Goal: Transaction & Acquisition: Purchase product/service

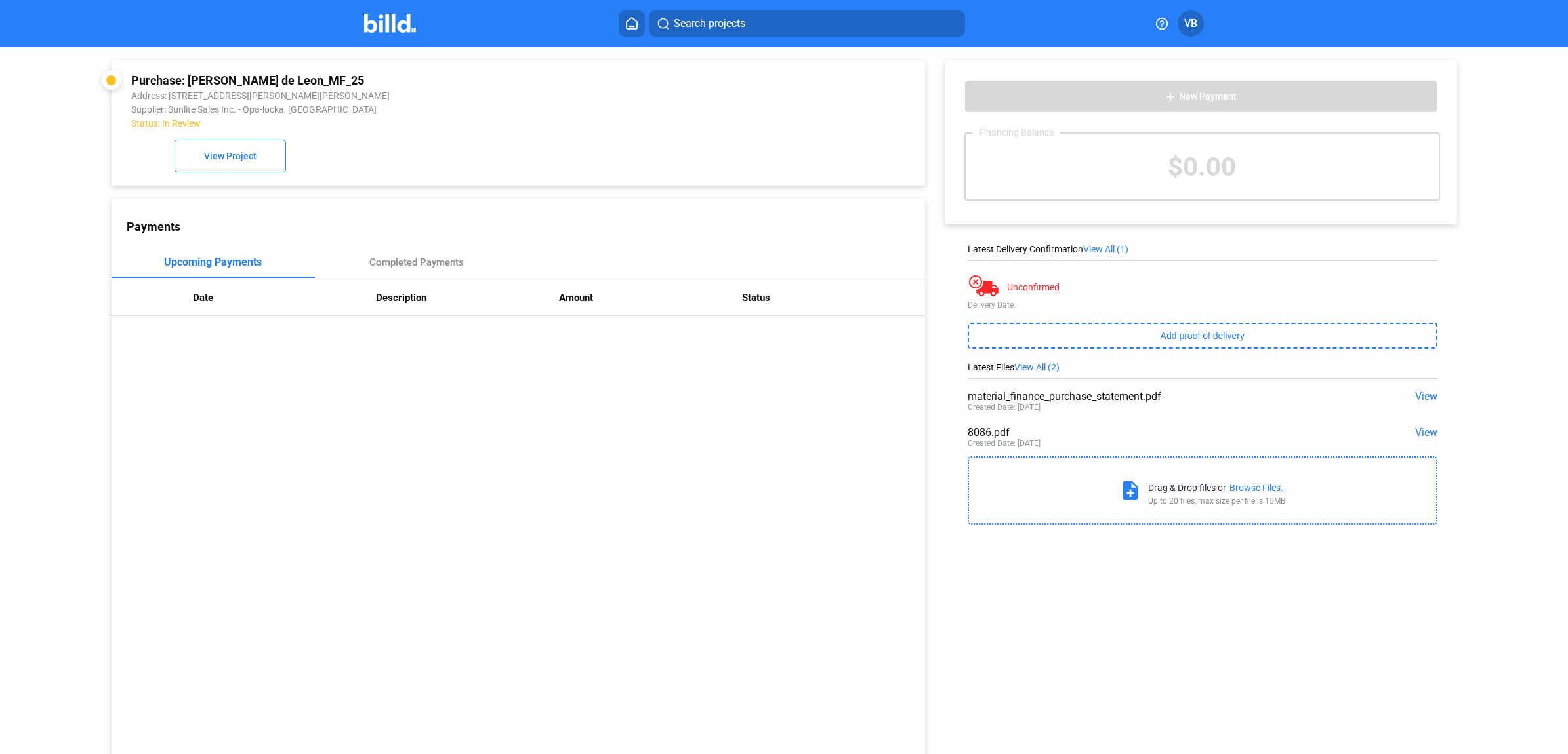
click at [388, 15] on img at bounding box center [390, 23] width 52 height 19
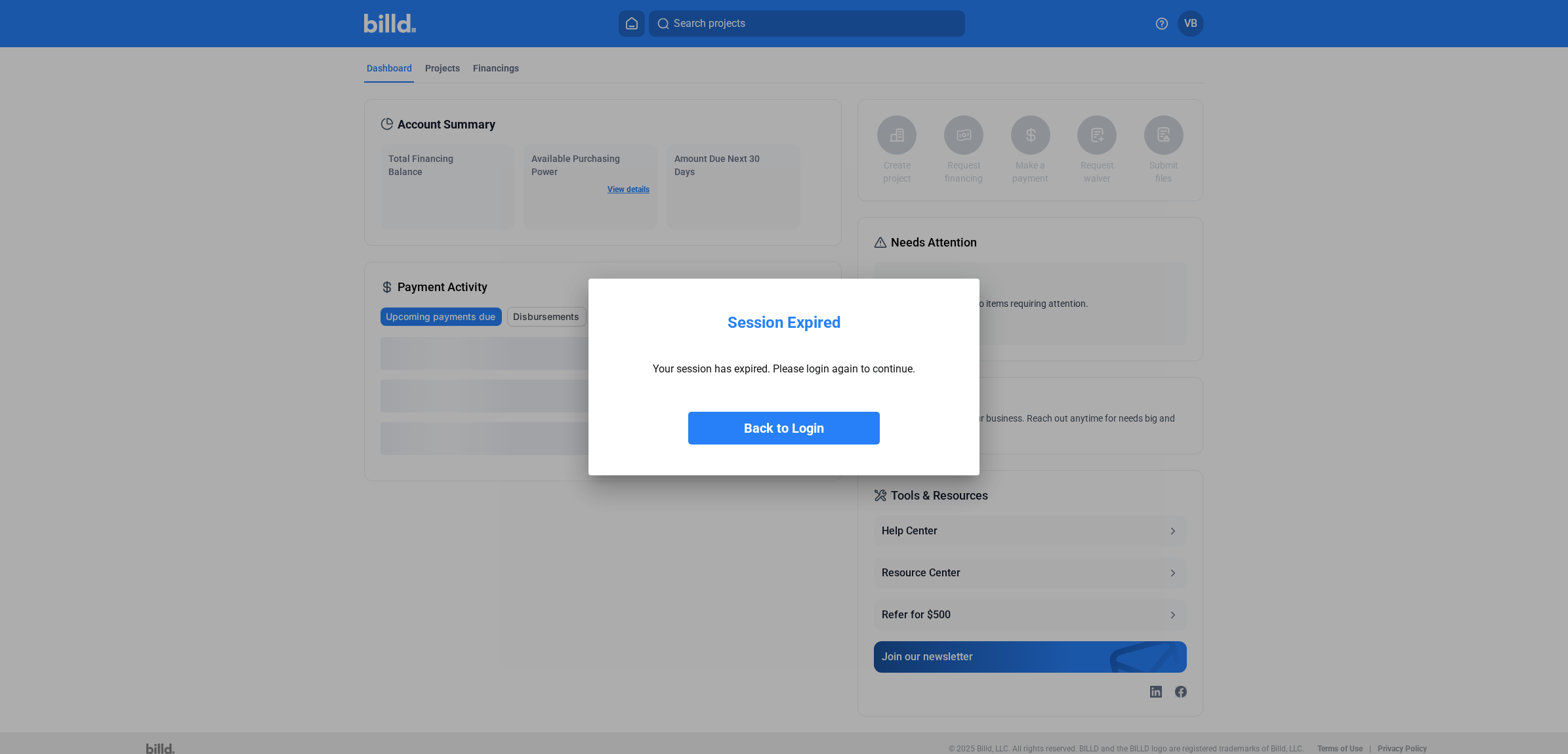
click at [826, 434] on button "Back to Login" at bounding box center [784, 428] width 192 height 33
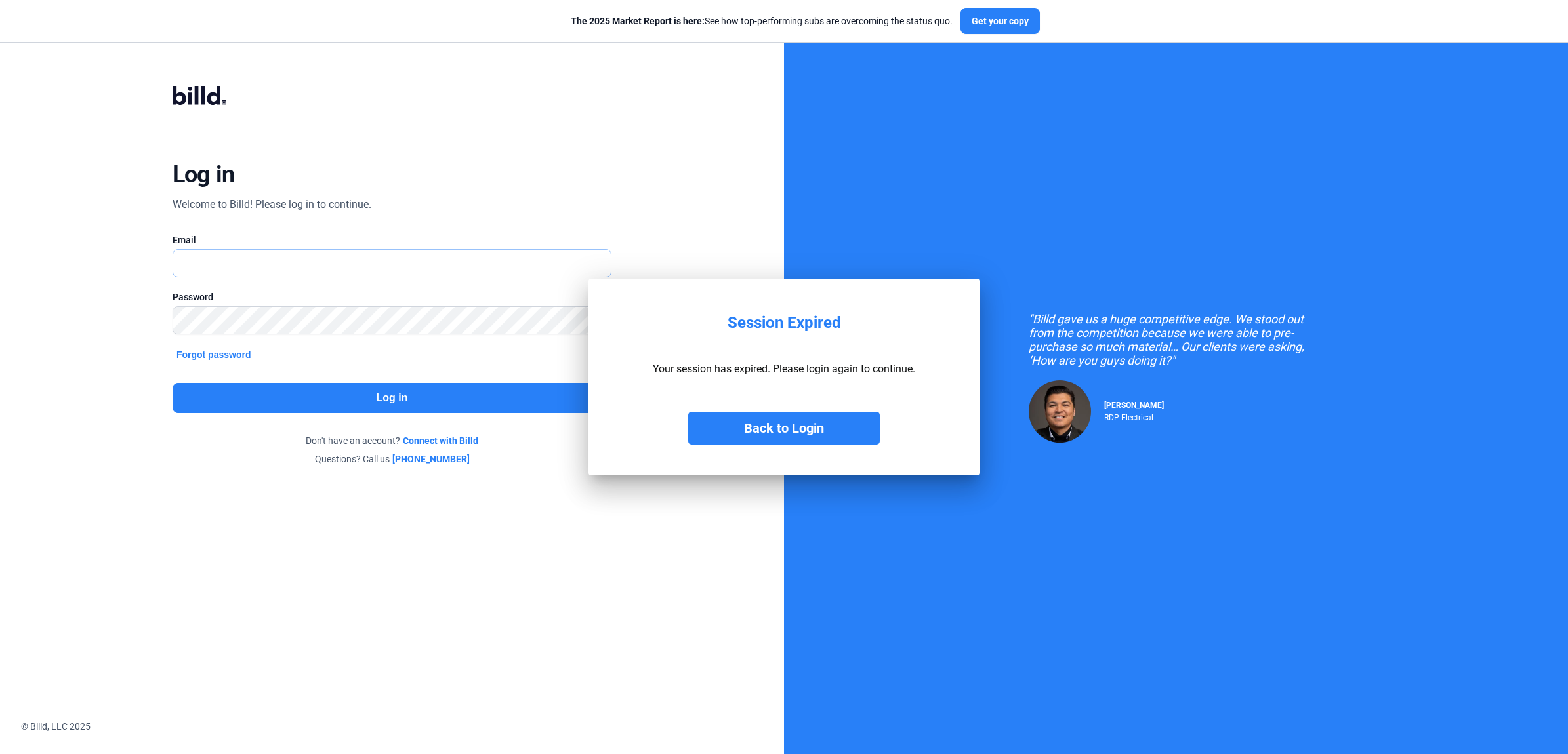
type input "[EMAIL_ADDRESS][DOMAIN_NAME]"
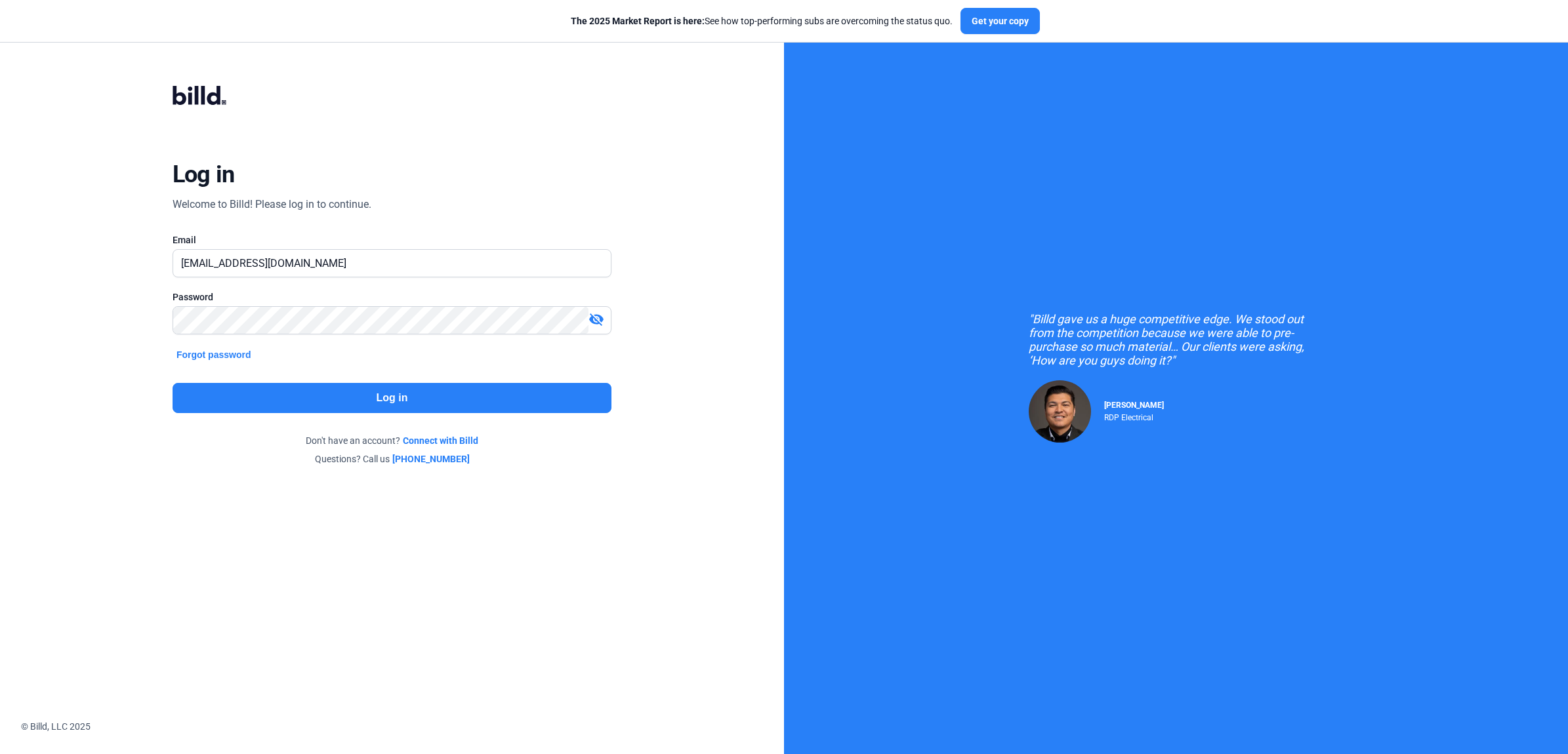
click at [537, 394] on button "Log in" at bounding box center [392, 398] width 439 height 30
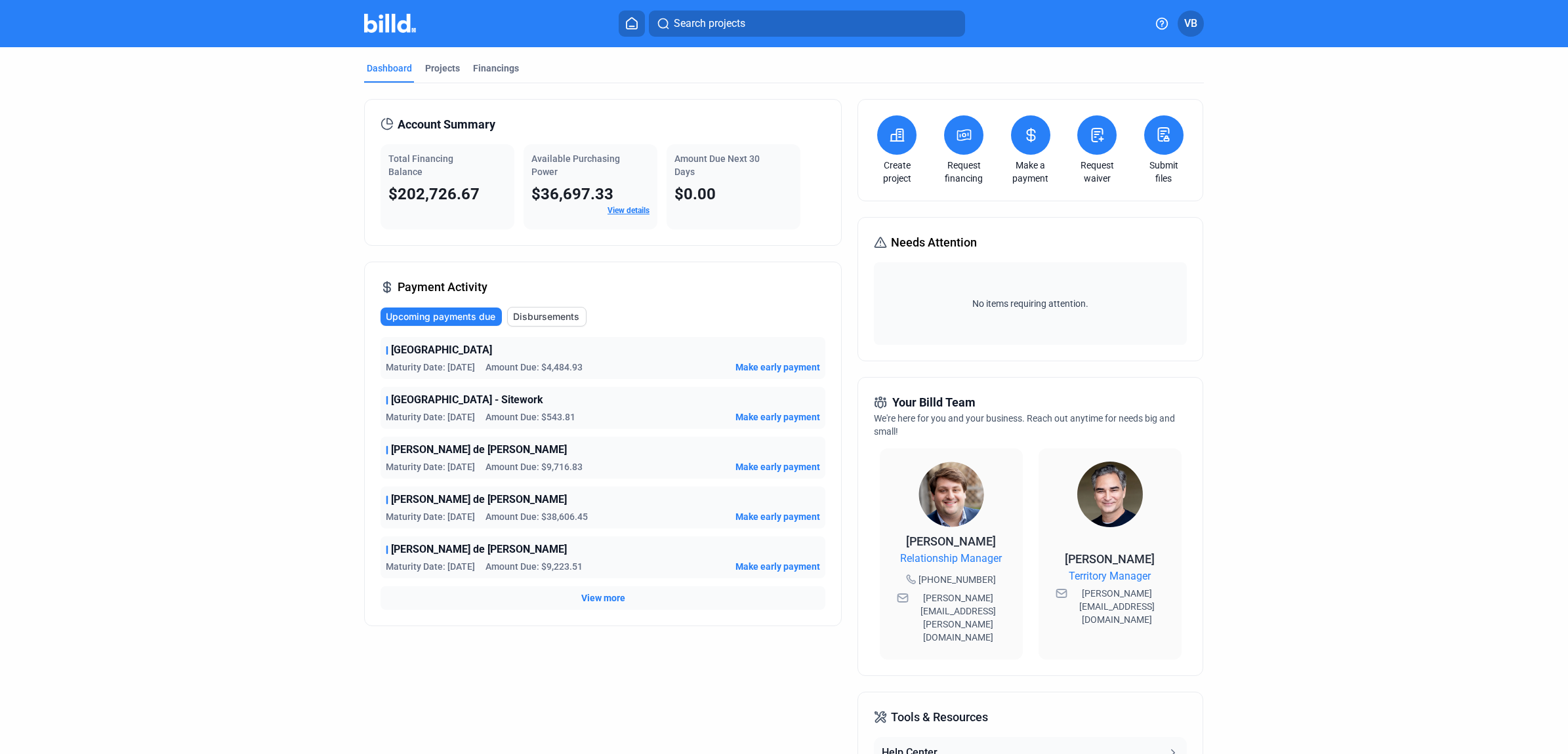
click at [962, 142] on icon at bounding box center [964, 135] width 16 height 16
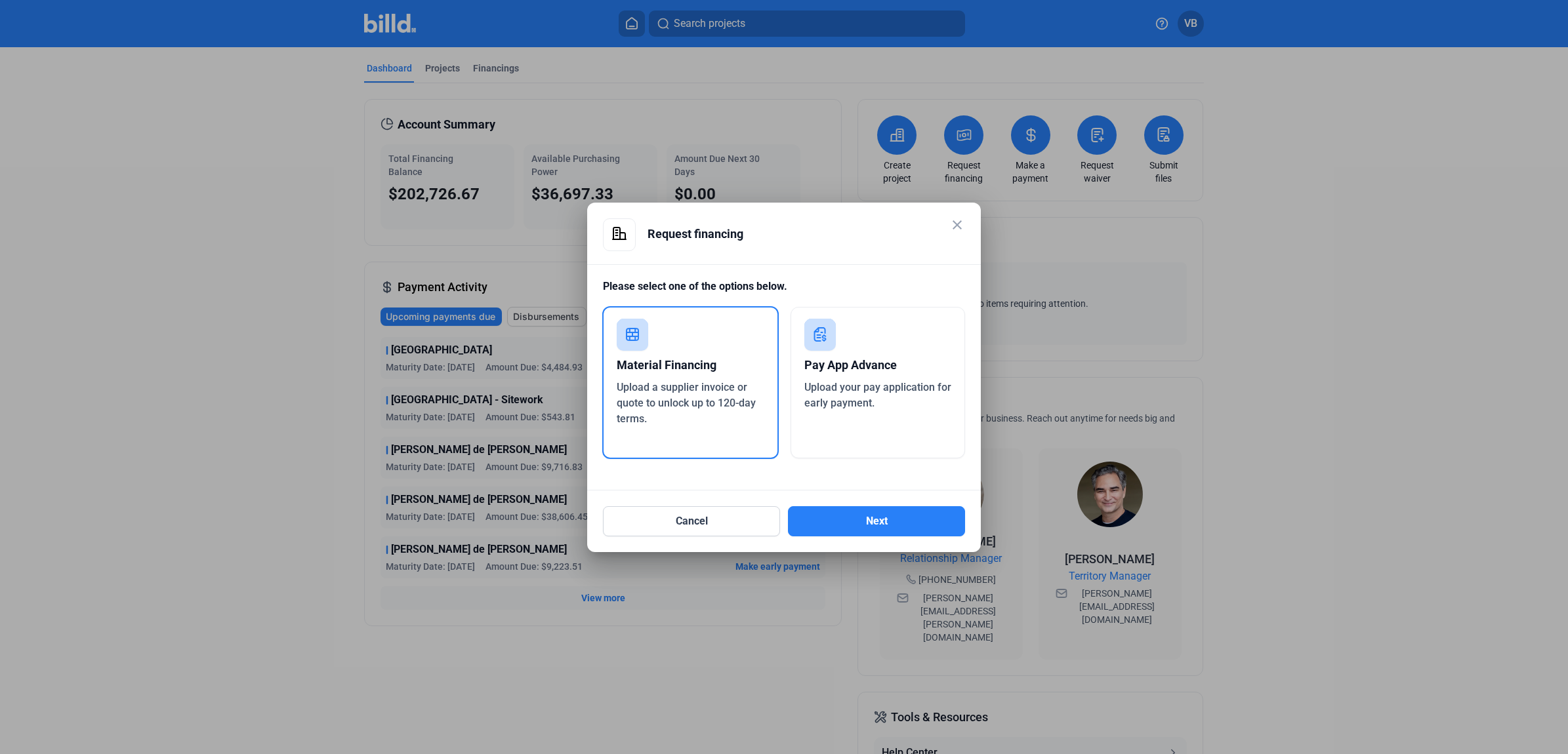
click at [692, 374] on div "Material Financing" at bounding box center [690, 365] width 148 height 29
click at [828, 512] on button "Next" at bounding box center [877, 521] width 177 height 30
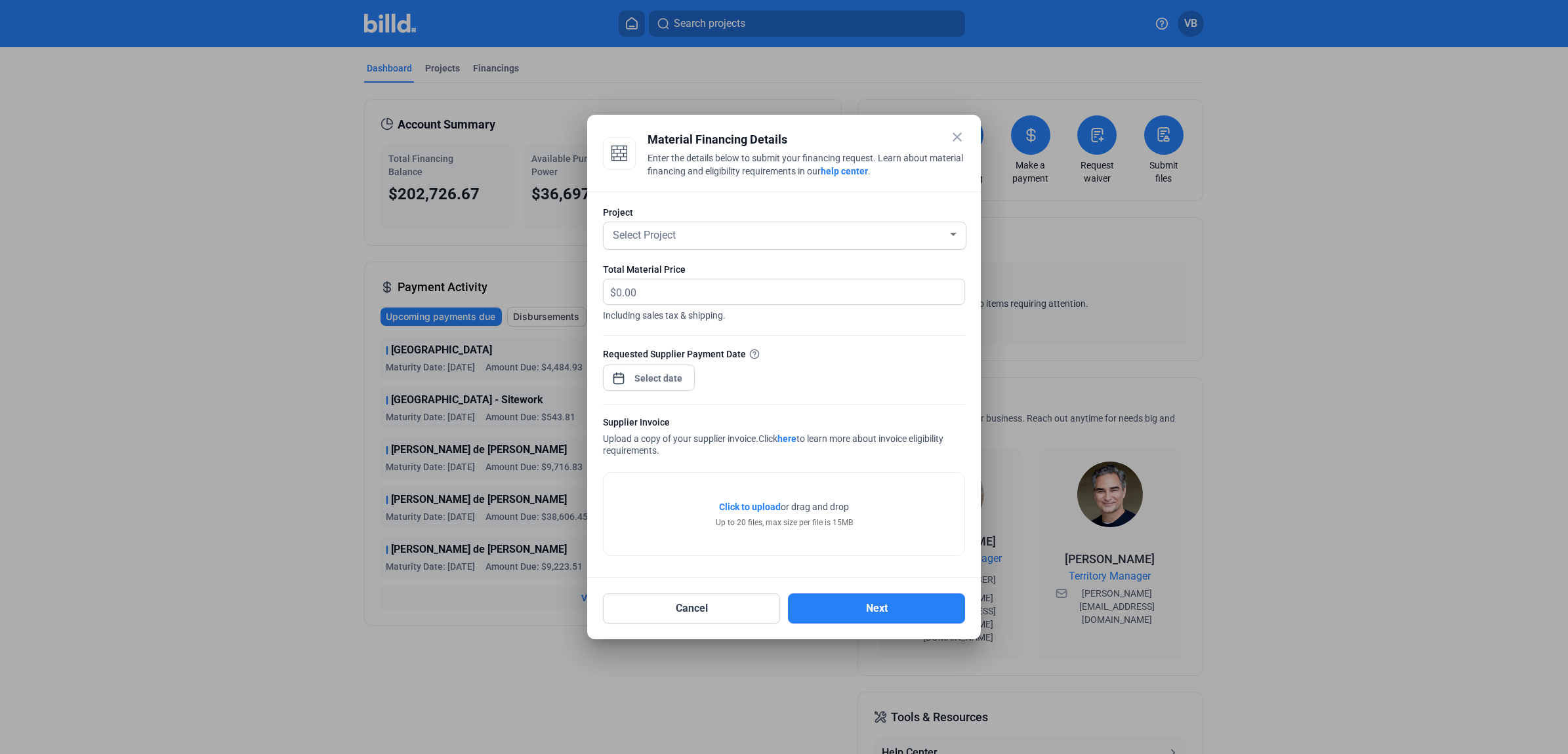
drag, startPoint x: 863, startPoint y: 125, endPoint x: 850, endPoint y: 257, distance: 132.6
click at [845, 278] on mat-dialog-container "close Material Financing Details Enter the details below to submit your financi…" at bounding box center [784, 377] width 394 height 525
click at [852, 187] on div "close Material Financing Details Enter the details below to submit your financi…" at bounding box center [784, 161] width 362 height 61
click at [835, 234] on div "Select Project" at bounding box center [778, 234] width 337 height 18
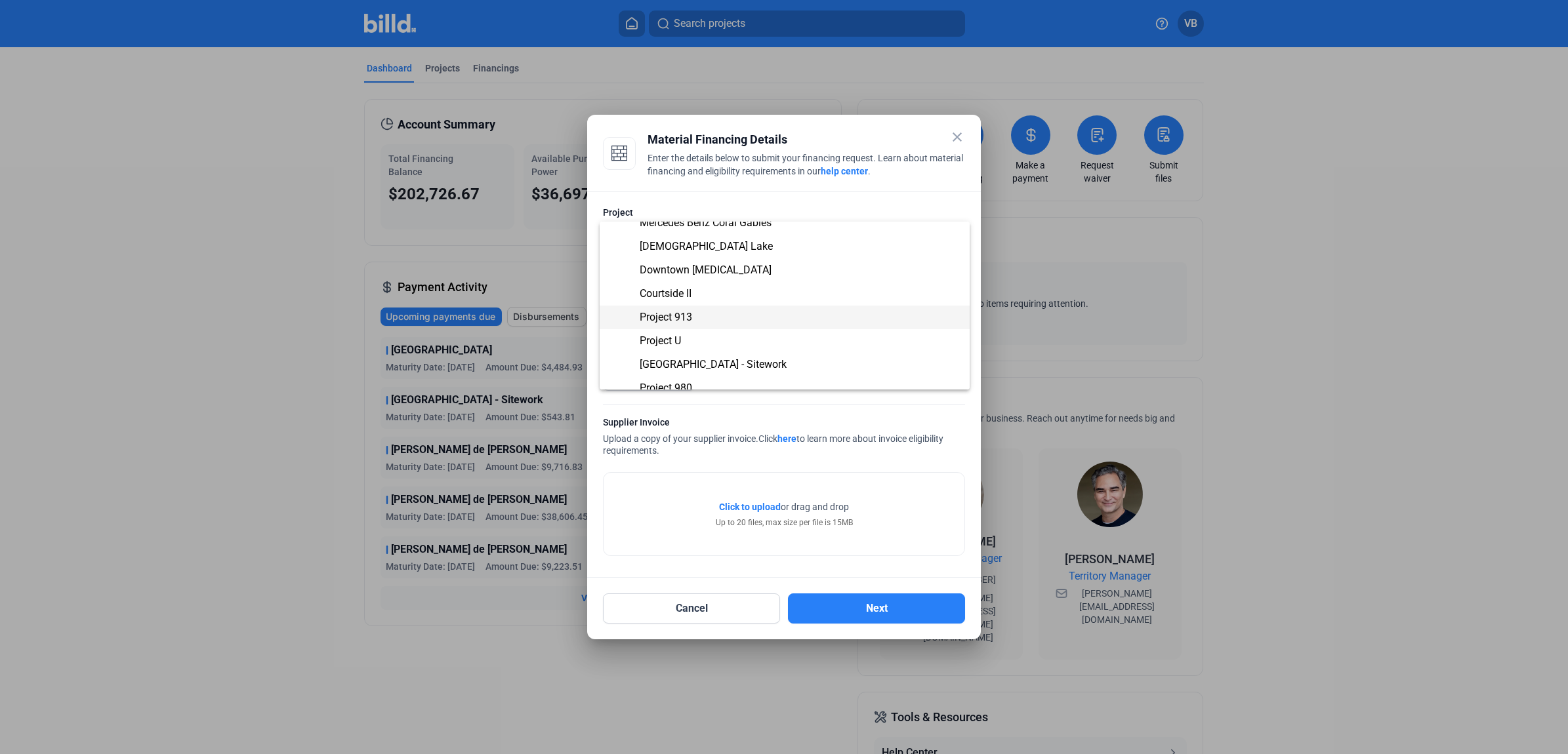
scroll to position [164, 0]
click at [730, 273] on span "Courtside II" at bounding box center [785, 281] width 349 height 23
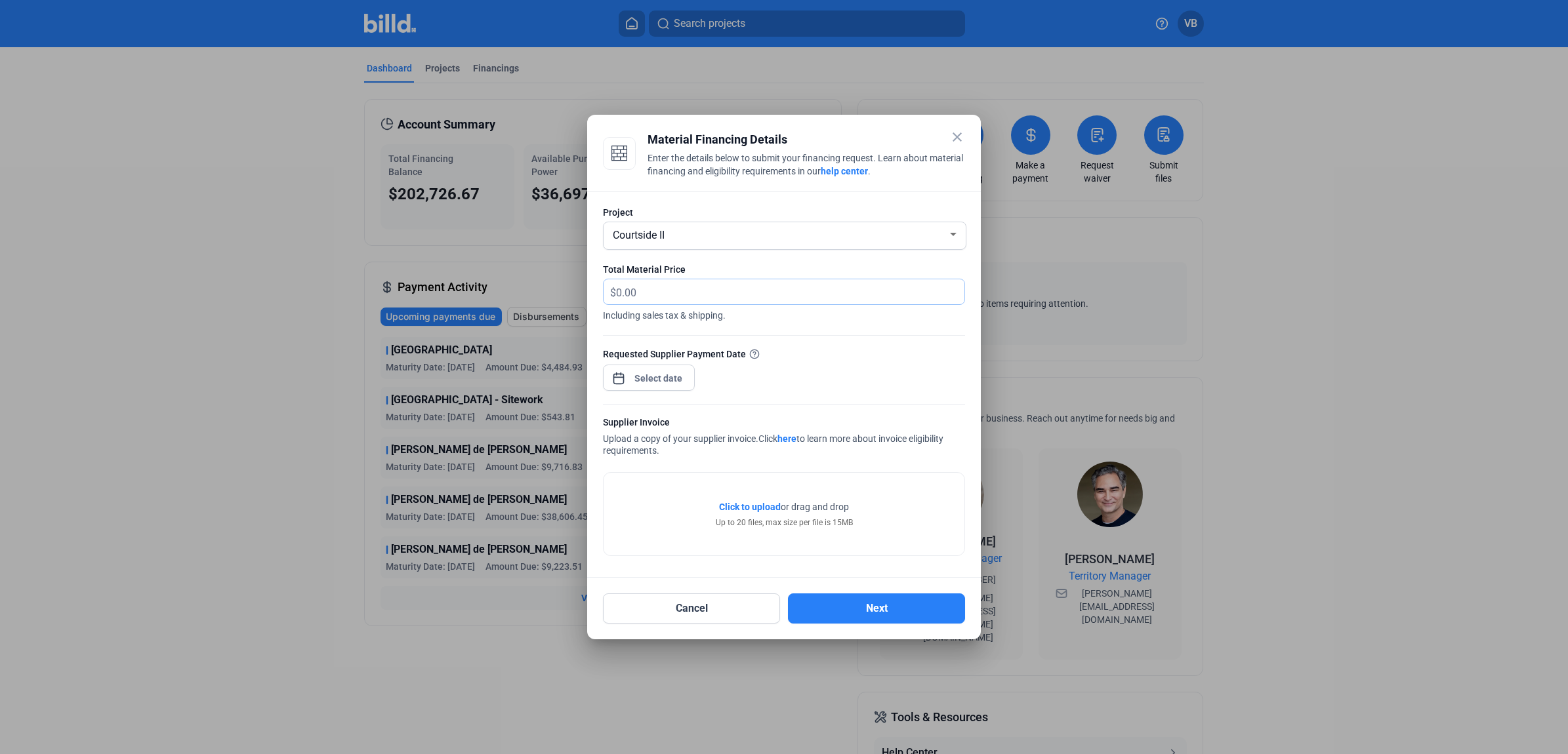
click at [710, 300] on input "text" at bounding box center [790, 292] width 349 height 25
type input "6,213.47"
click at [631, 372] on div "close Material Financing Details Enter the details below to submit your financi…" at bounding box center [784, 377] width 1568 height 754
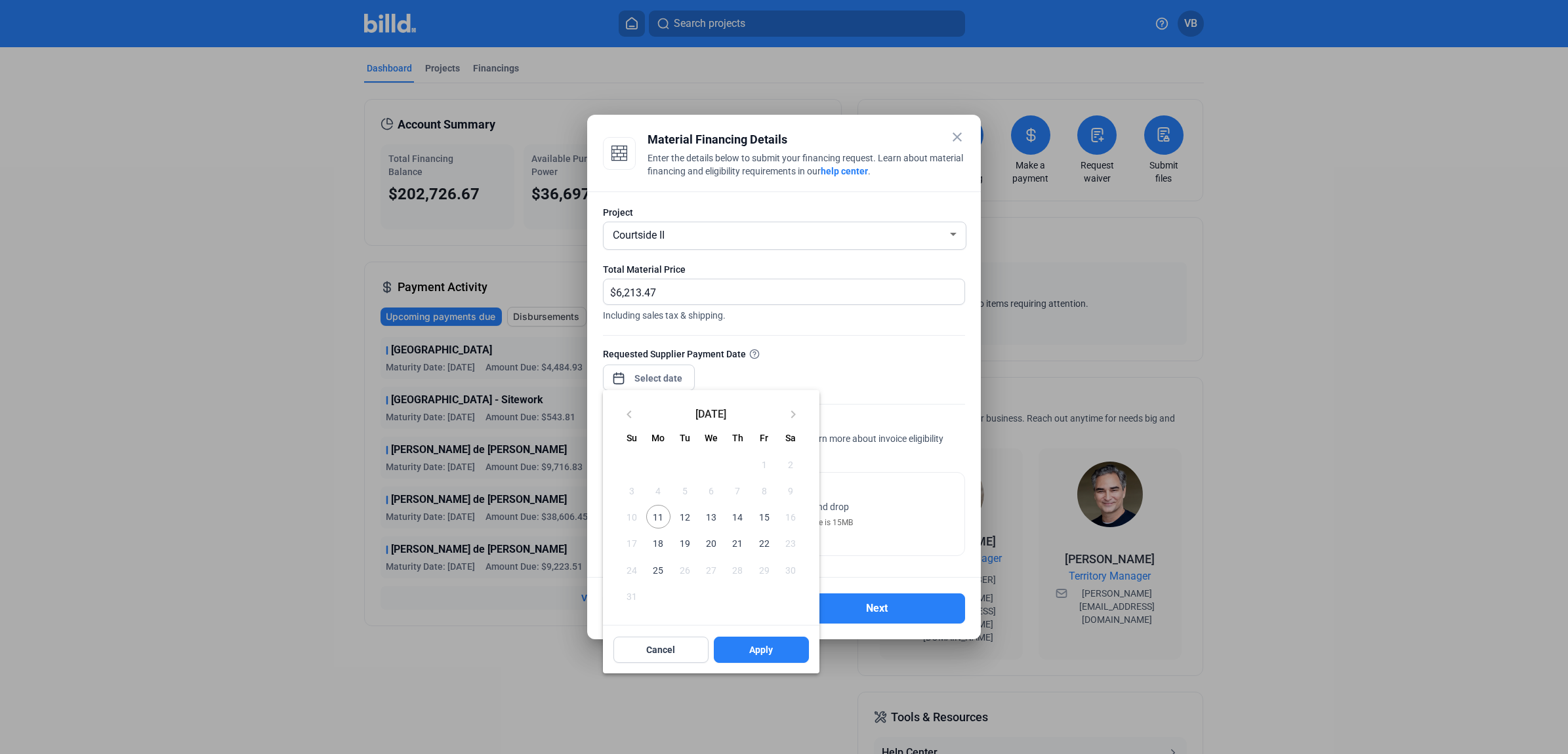
click at [638, 389] on div at bounding box center [784, 377] width 1568 height 754
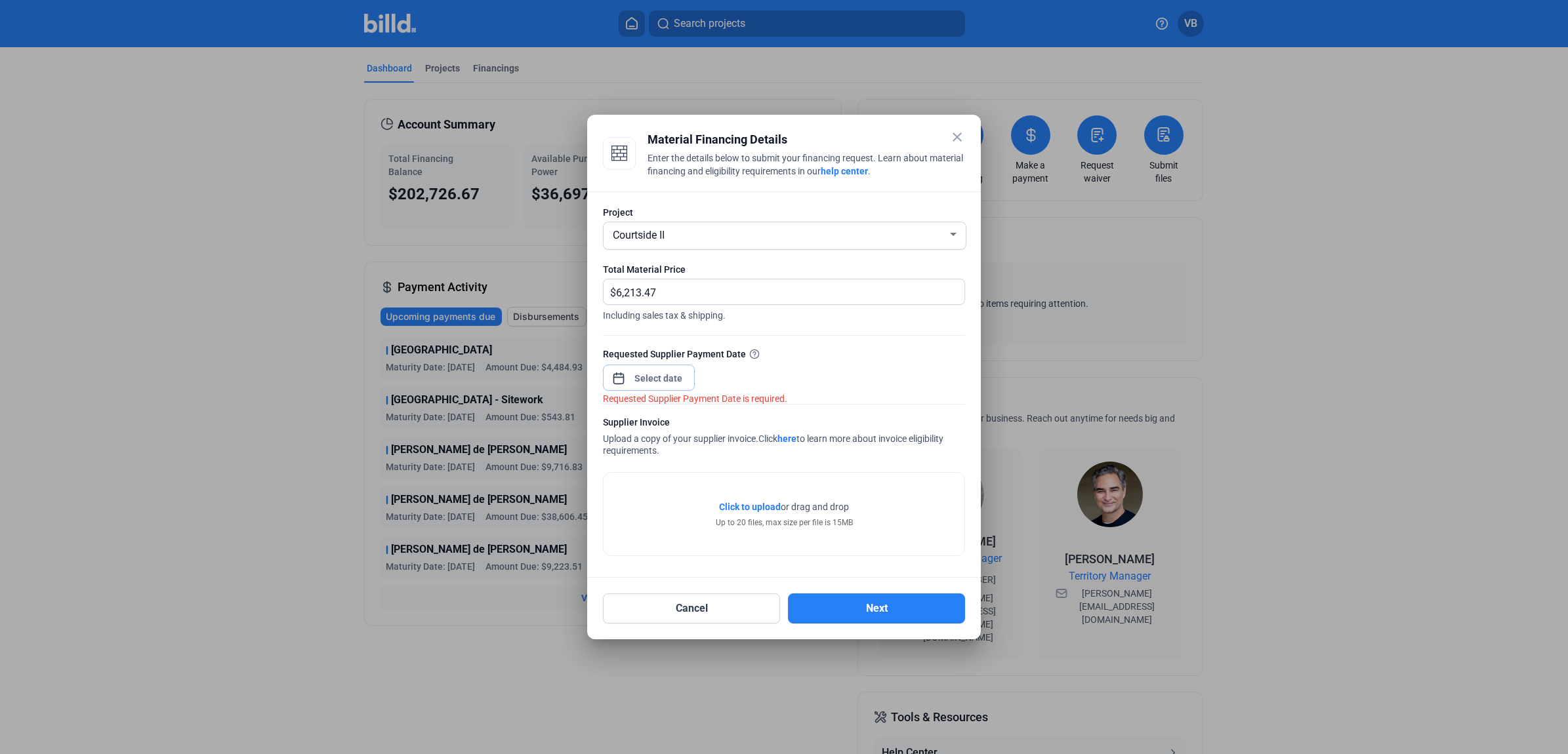
click at [638, 371] on input at bounding box center [659, 378] width 57 height 16
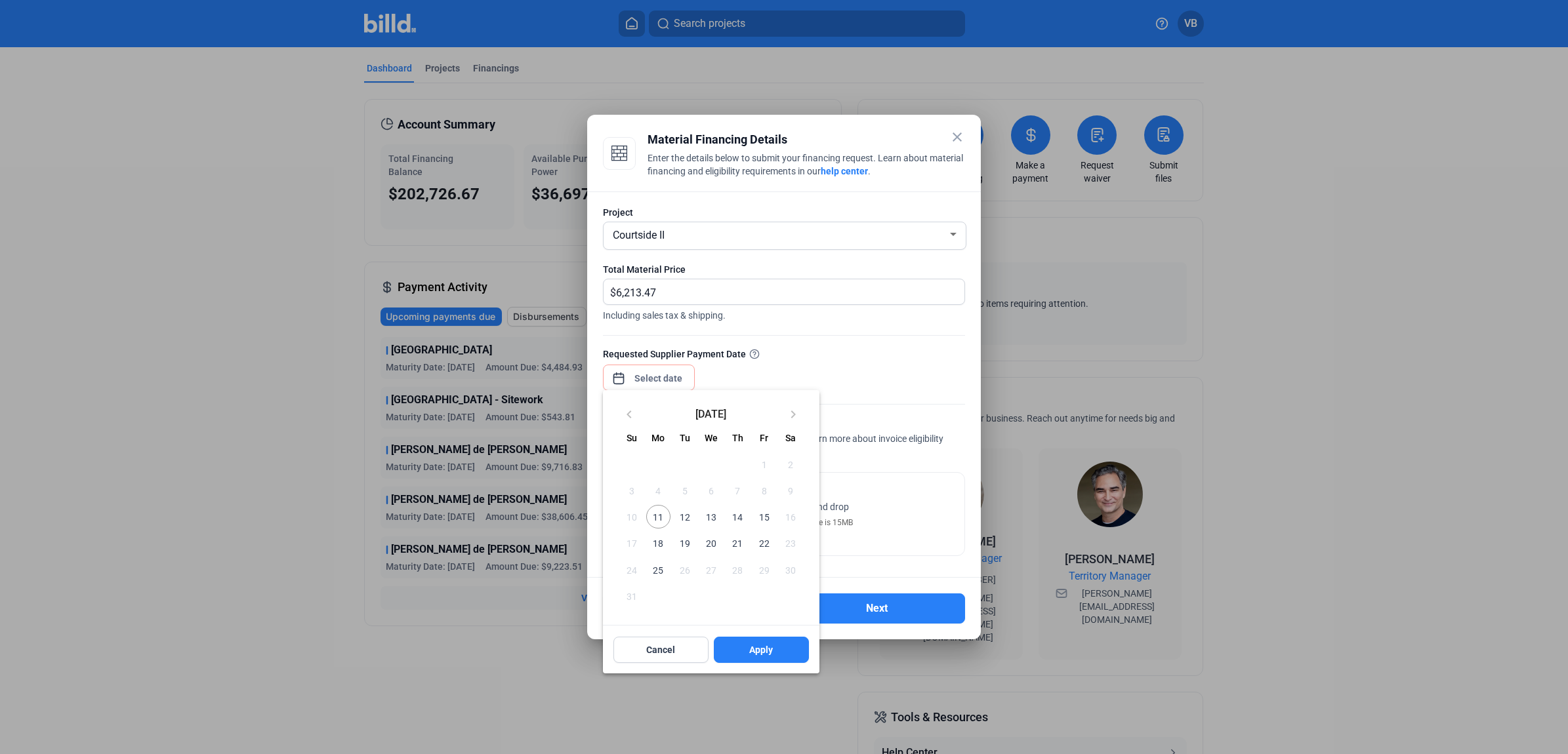
click at [641, 385] on div at bounding box center [784, 377] width 1568 height 754
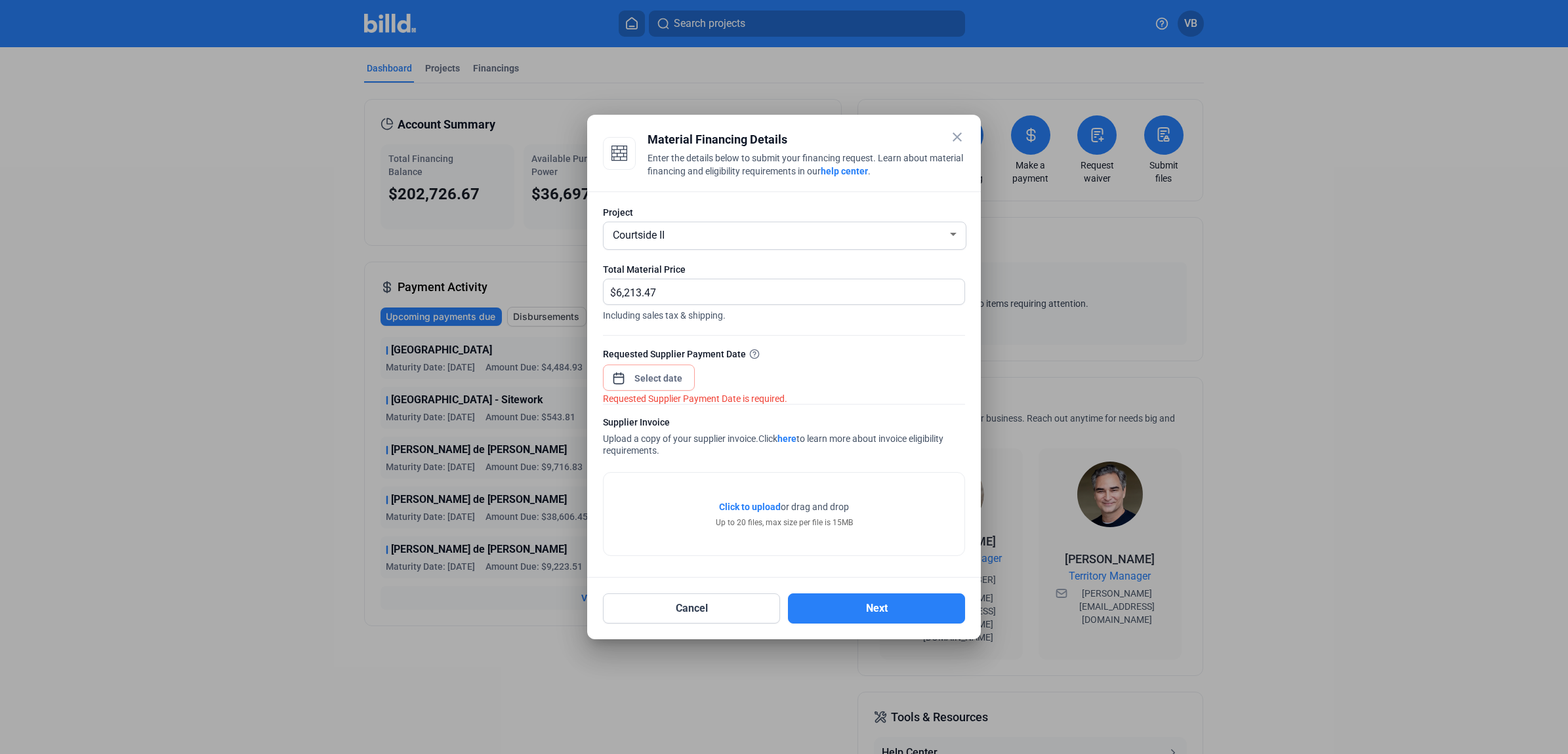
click at [641, 386] on div at bounding box center [659, 378] width 57 height 23
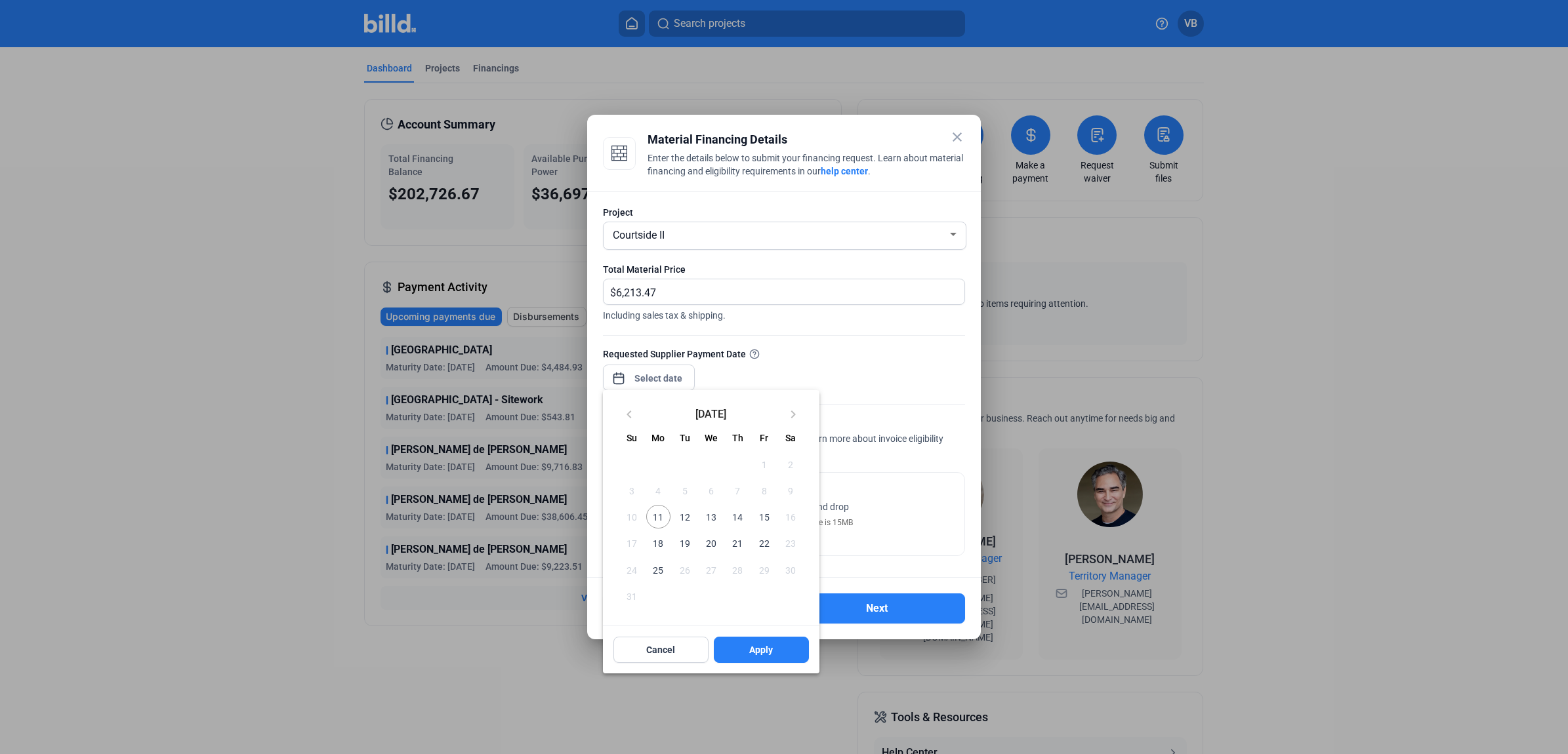
click at [660, 516] on span "11" at bounding box center [657, 517] width 23 height 23
click at [761, 644] on span "Apply" at bounding box center [761, 649] width 23 height 13
click at [854, 543] on div at bounding box center [784, 377] width 1568 height 754
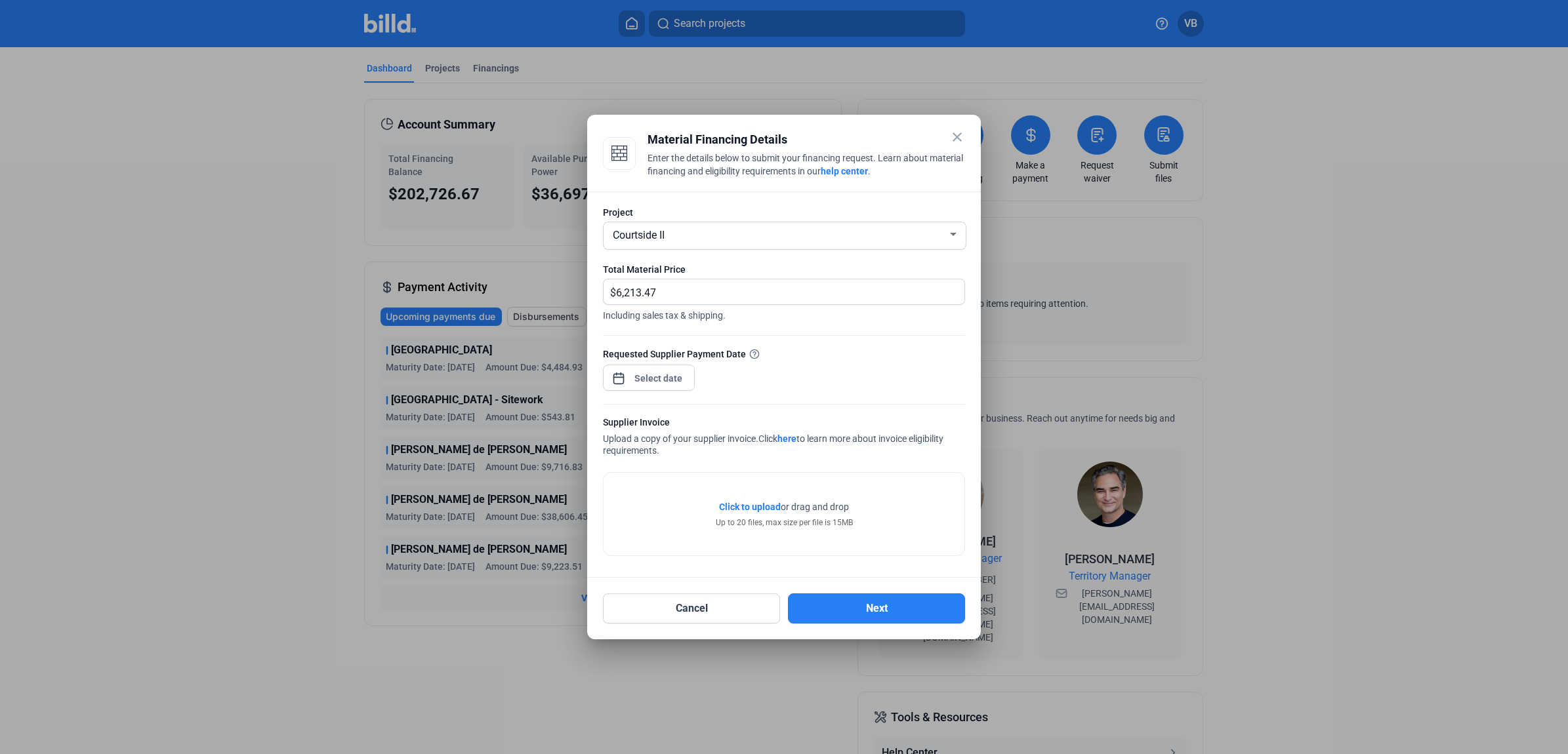
click at [734, 504] on span "Click to upload" at bounding box center [749, 507] width 62 height 11
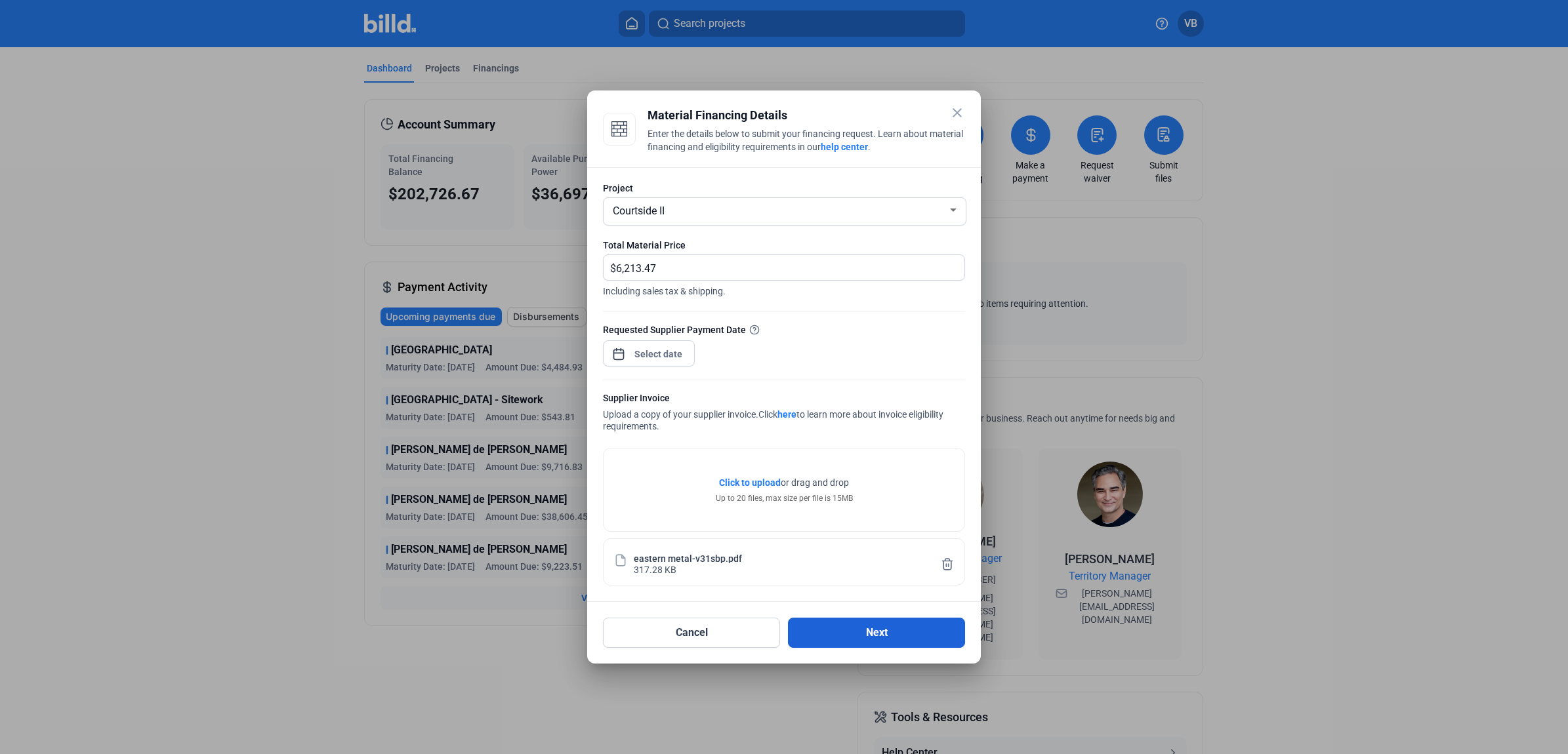
click at [879, 630] on button "Next" at bounding box center [877, 632] width 177 height 30
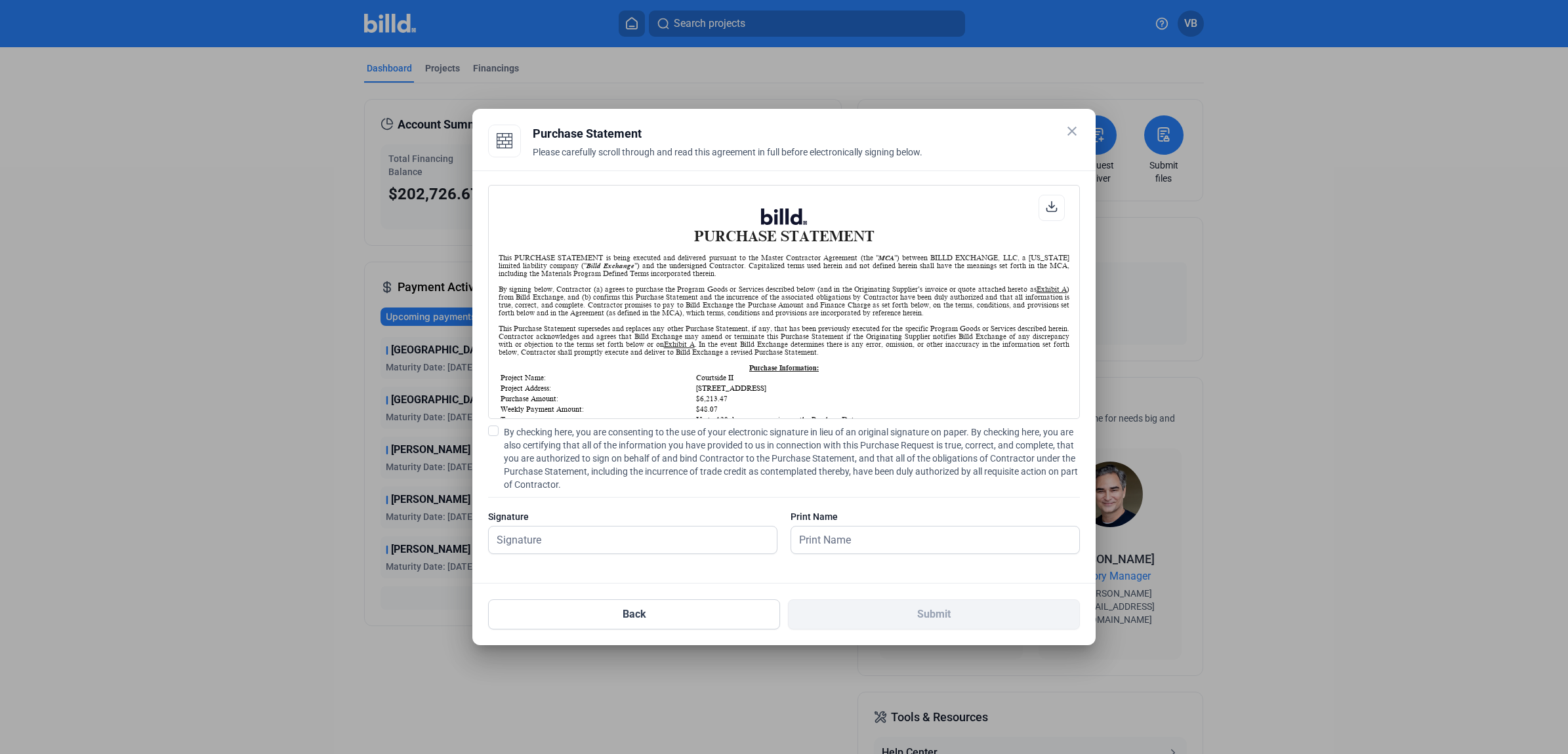
scroll to position [1, 0]
drag, startPoint x: 610, startPoint y: 466, endPoint x: 616, endPoint y: 529, distance: 63.3
click at [610, 466] on span "By checking here, you are consenting to the use of your electronic signature in…" at bounding box center [792, 458] width 576 height 66
click at [0, 0] on input "By checking here, you are consenting to the use of your electronic signature in…" at bounding box center [0, 0] width 0 height 0
click at [617, 534] on input "text" at bounding box center [625, 540] width 274 height 27
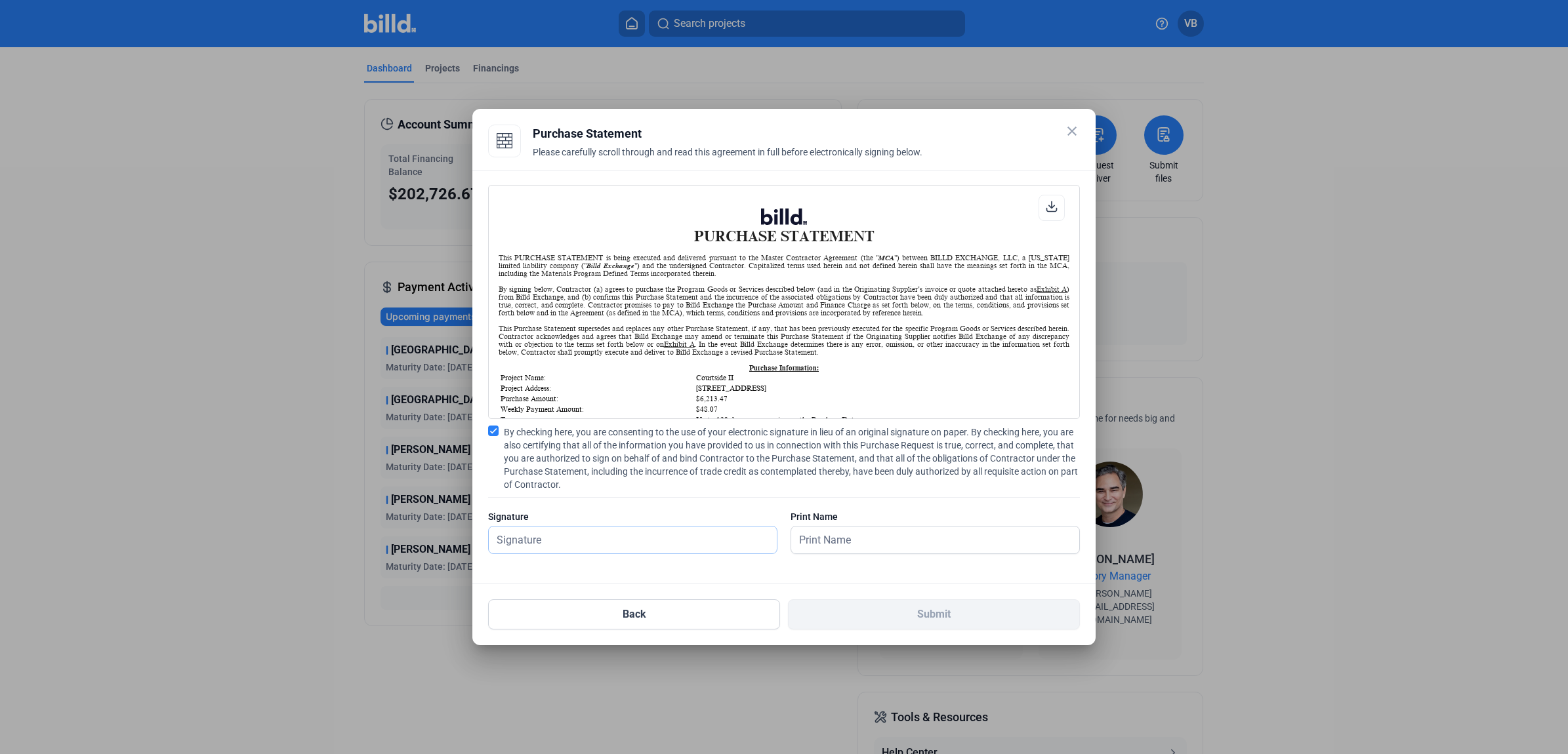
type input "[PERSON_NAME]"
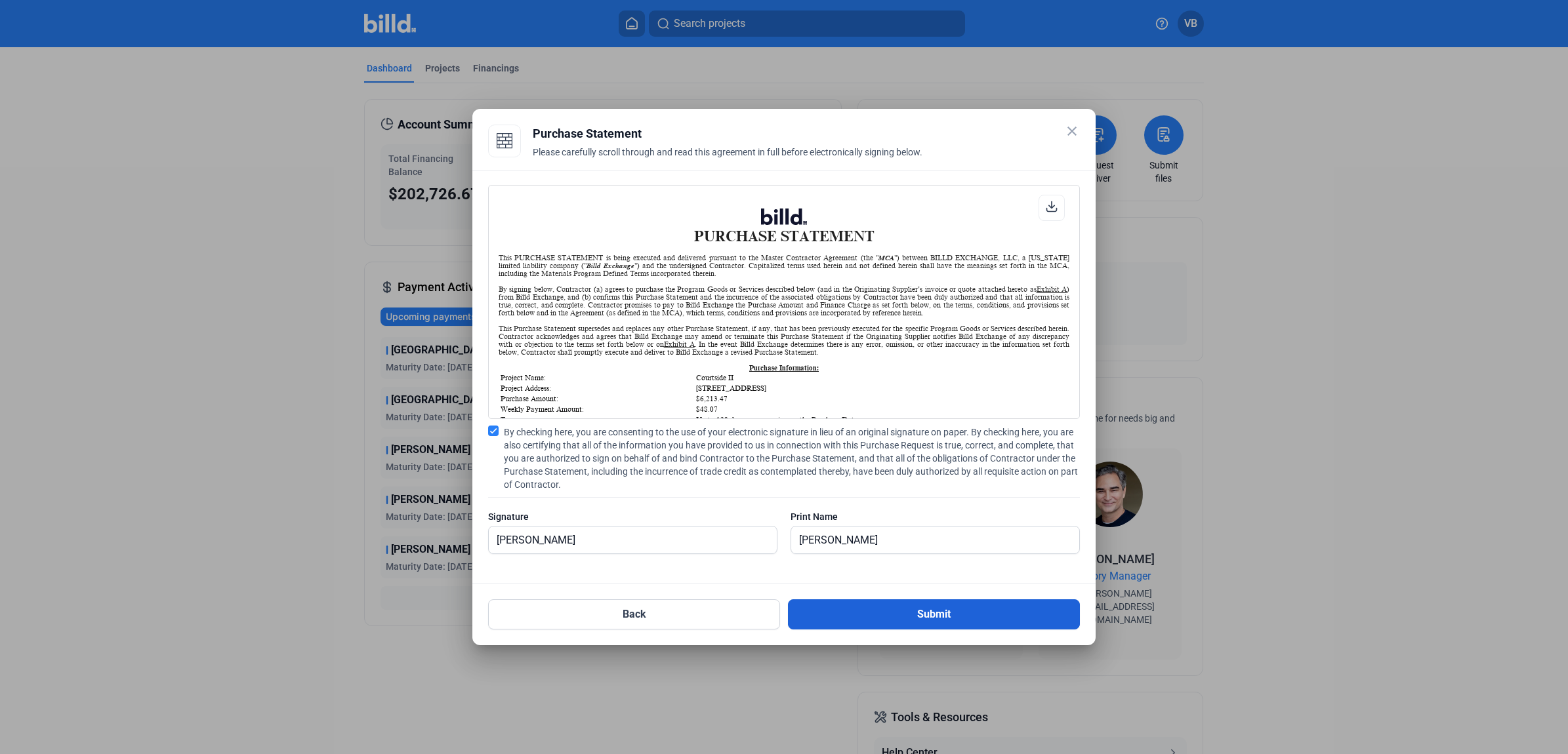
click at [870, 611] on button "Submit" at bounding box center [934, 614] width 292 height 30
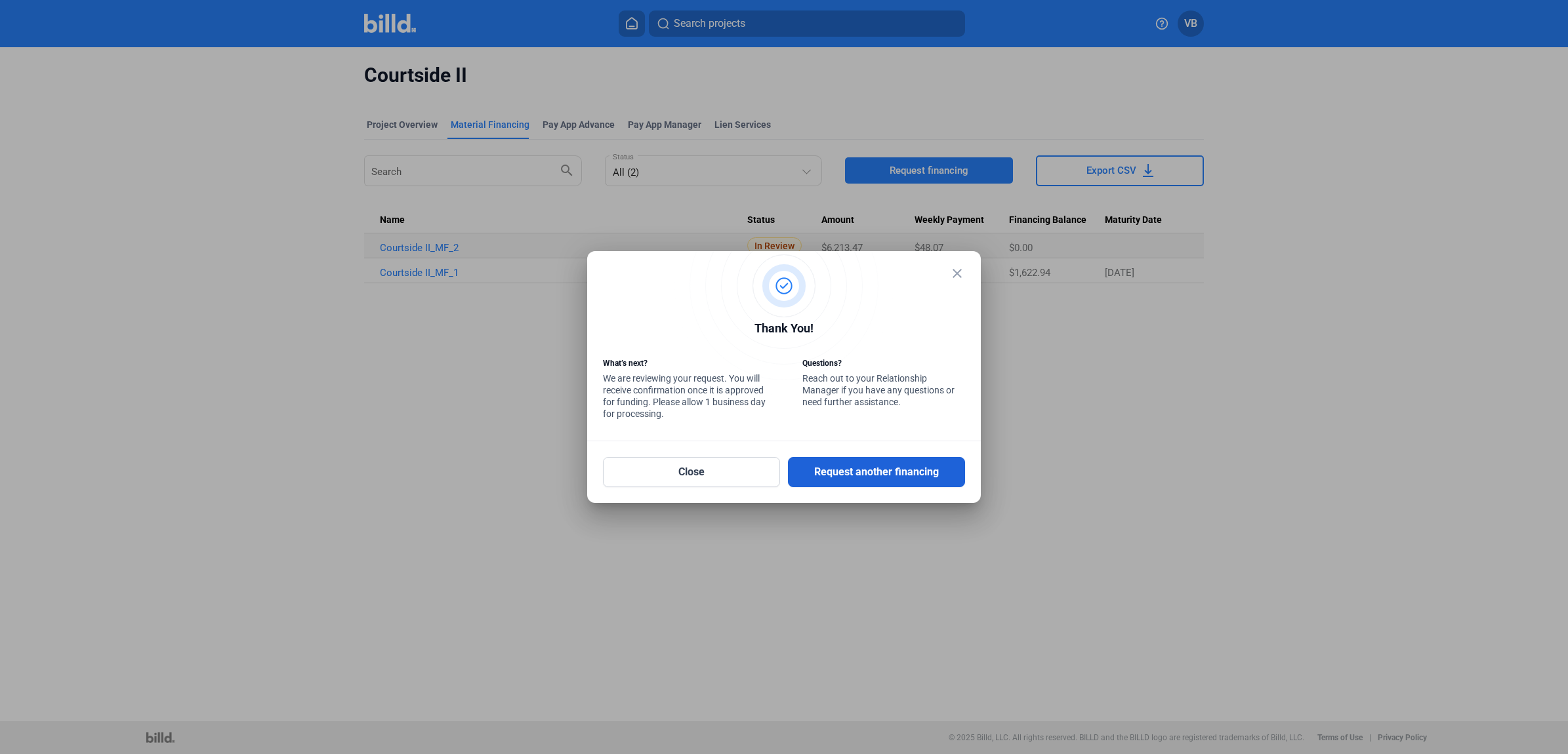
click at [841, 469] on button "Request another financing" at bounding box center [877, 472] width 177 height 30
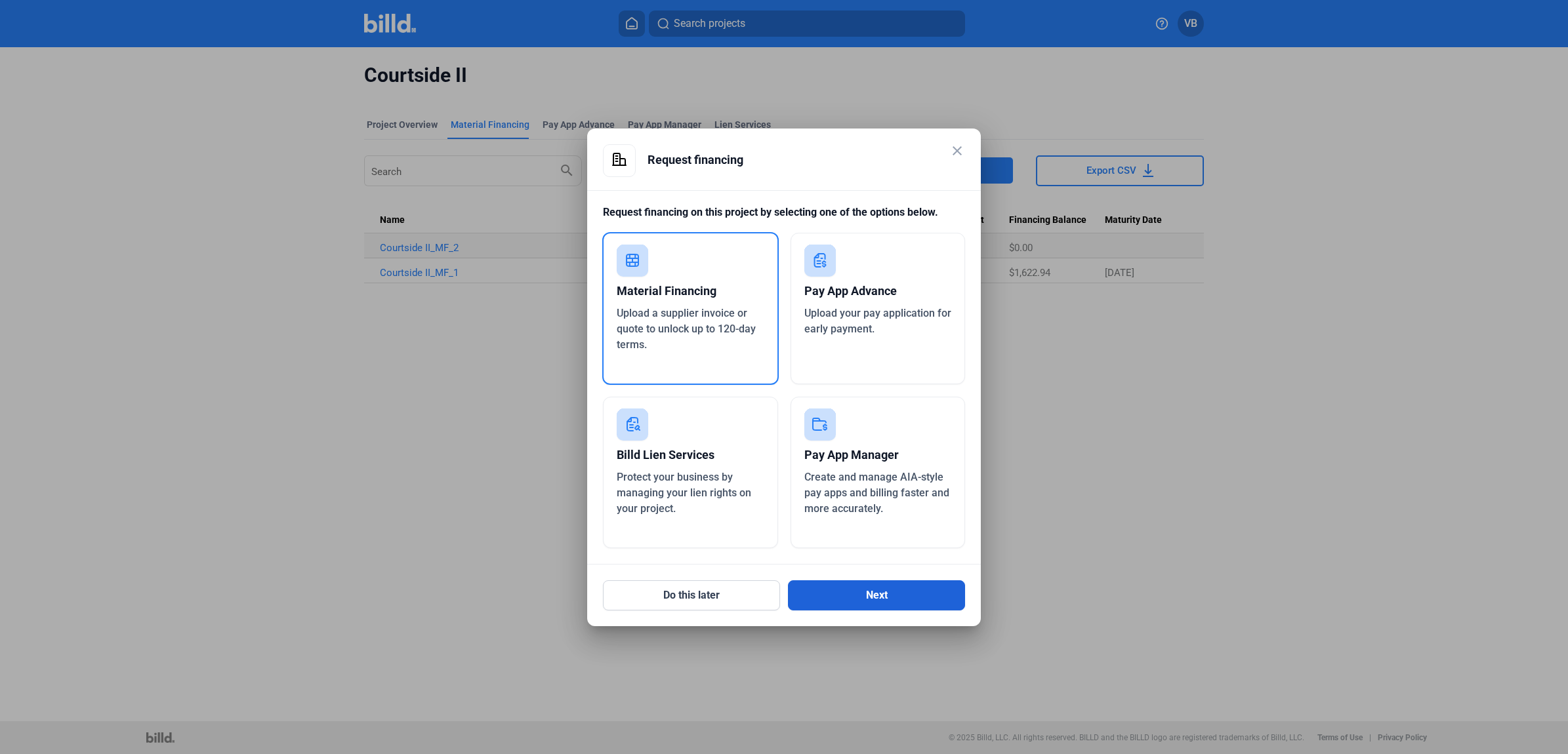
click at [894, 590] on button "Next" at bounding box center [877, 595] width 177 height 30
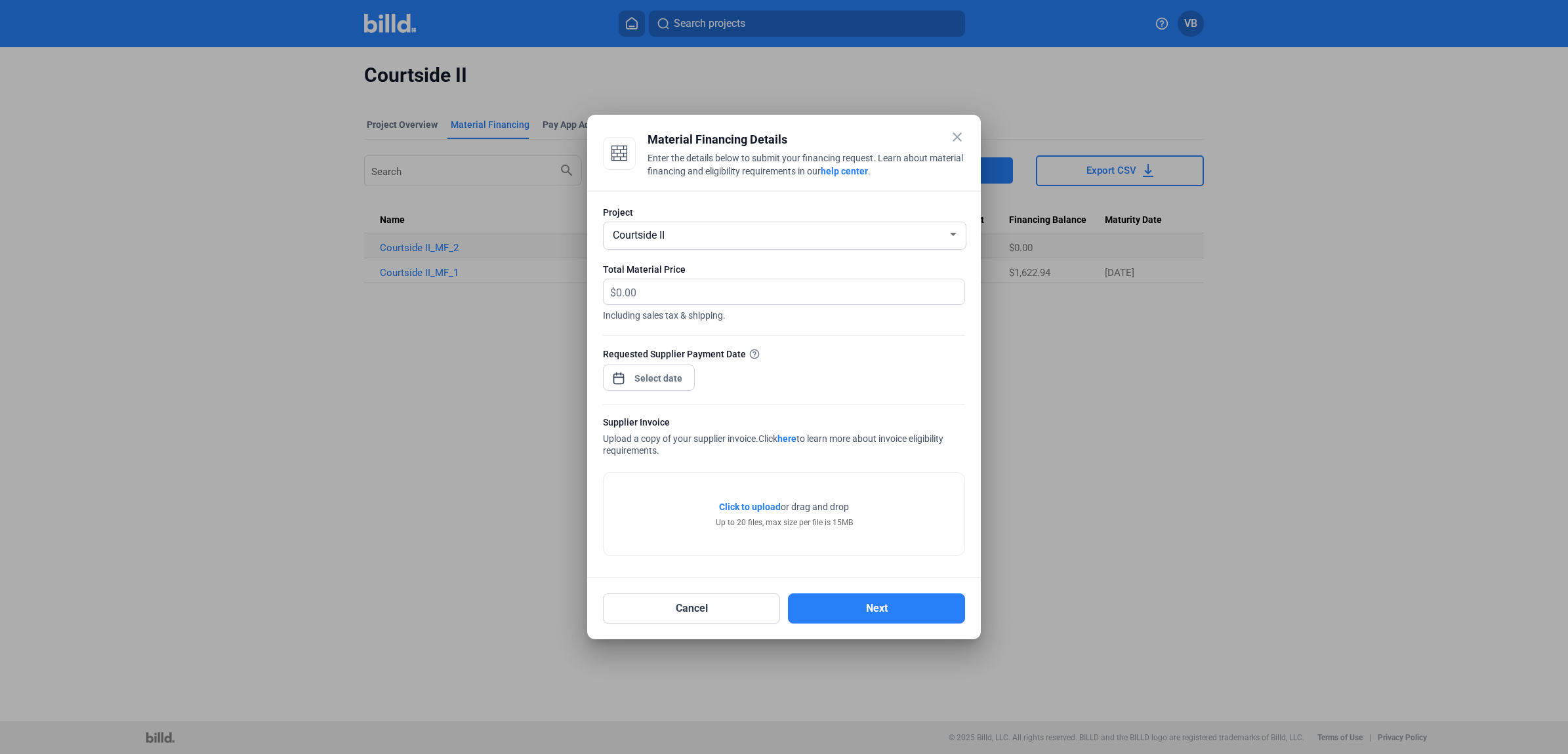
click at [734, 237] on div "Courtside II" at bounding box center [778, 234] width 337 height 18
drag, startPoint x: 959, startPoint y: 139, endPoint x: 953, endPoint y: 139, distance: 6.0
click at [959, 140] on div at bounding box center [784, 377] width 1568 height 754
click at [952, 132] on mat-icon "close" at bounding box center [957, 137] width 16 height 16
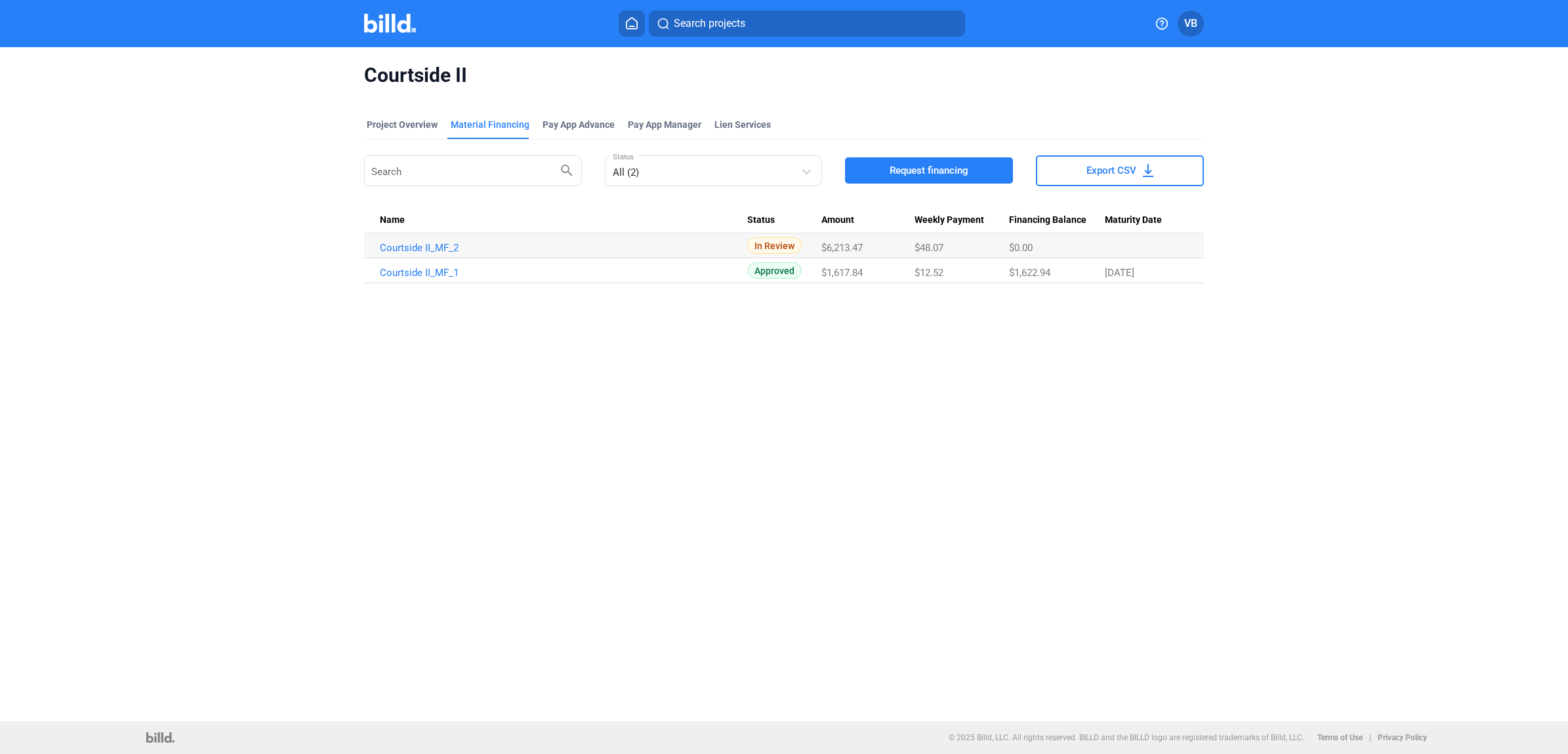
click at [384, 26] on img at bounding box center [390, 23] width 52 height 19
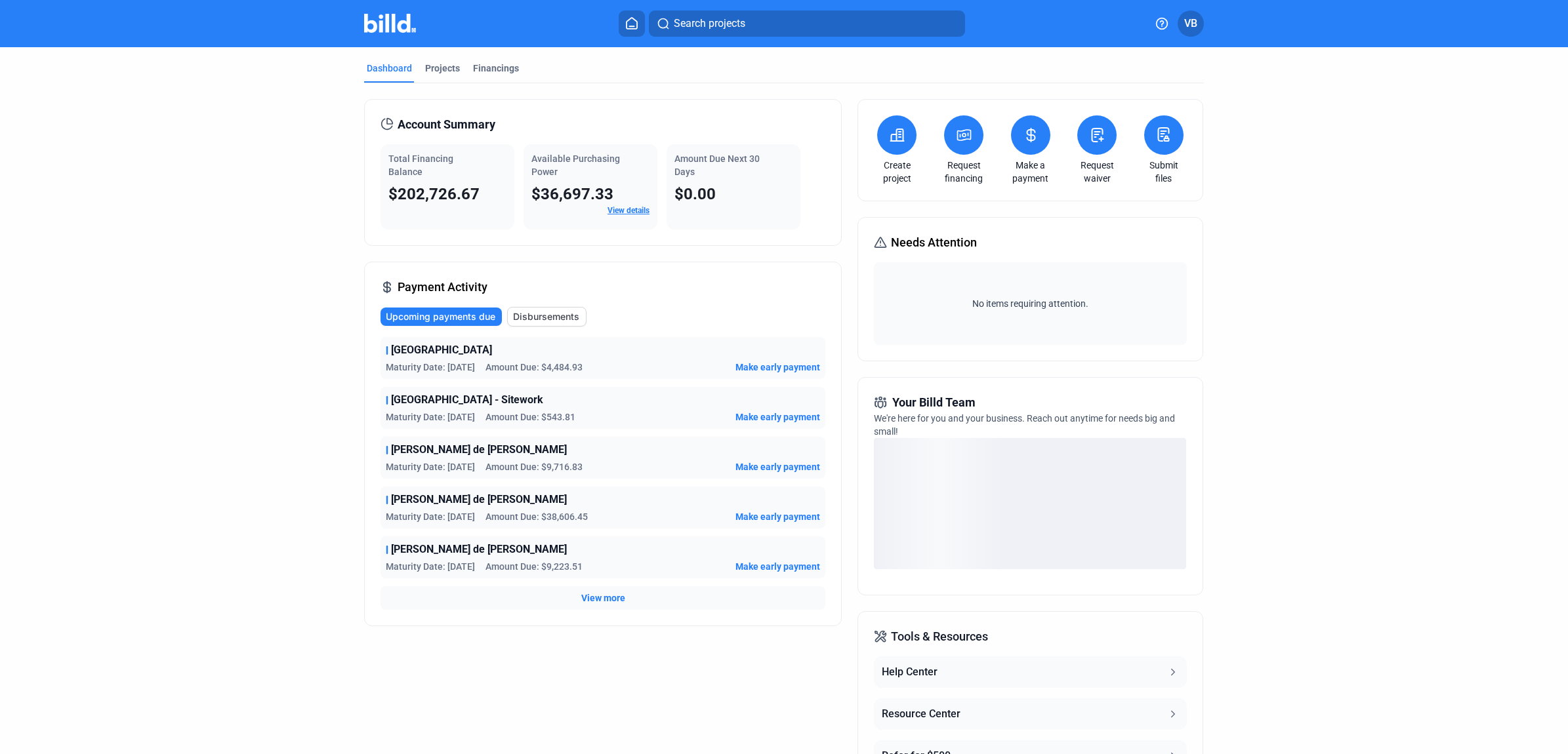
click at [956, 146] on button at bounding box center [964, 135] width 40 height 40
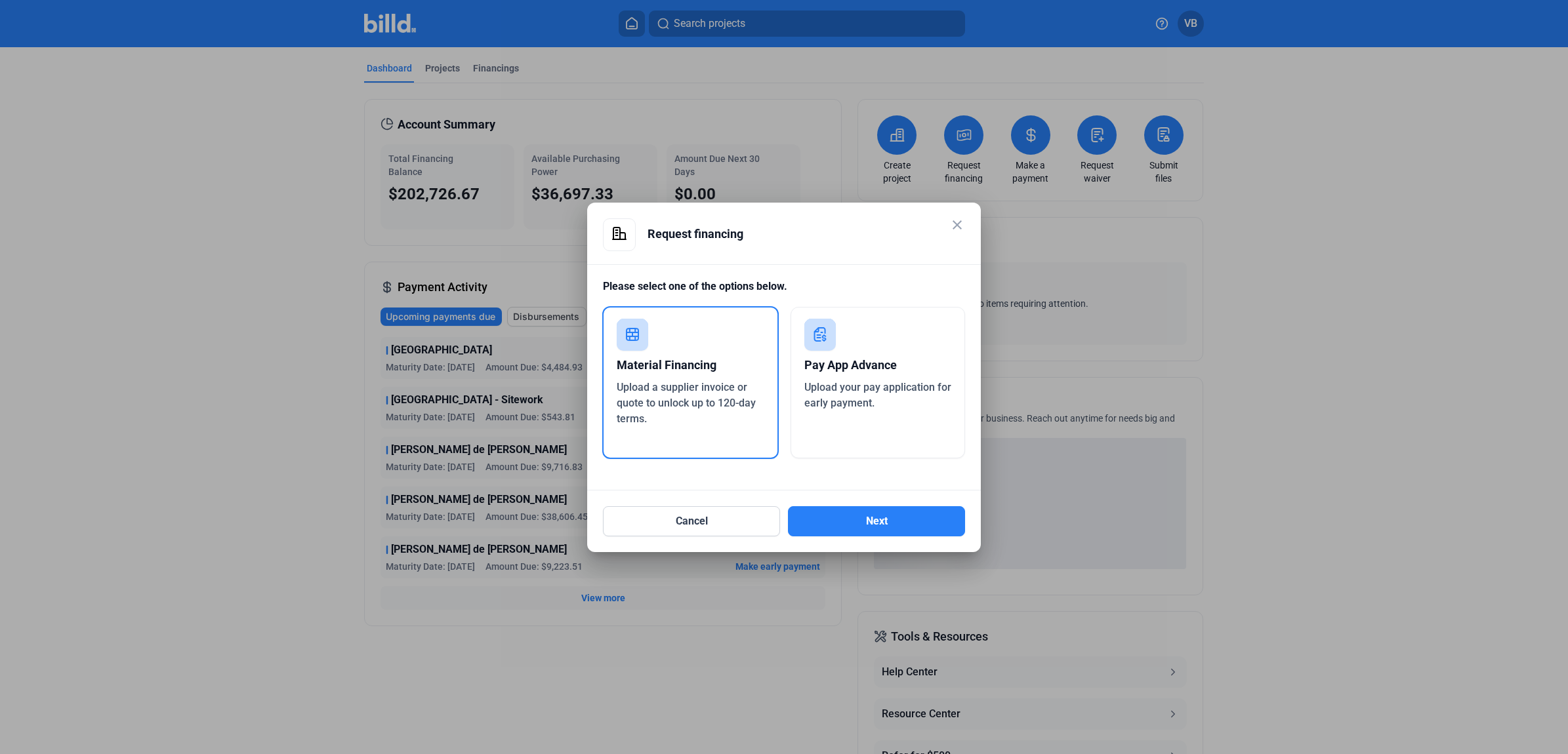
click at [713, 389] on span "Upload a supplier invoice or quote to unlock up to 120-day terms." at bounding box center [686, 403] width 139 height 44
click at [841, 515] on button "Next" at bounding box center [877, 521] width 177 height 30
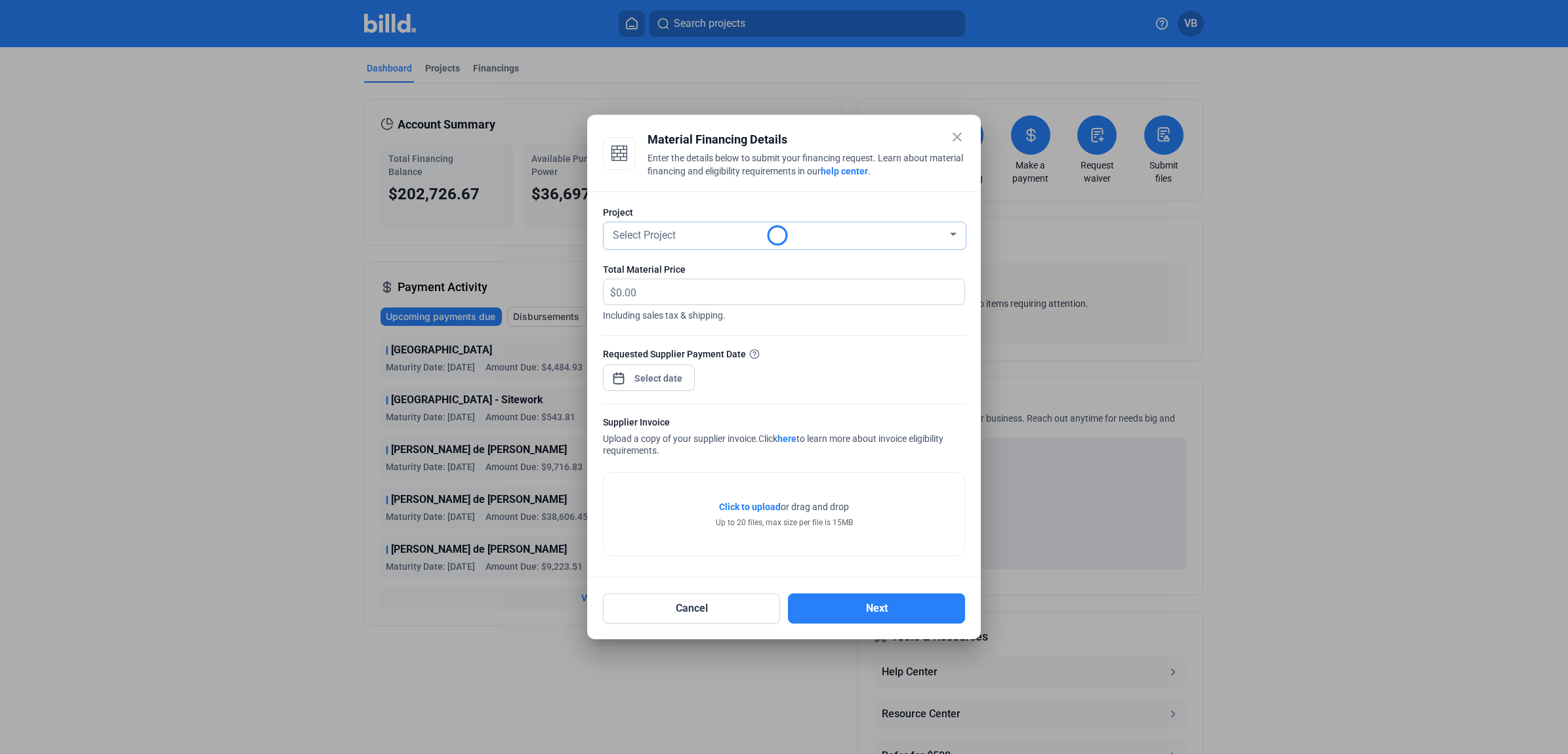
click at [782, 234] on div "Select Project" at bounding box center [778, 234] width 337 height 18
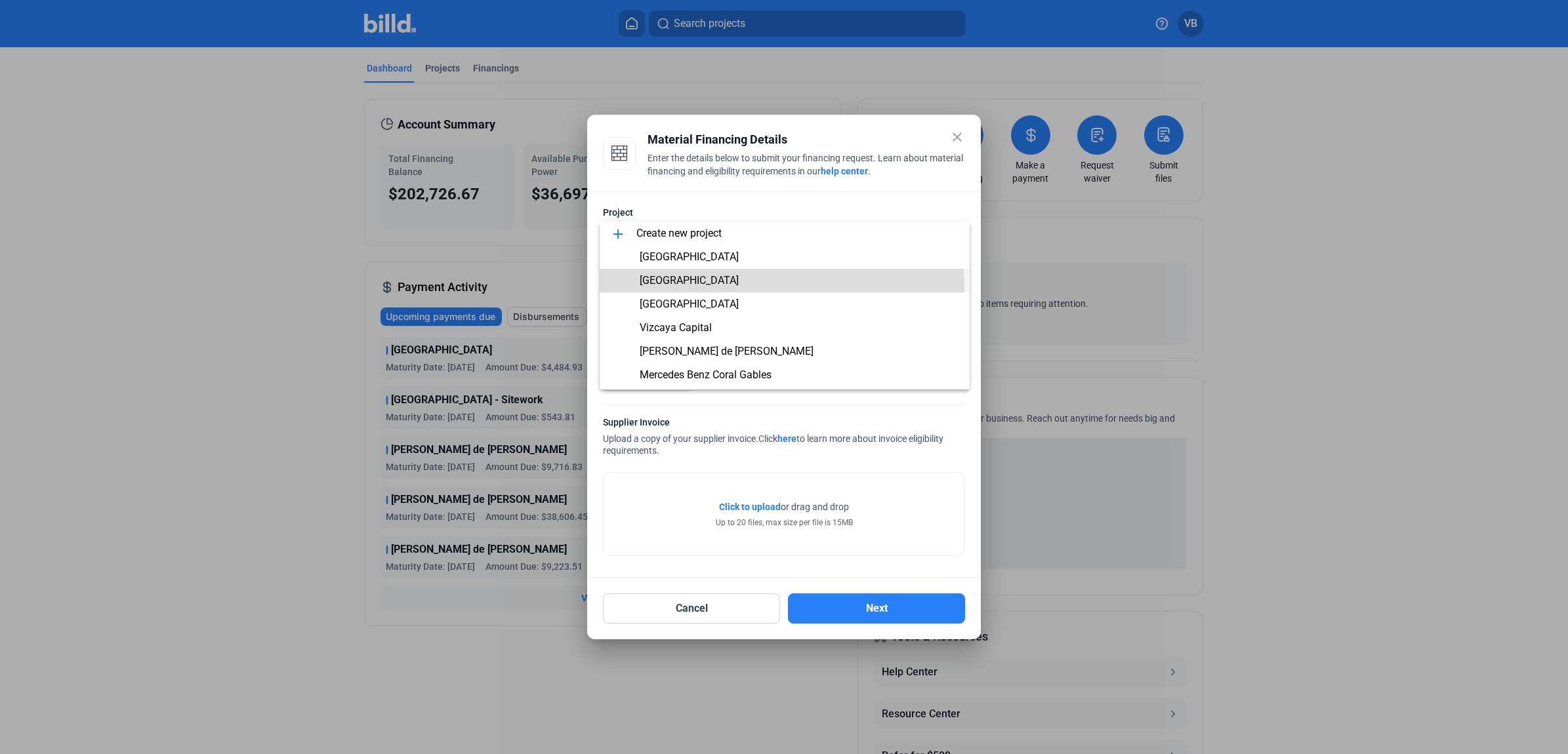
click at [761, 288] on span "[GEOGRAPHIC_DATA]" at bounding box center [785, 281] width 349 height 23
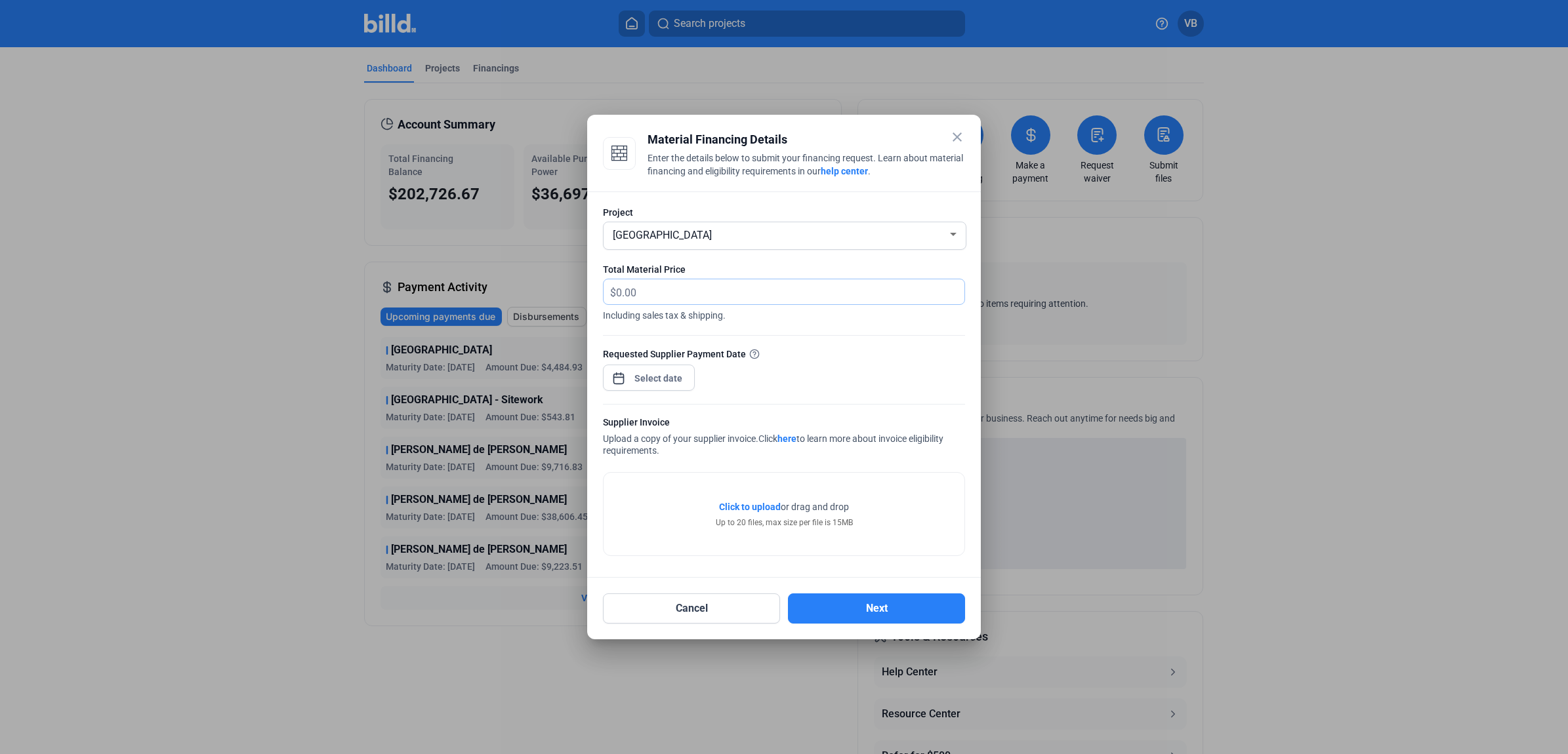
click at [761, 288] on input "text" at bounding box center [782, 292] width 333 height 25
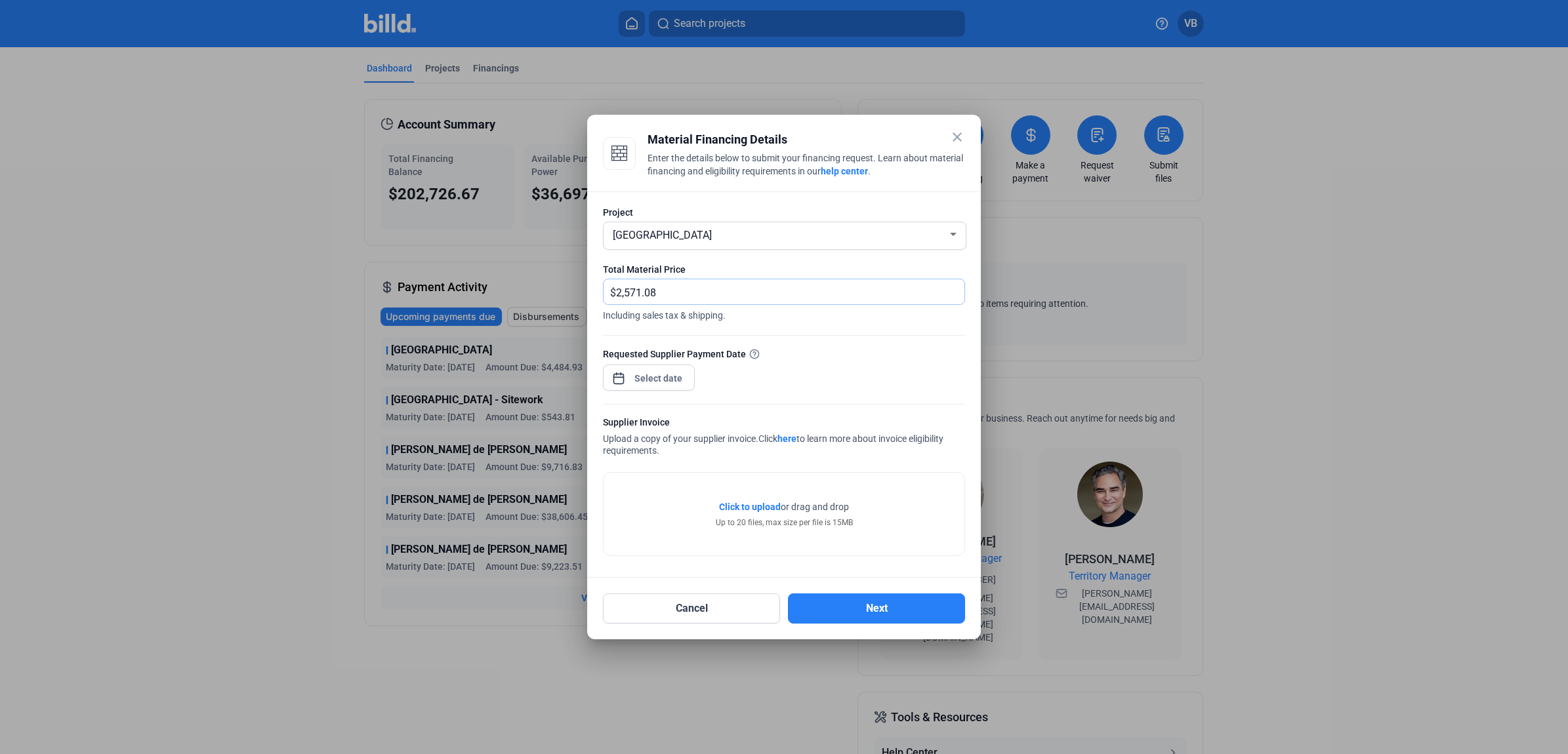
type input "2,571.08"
click at [667, 369] on div "close Material Financing Details Enter the details below to submit your financi…" at bounding box center [784, 377] width 1568 height 754
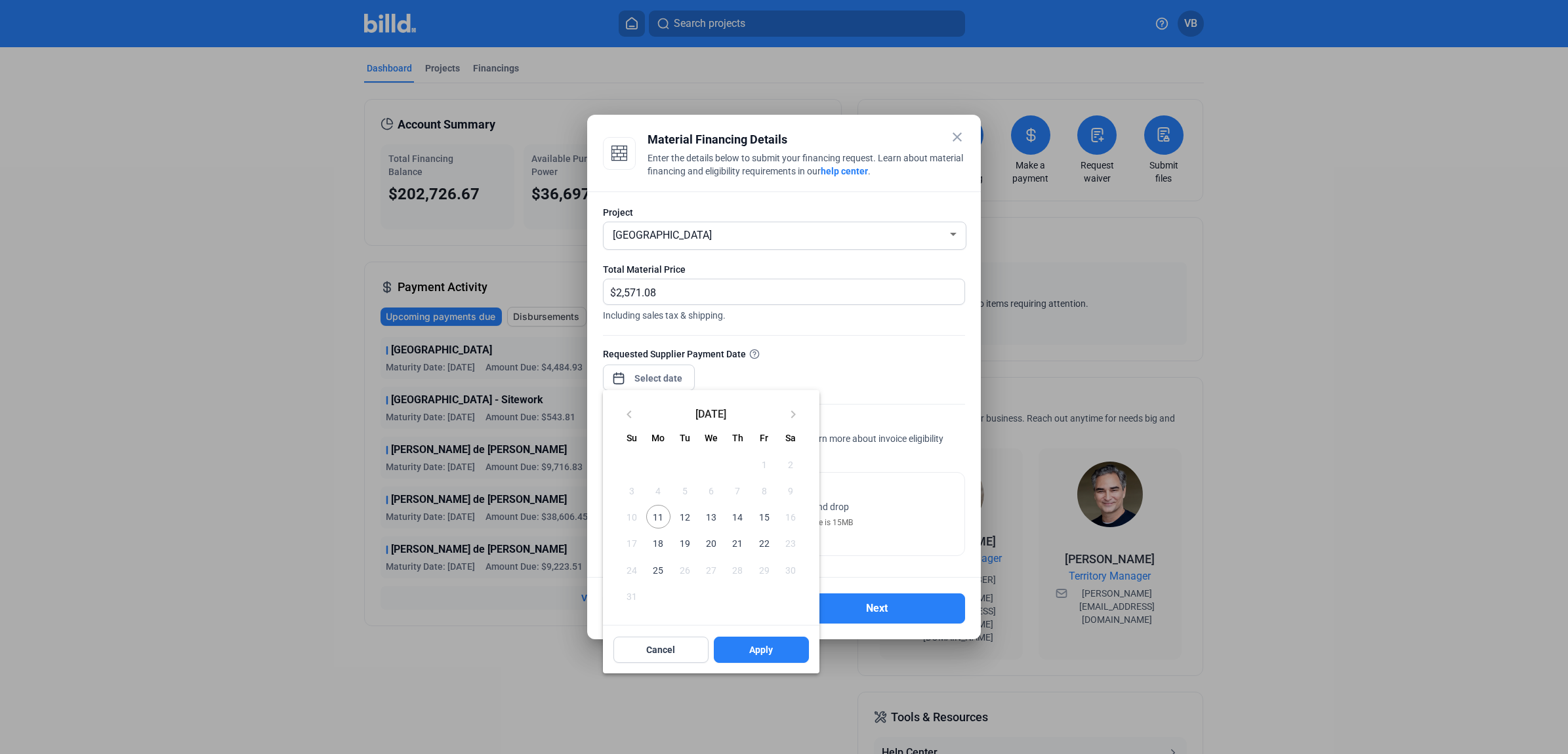
click at [662, 519] on span "11" at bounding box center [657, 517] width 23 height 23
click at [763, 637] on button "Apply" at bounding box center [761, 649] width 95 height 26
click at [855, 549] on div at bounding box center [784, 377] width 1568 height 754
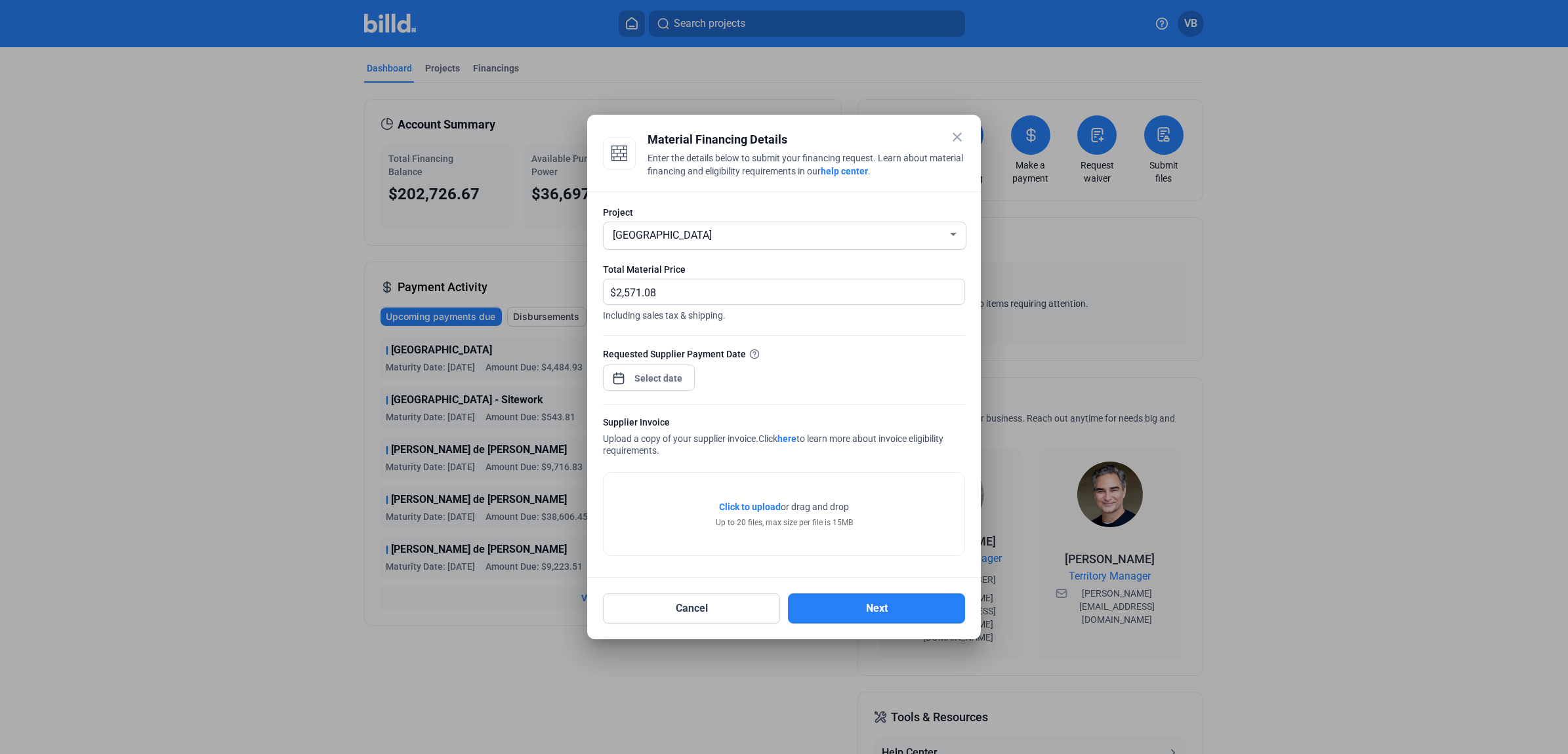
click at [759, 505] on span "Click to upload" at bounding box center [749, 507] width 62 height 11
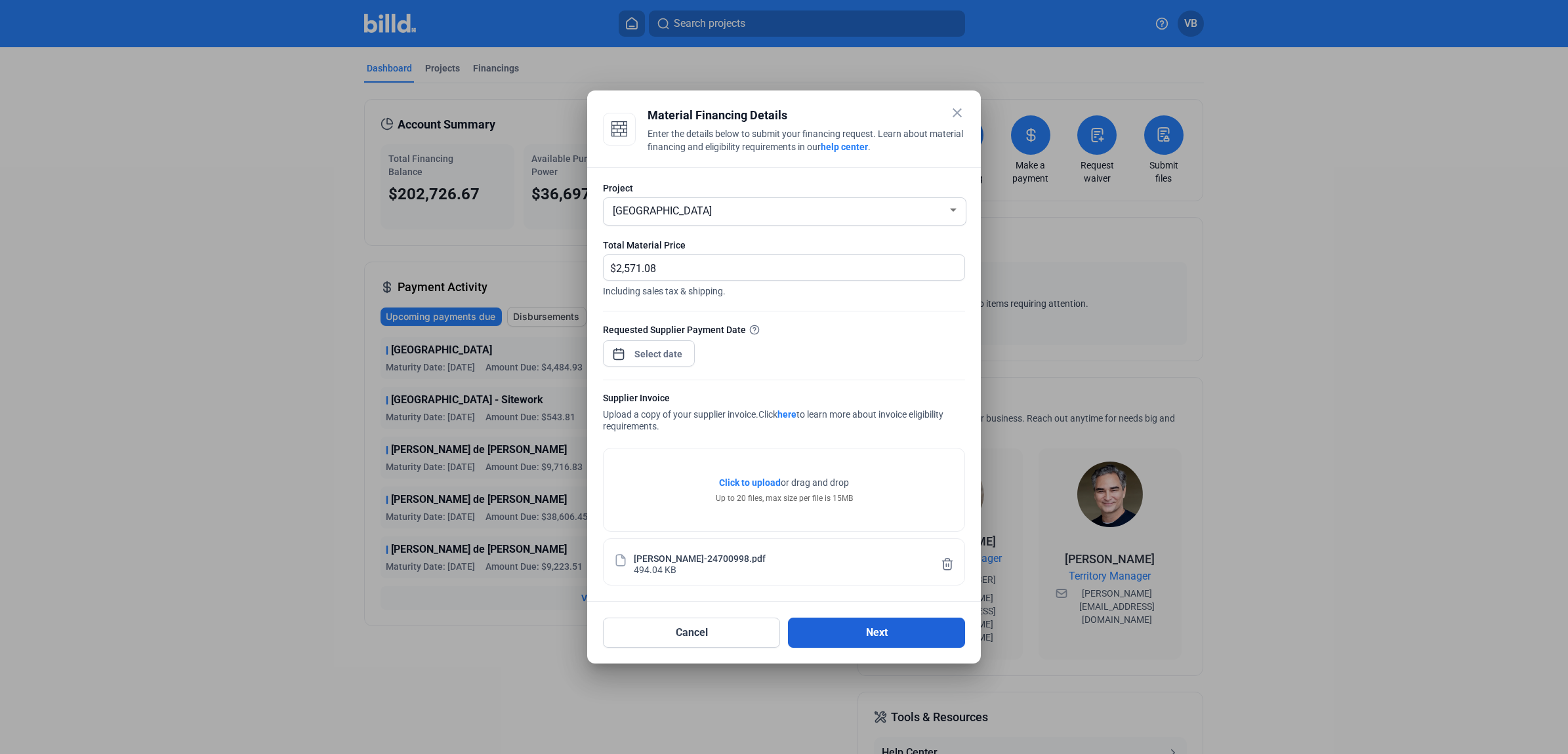
click at [867, 635] on button "Next" at bounding box center [877, 632] width 177 height 30
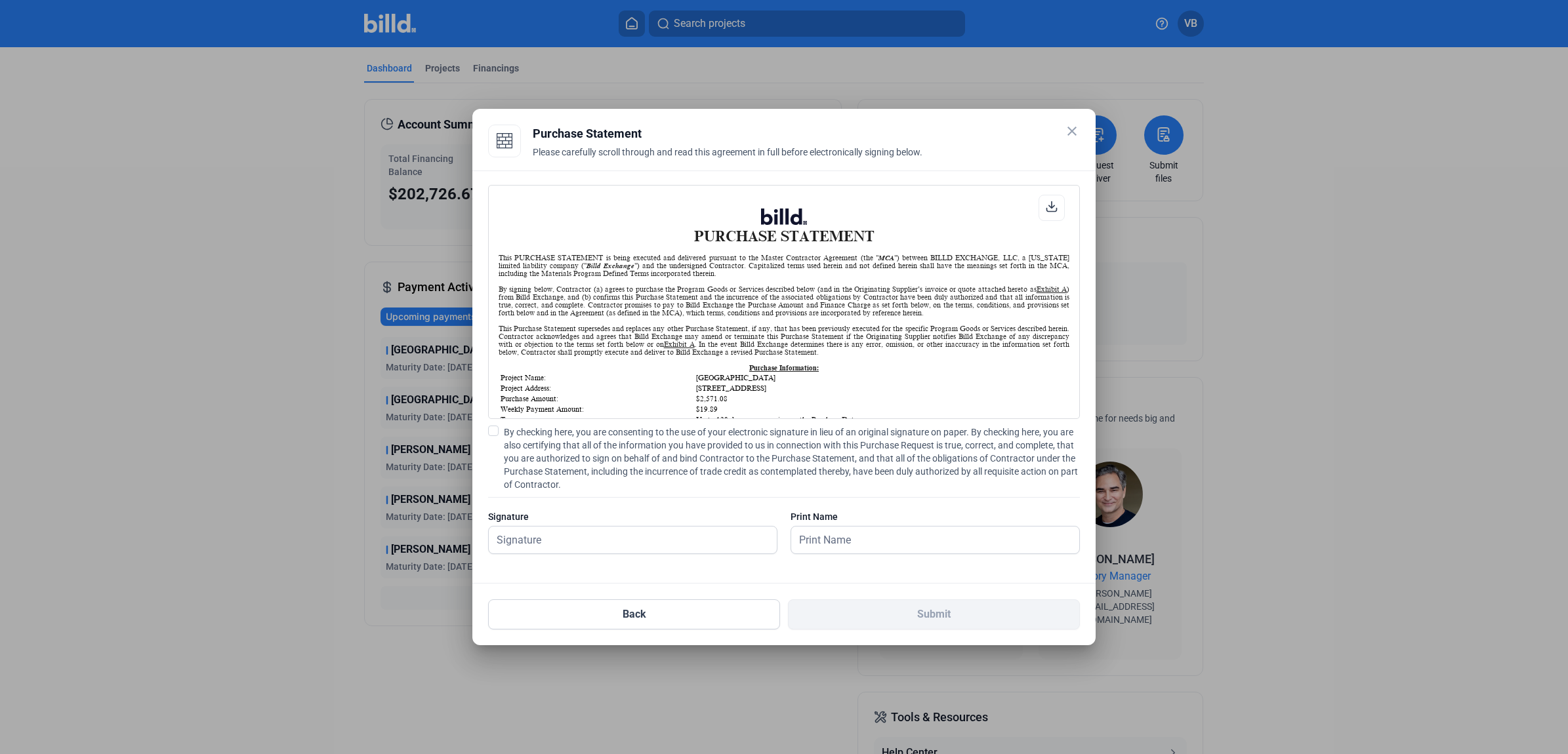
scroll to position [1, 0]
click at [650, 432] on span "By checking here, you are consenting to the use of your electronic signature in…" at bounding box center [792, 458] width 576 height 66
click at [0, 0] on input "By checking here, you are consenting to the use of your electronic signature in…" at bounding box center [0, 0] width 0 height 0
drag, startPoint x: 619, startPoint y: 559, endPoint x: 616, endPoint y: 546, distance: 13.3
click at [617, 555] on div at bounding box center [632, 560] width 289 height 13
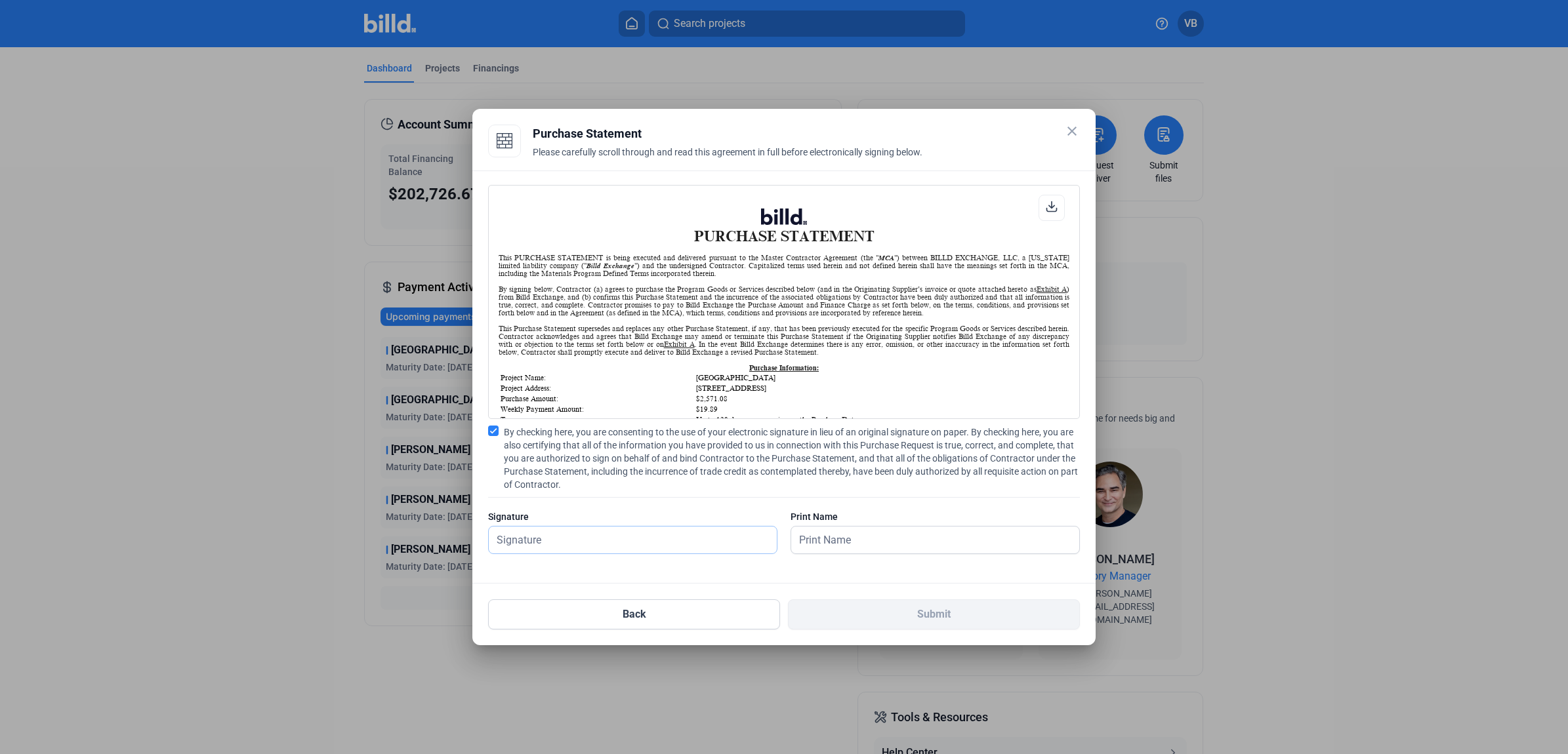
click at [616, 545] on input "text" at bounding box center [632, 540] width 288 height 27
type input "[PERSON_NAME]"
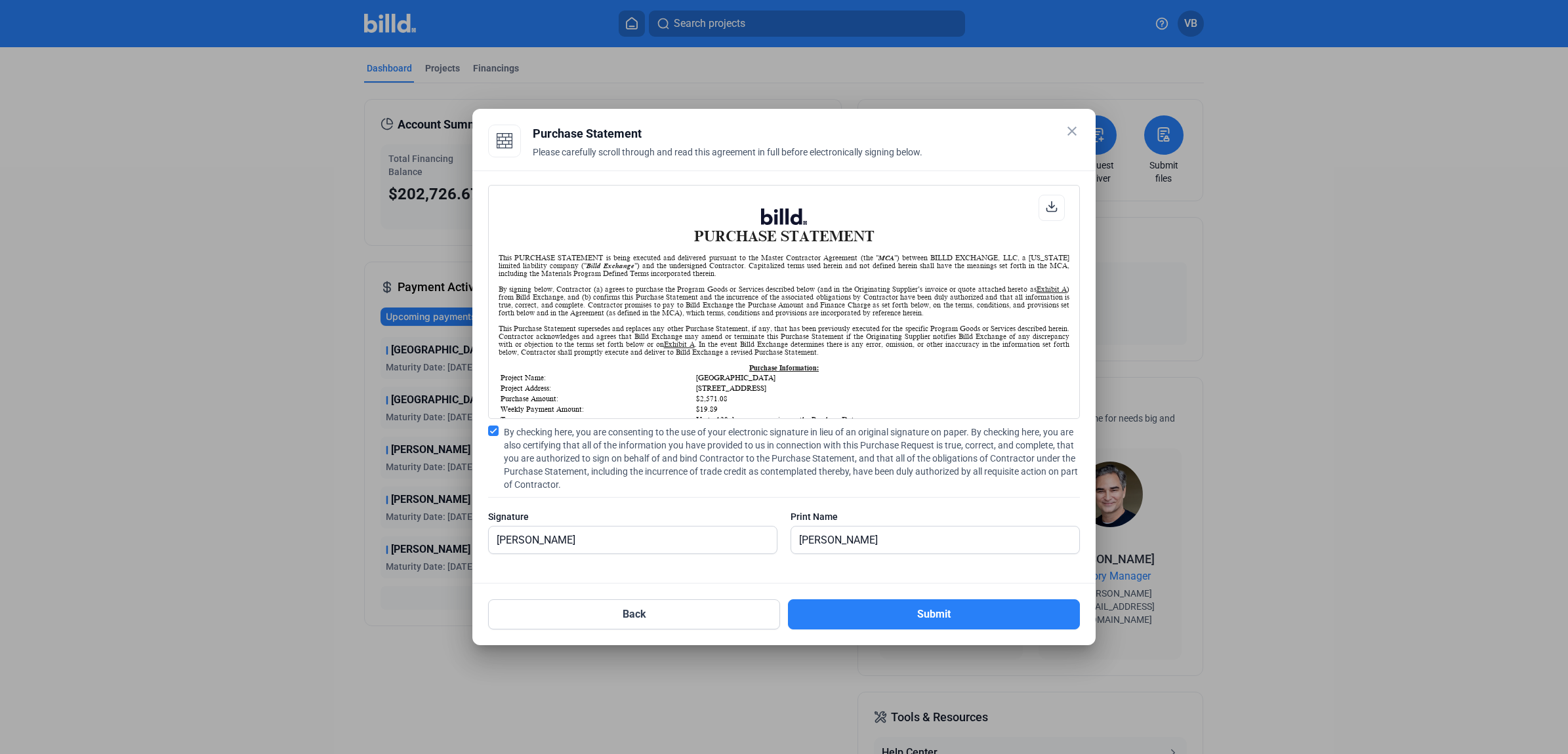
drag, startPoint x: 876, startPoint y: 618, endPoint x: 43, endPoint y: 349, distance: 875.4
click at [876, 617] on button "Submit" at bounding box center [934, 614] width 292 height 30
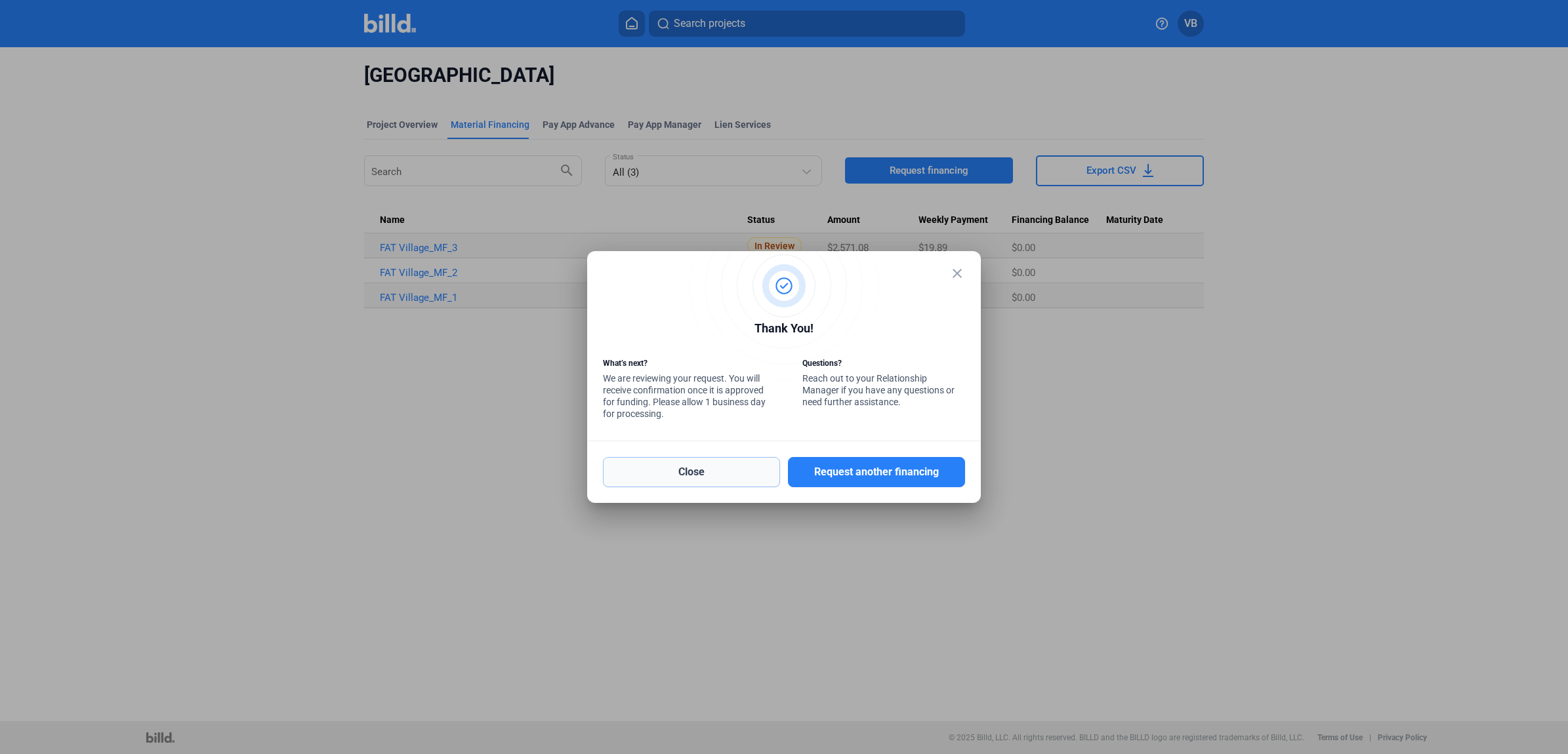
click at [762, 473] on button "Close" at bounding box center [691, 472] width 177 height 30
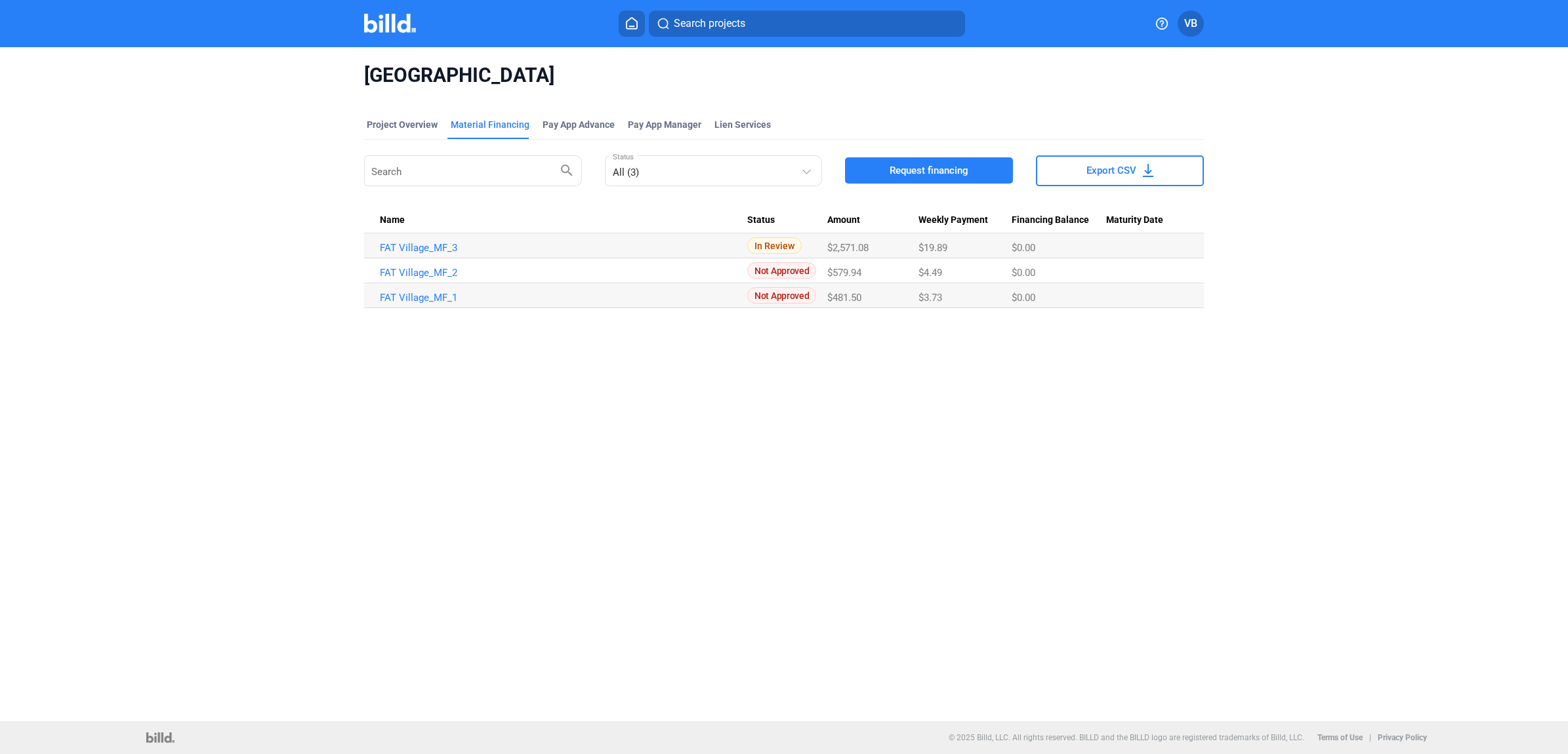
click at [404, 28] on img at bounding box center [390, 23] width 52 height 19
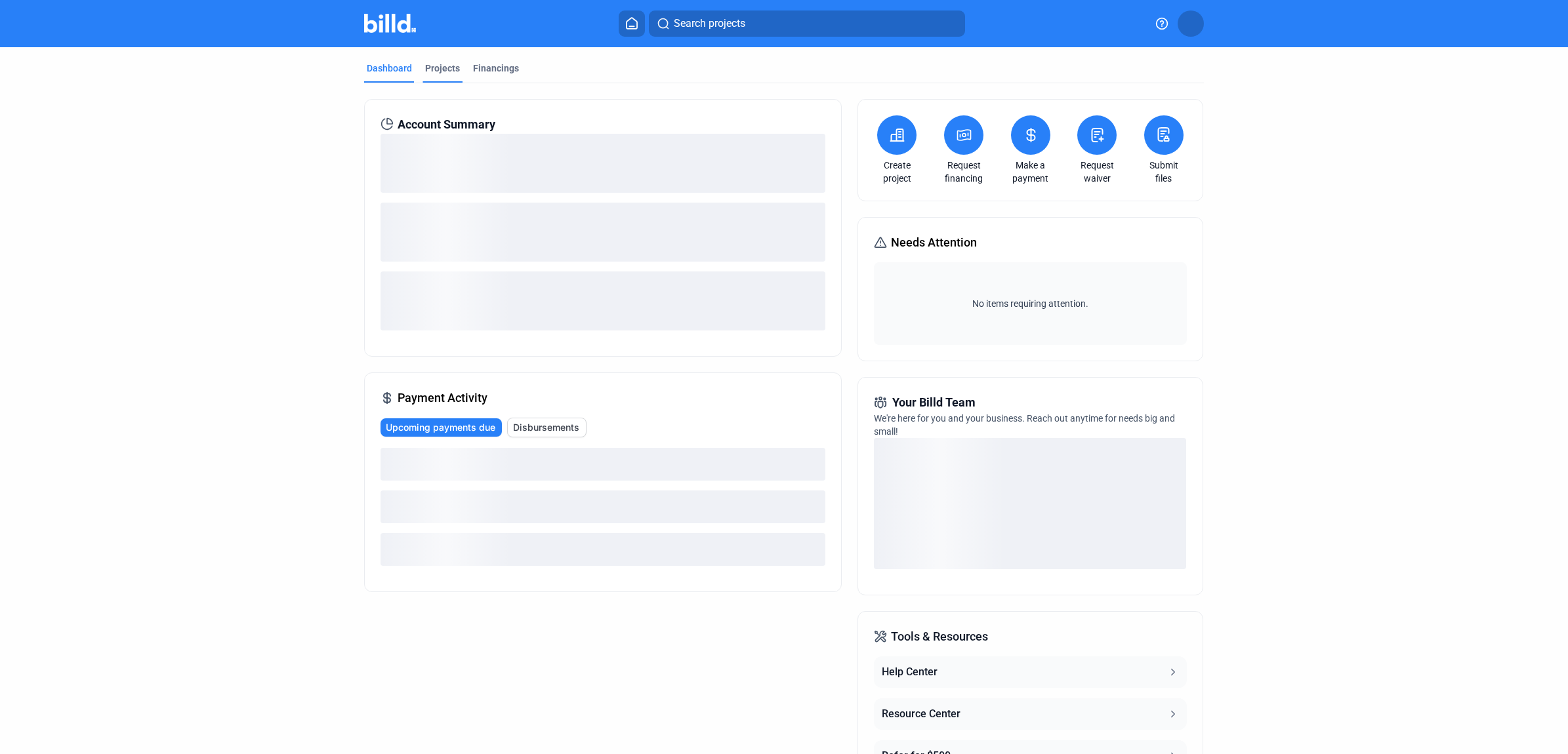
click at [432, 69] on div "Projects" at bounding box center [442, 68] width 35 height 13
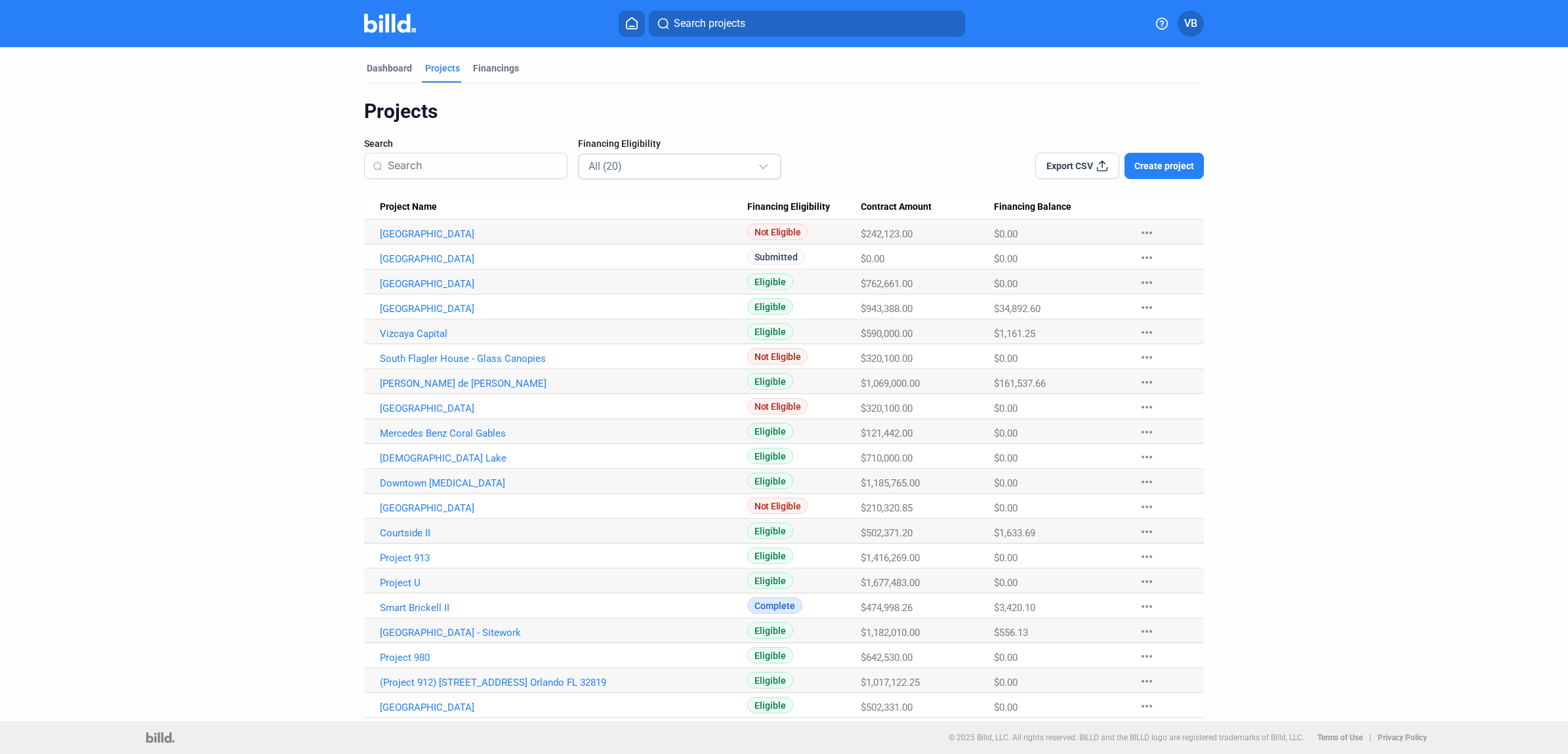
click at [608, 172] on mat-select-trigger "All (20)" at bounding box center [604, 166] width 33 height 13
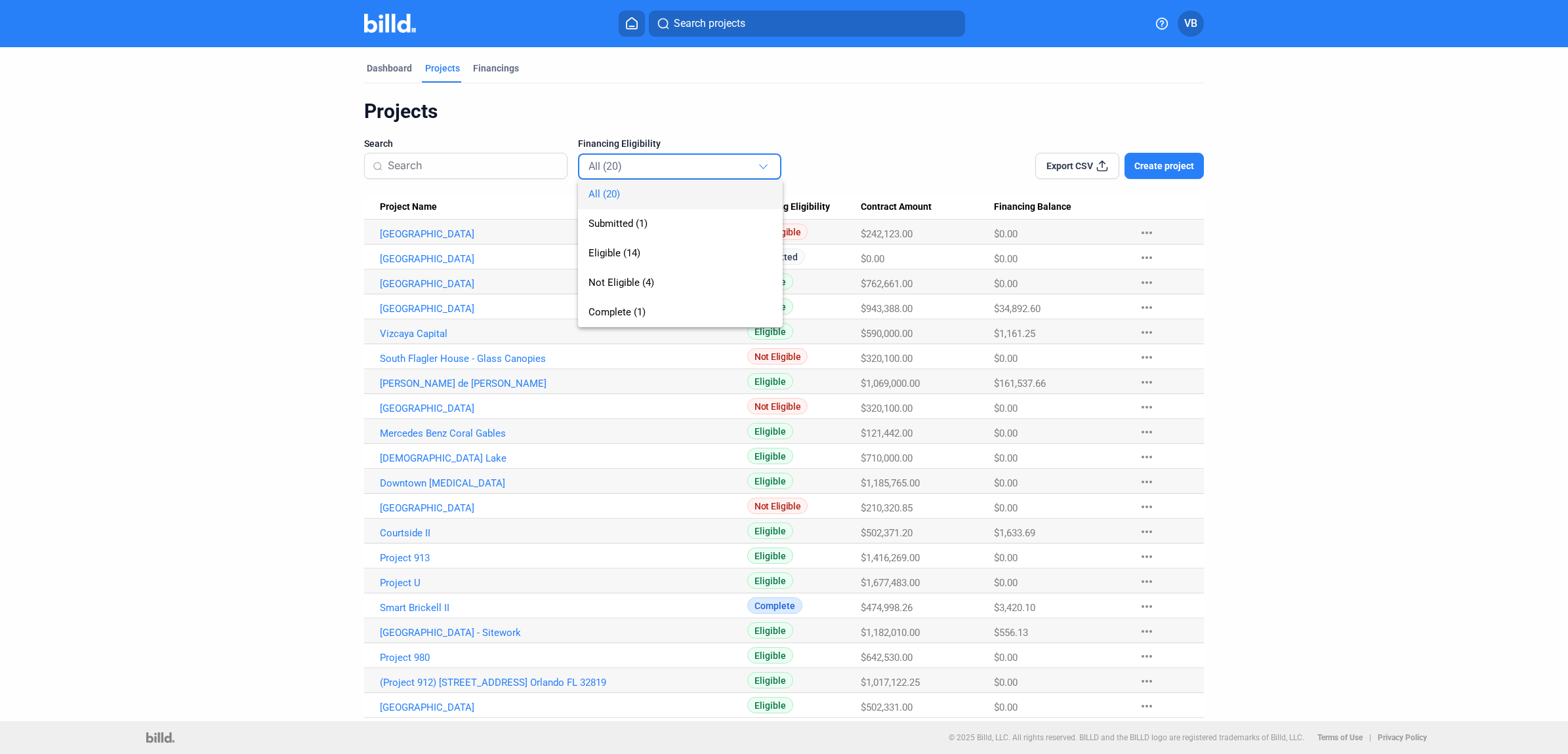
click at [770, 125] on div at bounding box center [784, 377] width 1568 height 754
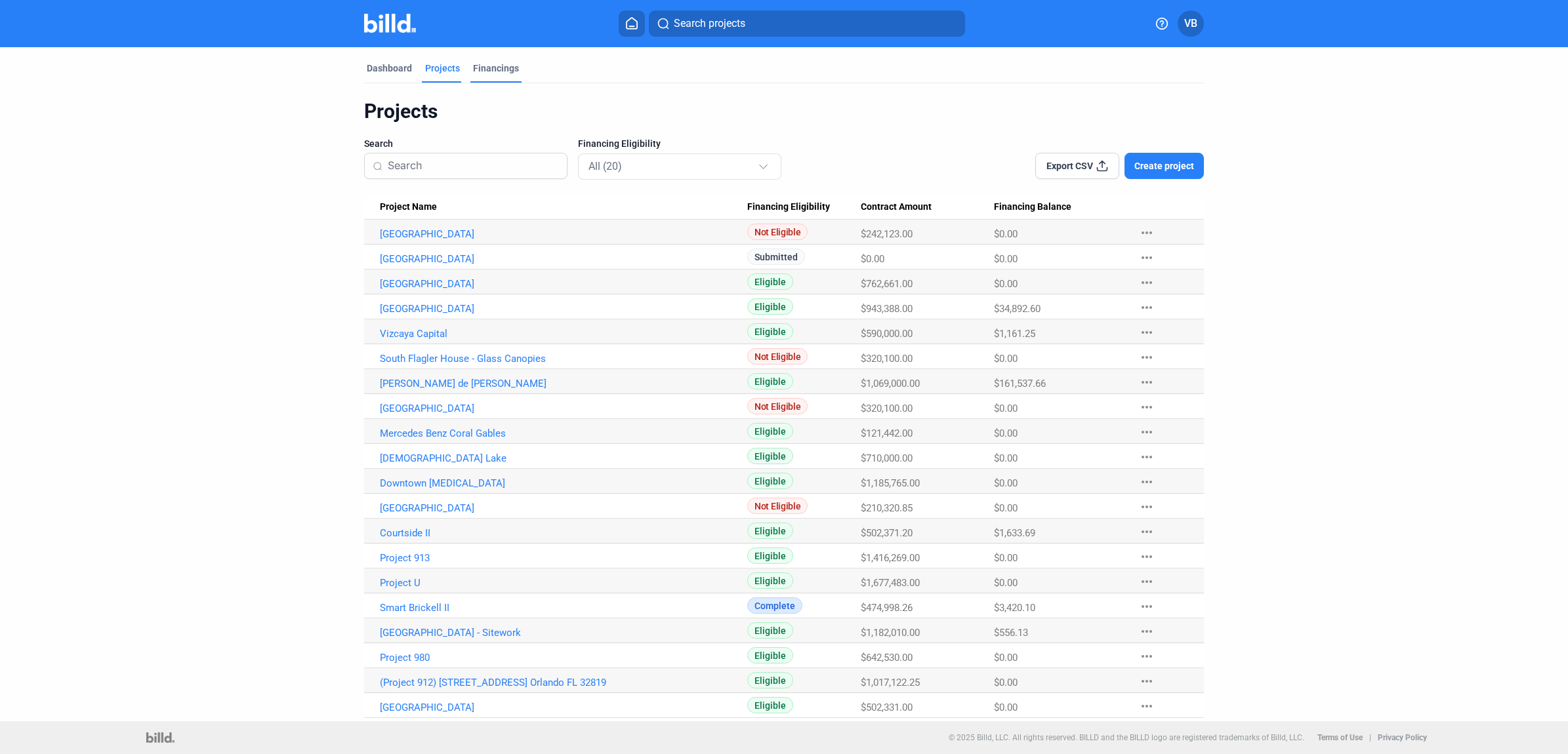
click at [513, 69] on div "Financings" at bounding box center [496, 68] width 46 height 13
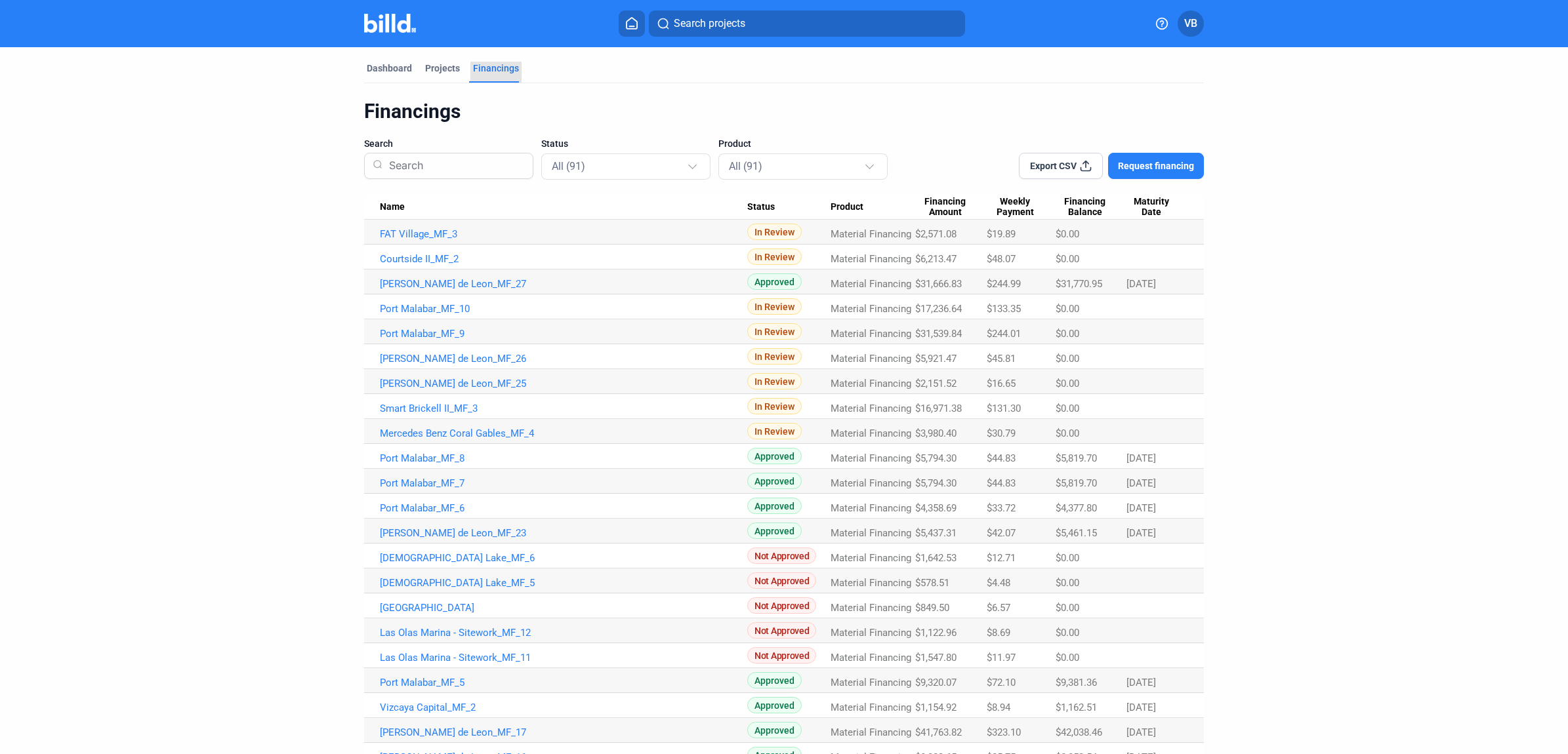
click at [502, 62] on div "Financings" at bounding box center [496, 68] width 46 height 13
drag, startPoint x: 503, startPoint y: 60, endPoint x: 754, endPoint y: 172, distance: 274.9
click at [754, 172] on div "All (91)" at bounding box center [796, 166] width 135 height 17
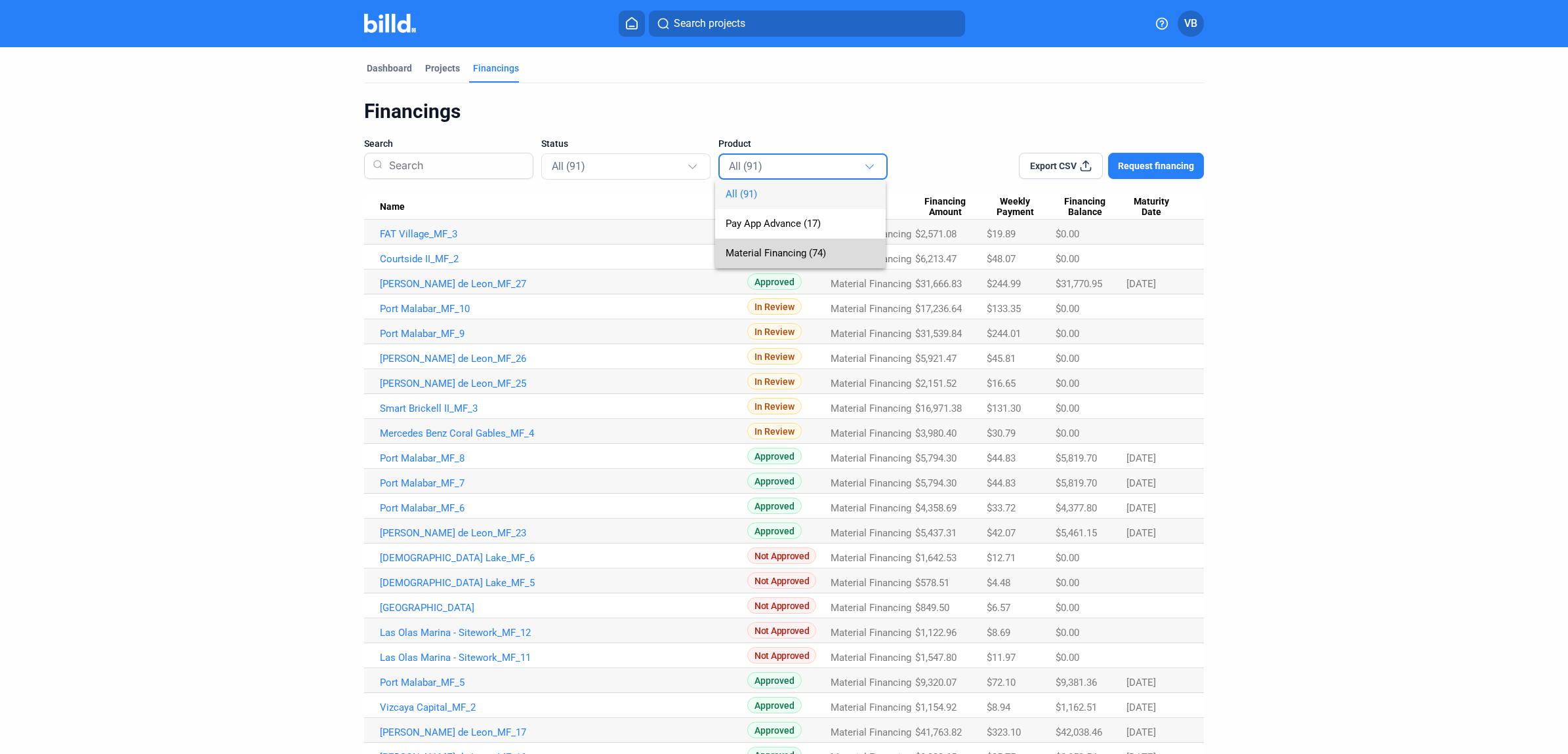
click at [750, 256] on span "Material Financing (74)" at bounding box center [776, 253] width 100 height 12
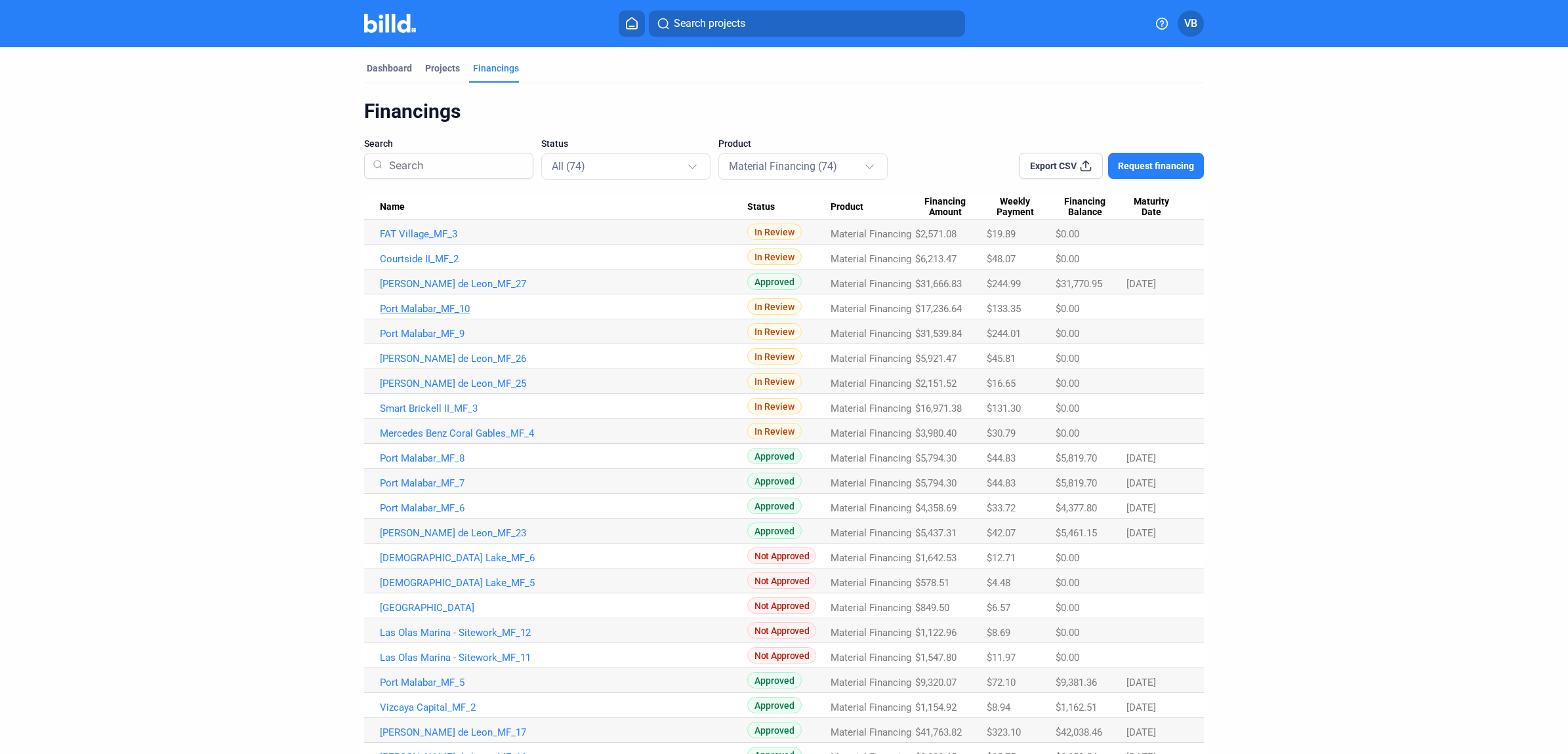
click at [448, 240] on link "Port Malabar_MF_10" at bounding box center [563, 234] width 368 height 12
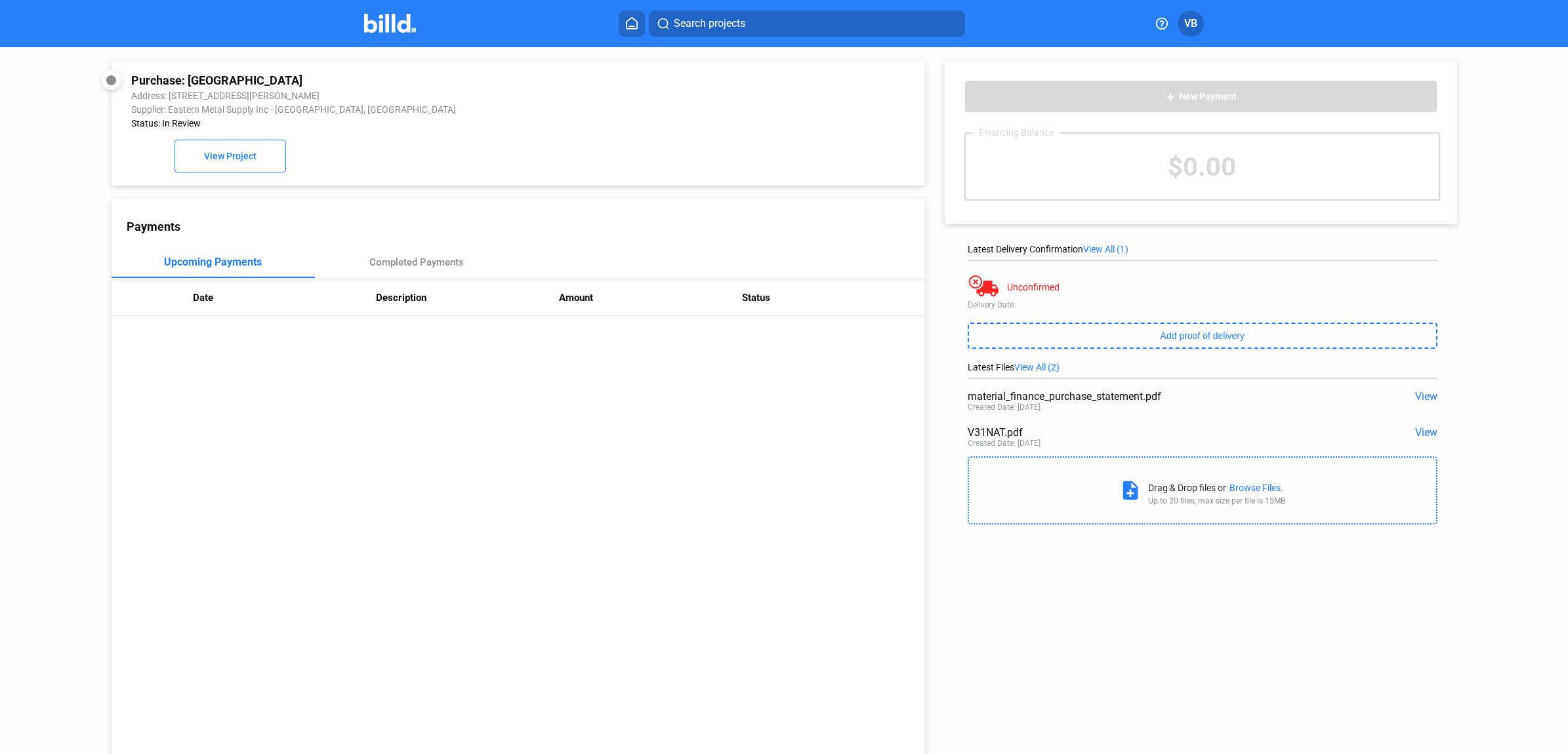
click at [1427, 433] on span "View" at bounding box center [1427, 432] width 23 height 13
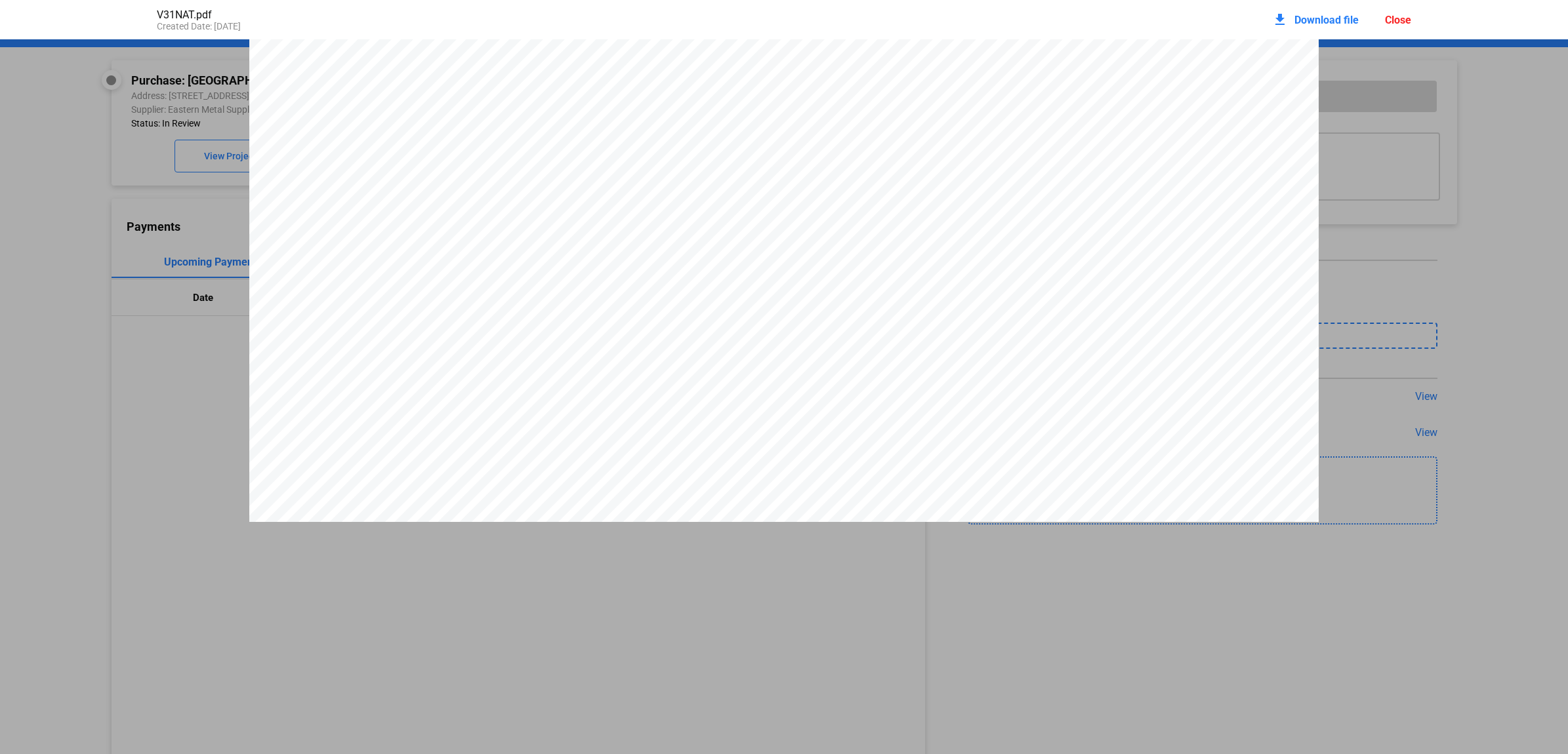
scroll to position [221, 0]
click at [1307, 17] on span "Download file" at bounding box center [1326, 20] width 64 height 13
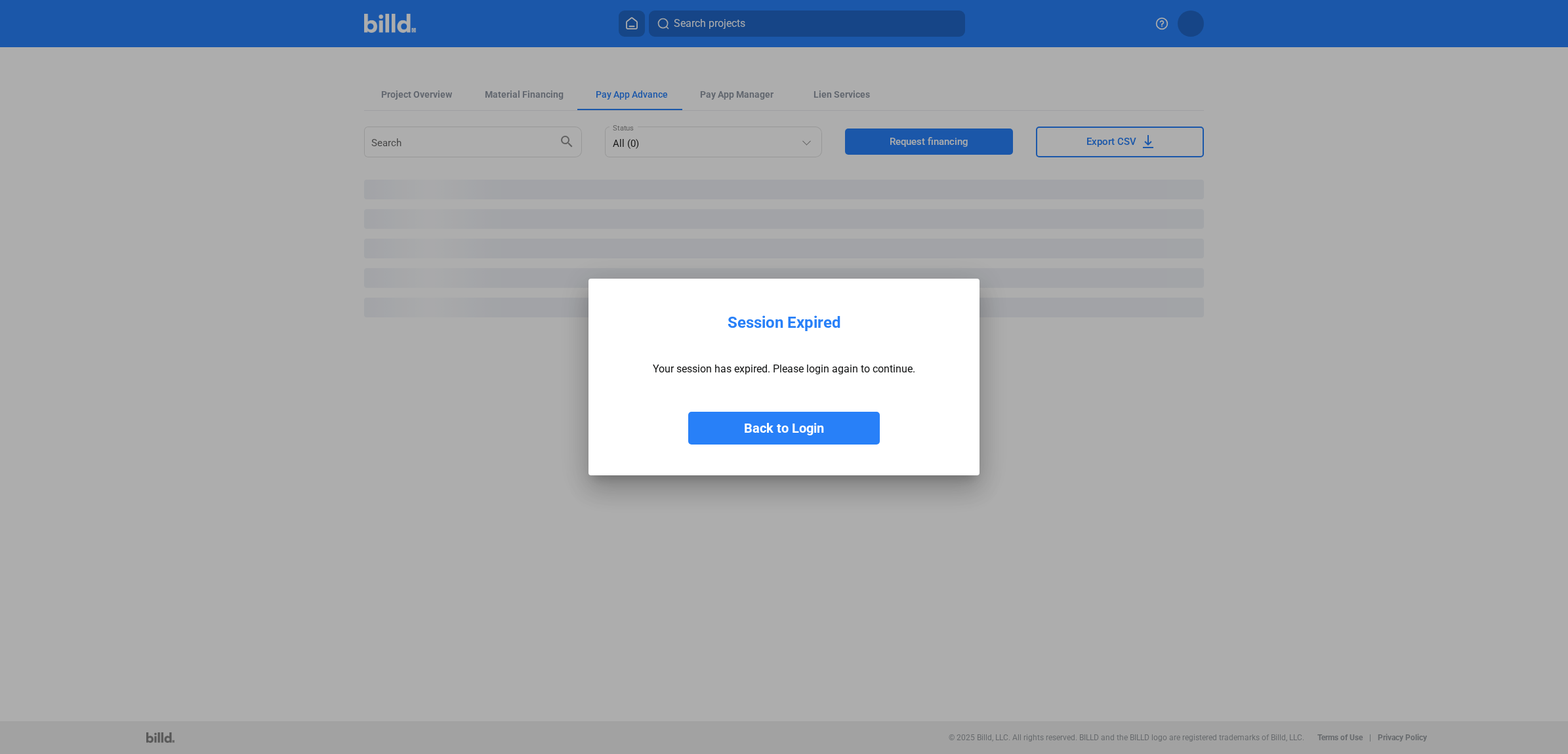
click at [775, 428] on button "Back to Login" at bounding box center [784, 428] width 192 height 33
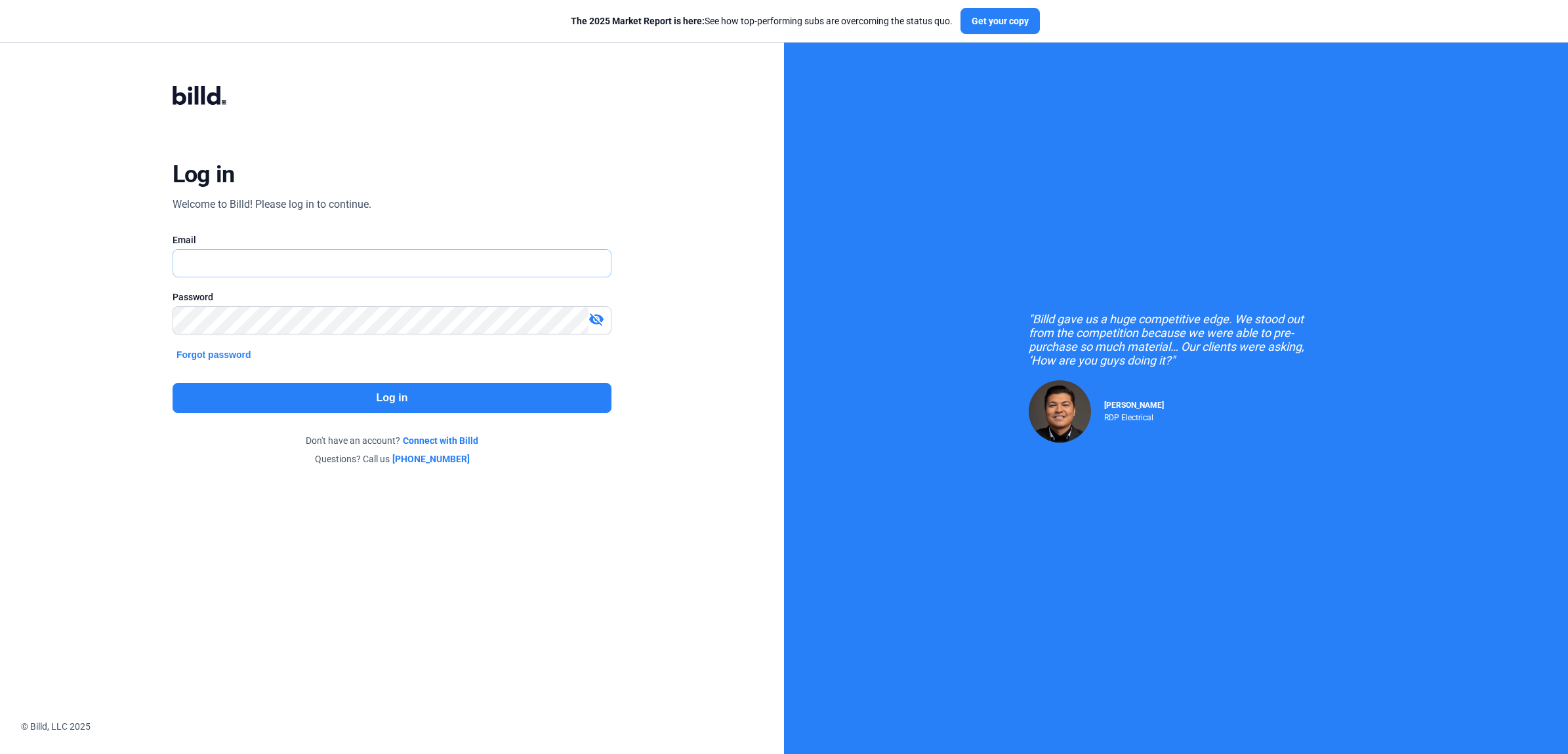
type input "[EMAIL_ADDRESS][DOMAIN_NAME]"
click at [363, 406] on button "Log in" at bounding box center [392, 398] width 439 height 30
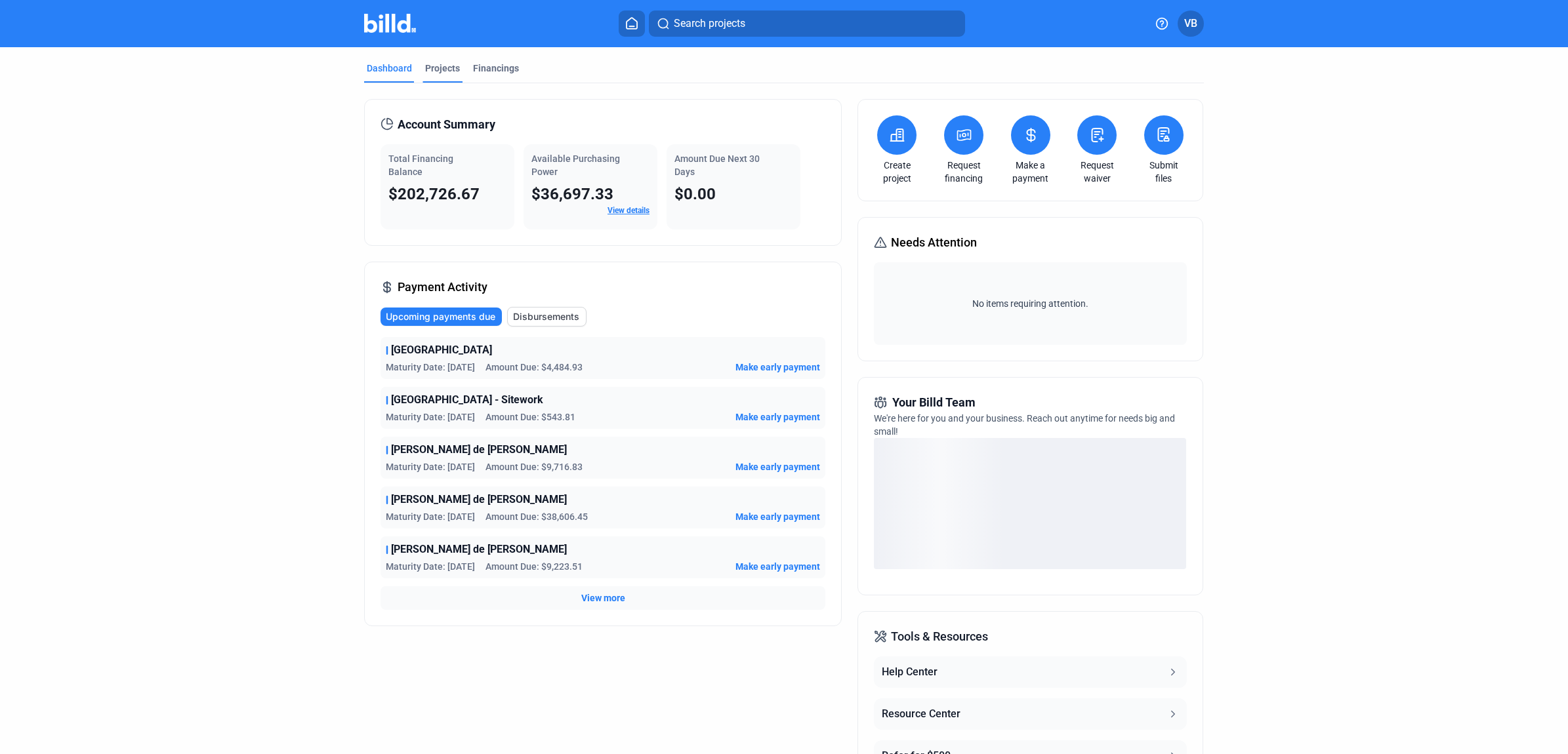
click at [452, 66] on div "Projects" at bounding box center [442, 68] width 35 height 13
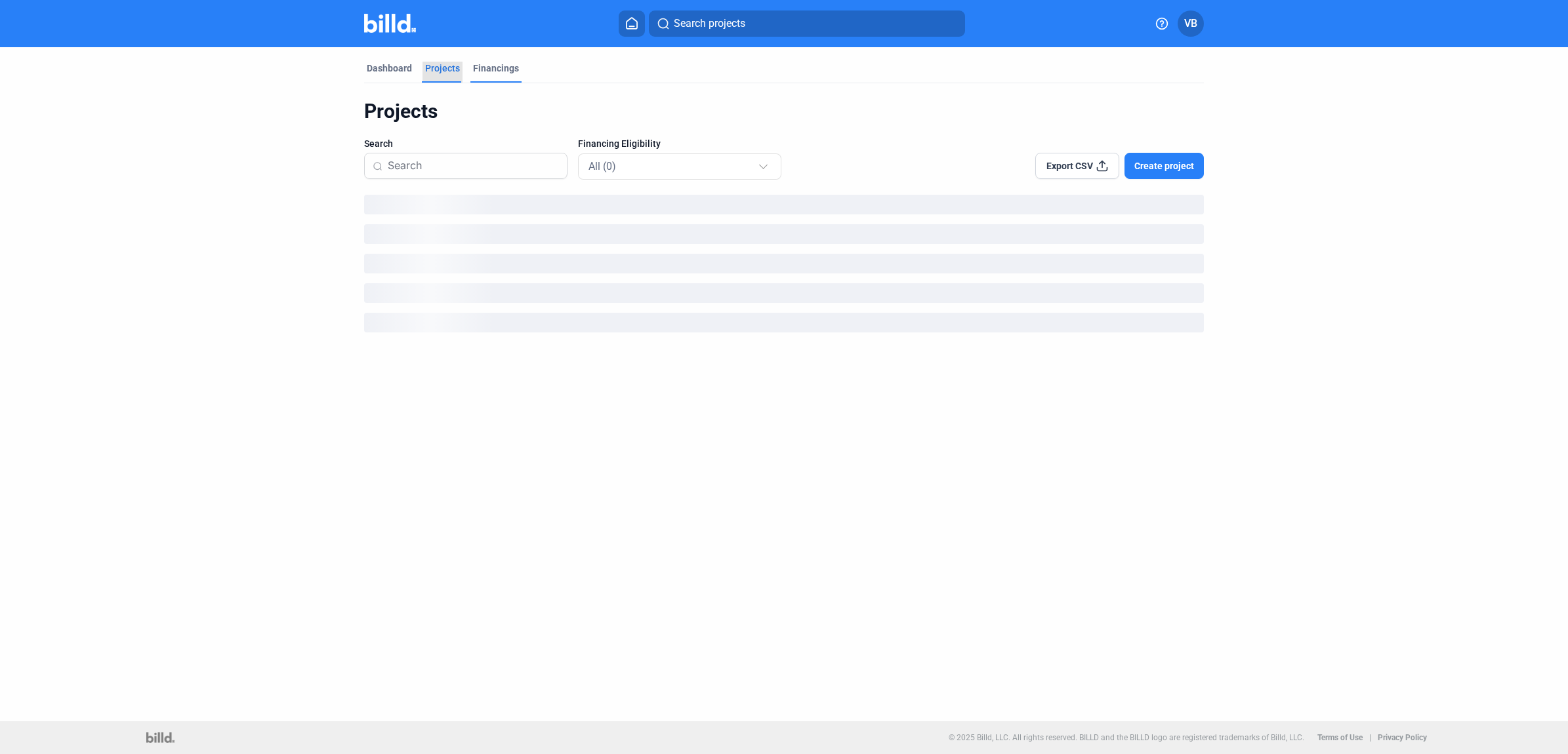
click at [479, 68] on div "Financings" at bounding box center [496, 68] width 46 height 13
click at [743, 177] on div "All (0)" at bounding box center [804, 166] width 150 height 25
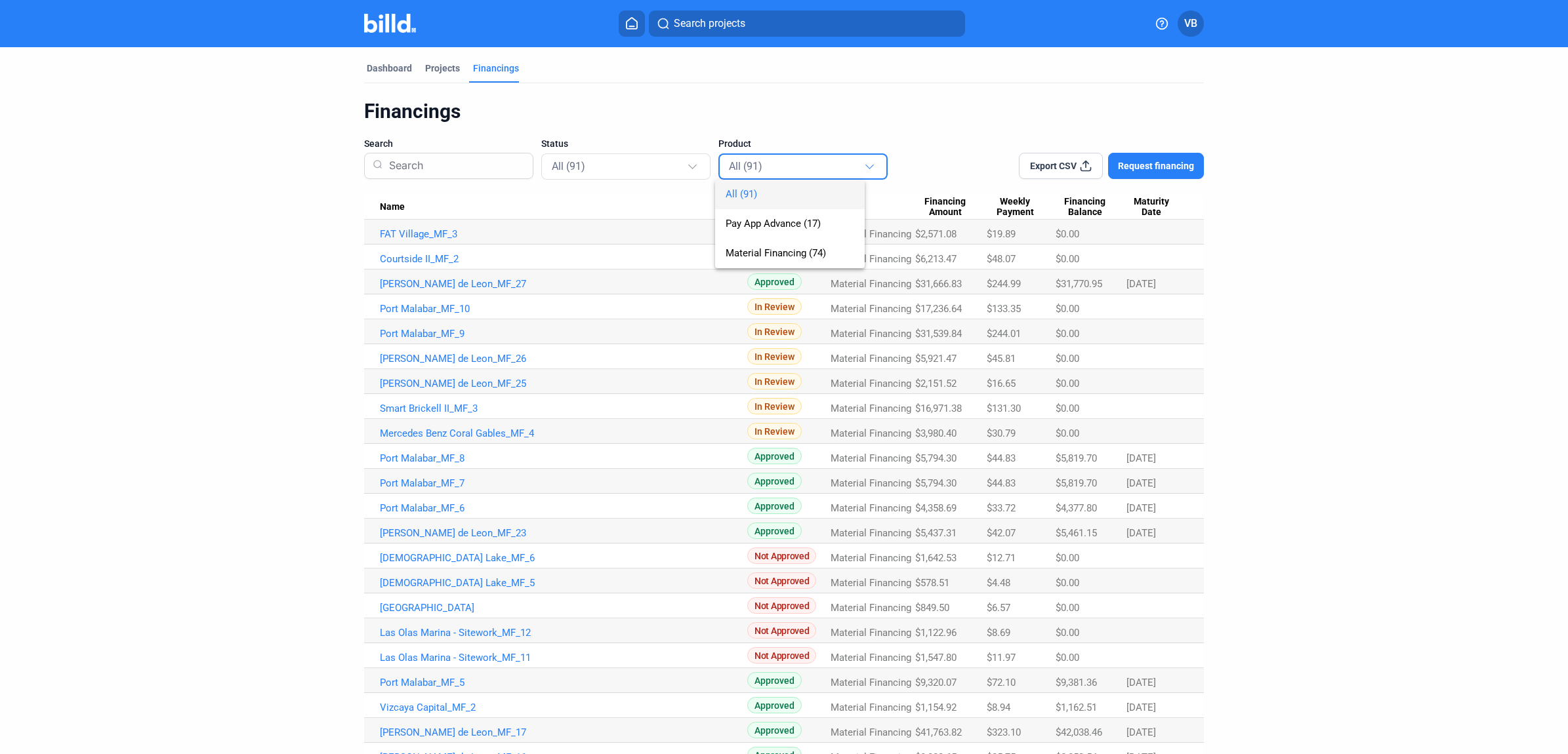
click at [808, 168] on div "All (91) Pay App Advance (17) Material Financing (74)" at bounding box center [790, 211] width 150 height 114
click at [828, 222] on span "Pay App Advance (17)" at bounding box center [800, 224] width 150 height 30
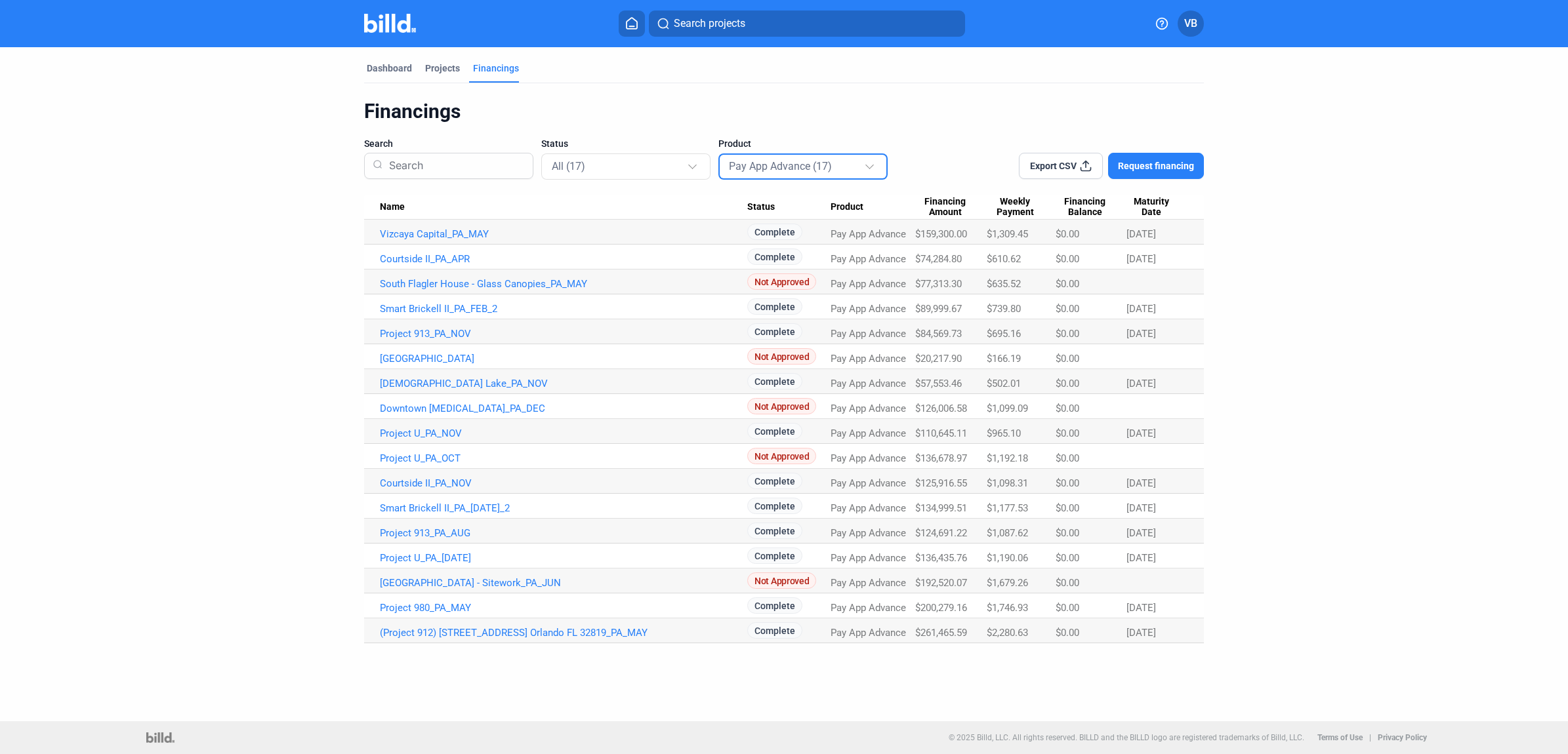
click at [798, 159] on div "Pay App Advance (17)" at bounding box center [796, 166] width 135 height 17
click at [789, 256] on span "Material Financing (74)" at bounding box center [779, 253] width 100 height 12
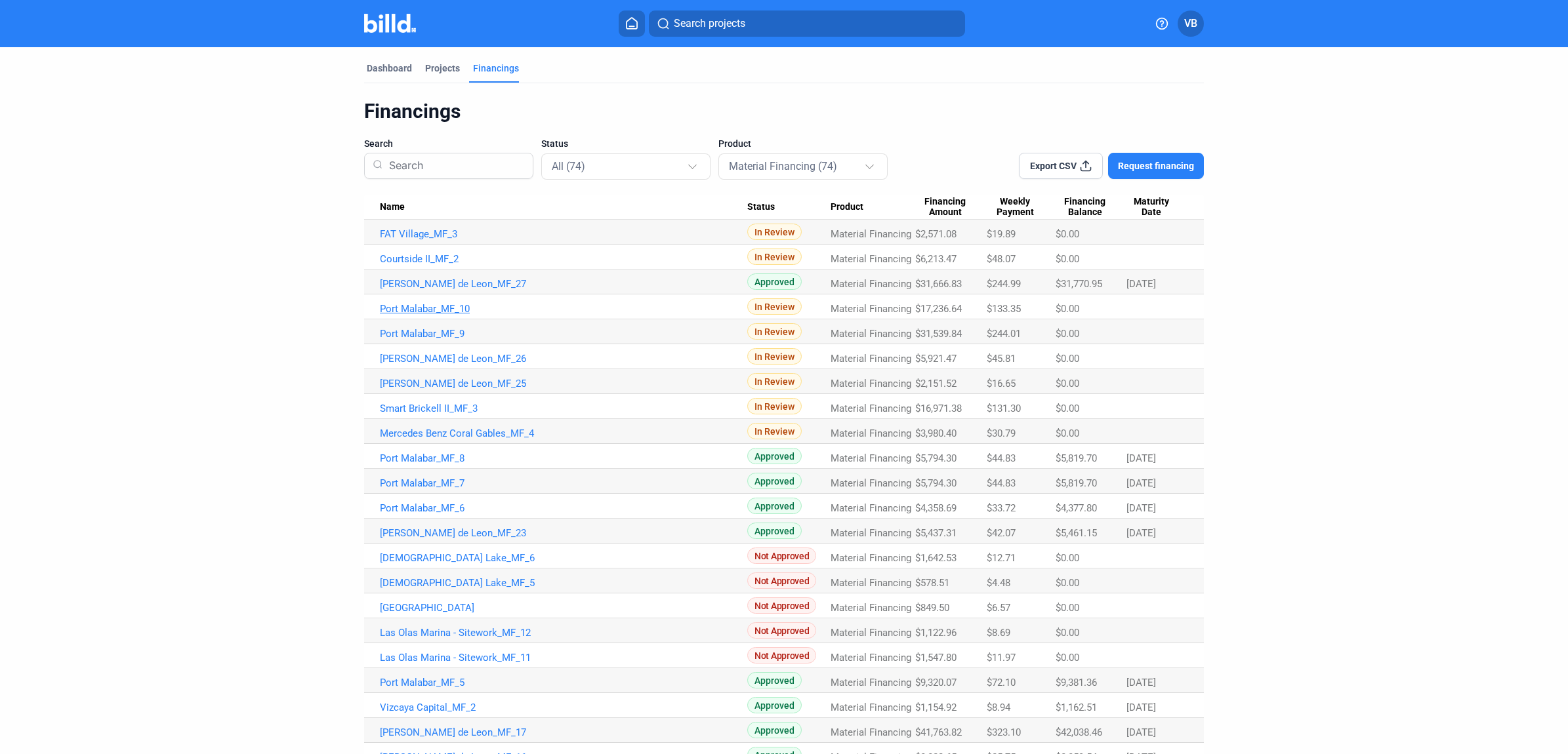
click at [446, 240] on link "Port Malabar_MF_10" at bounding box center [563, 234] width 368 height 12
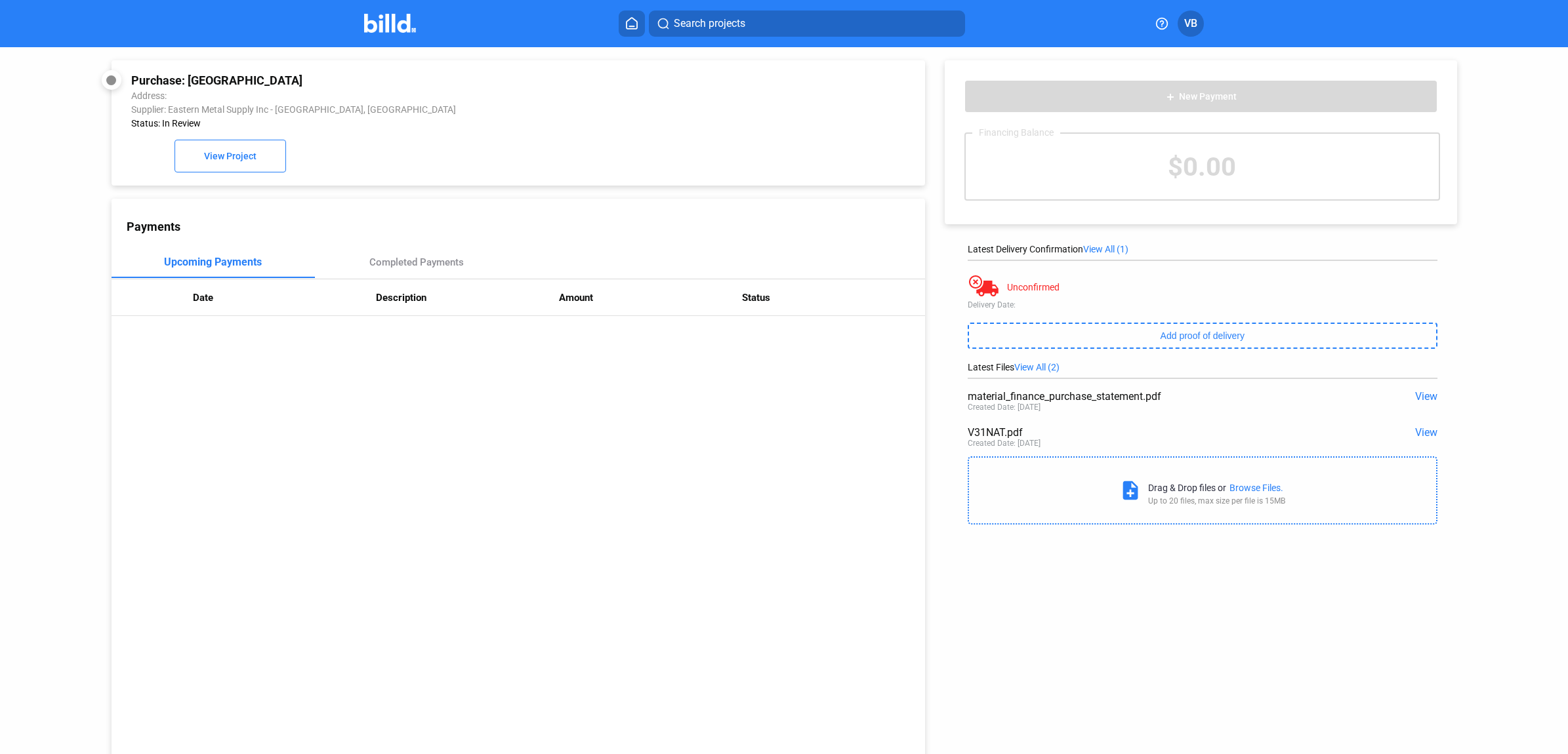
click at [1415, 402] on span "View" at bounding box center [1427, 396] width 23 height 13
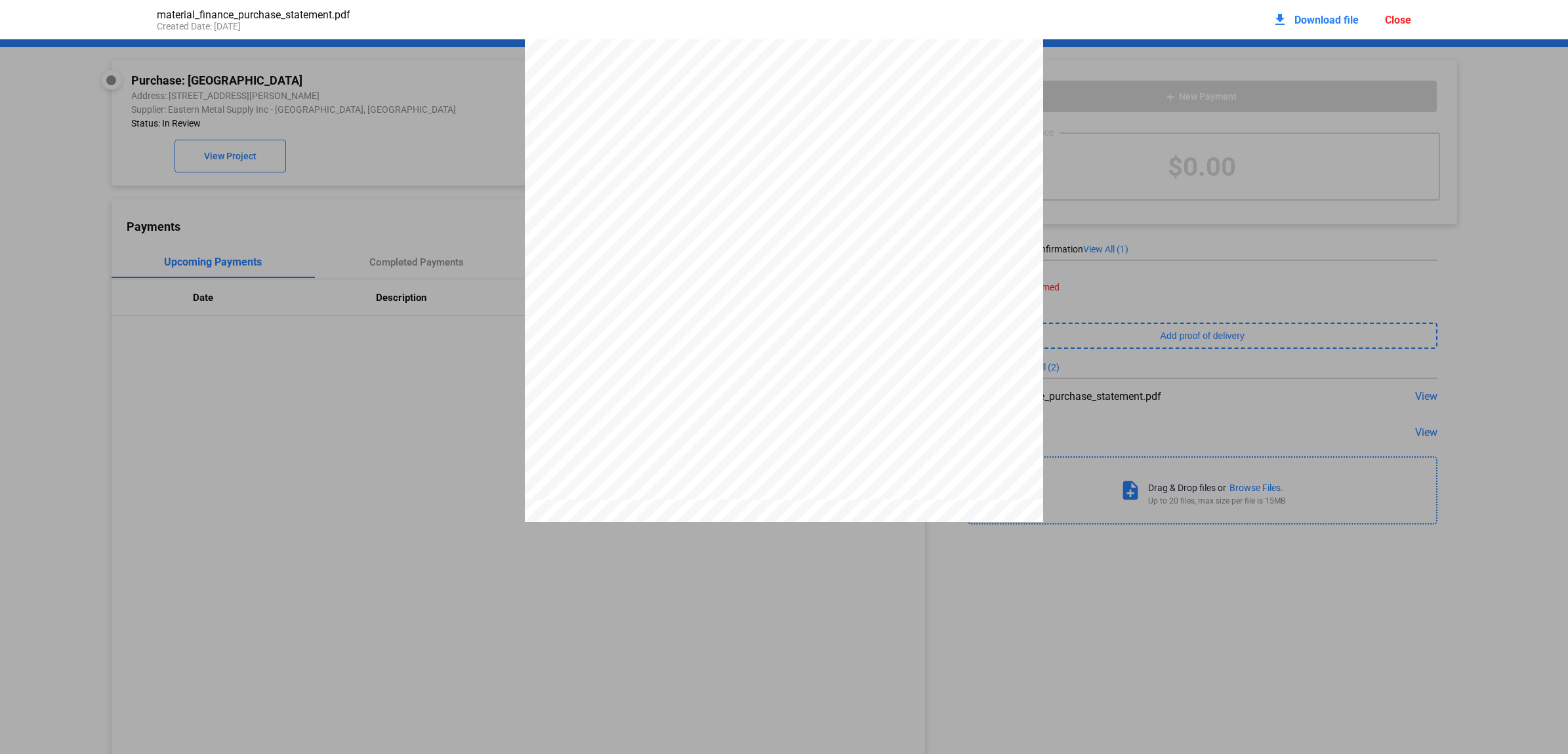
scroll to position [334, 0]
click at [1405, 20] on div "Close" at bounding box center [1398, 20] width 26 height 13
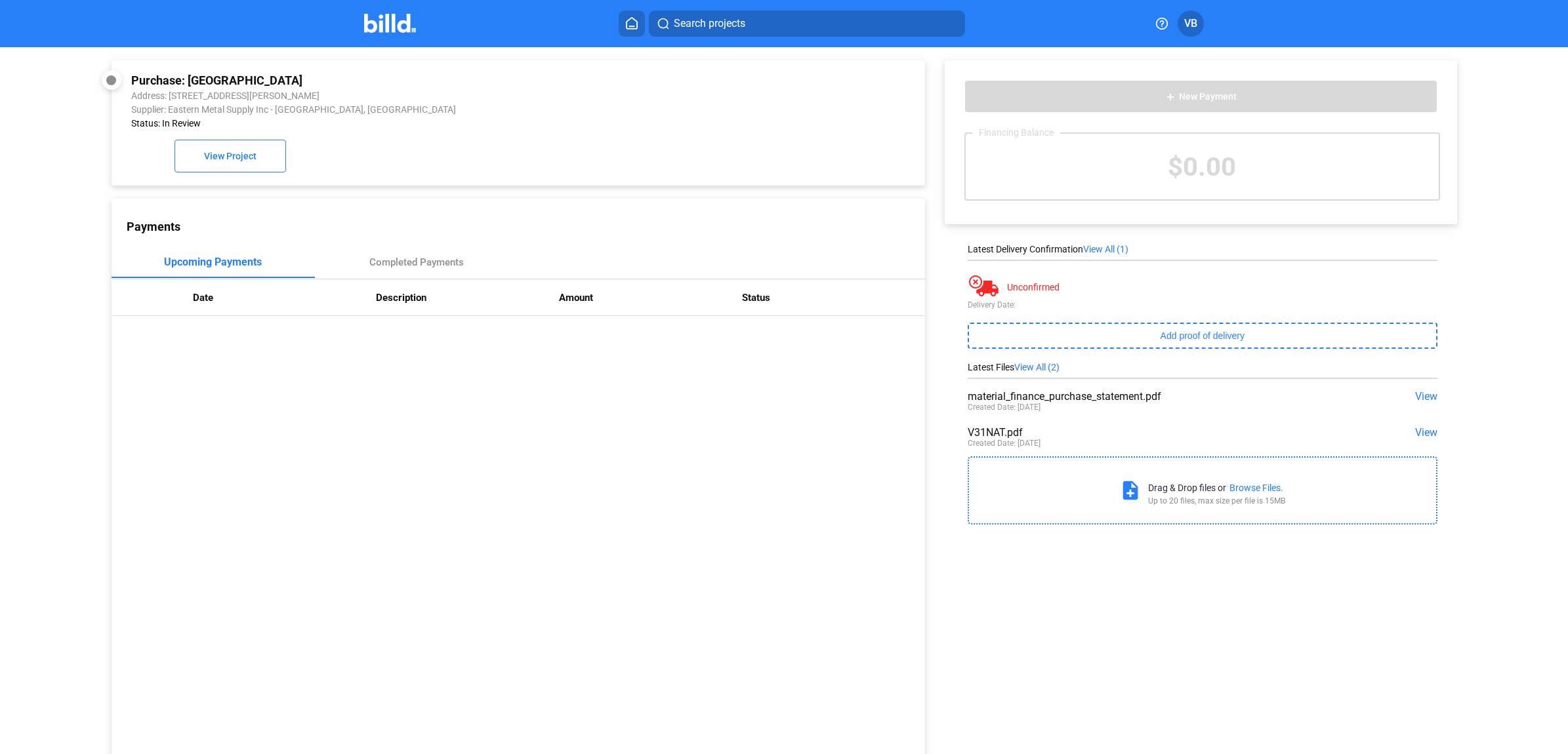
click at [1415, 434] on span "View" at bounding box center [1427, 432] width 23 height 13
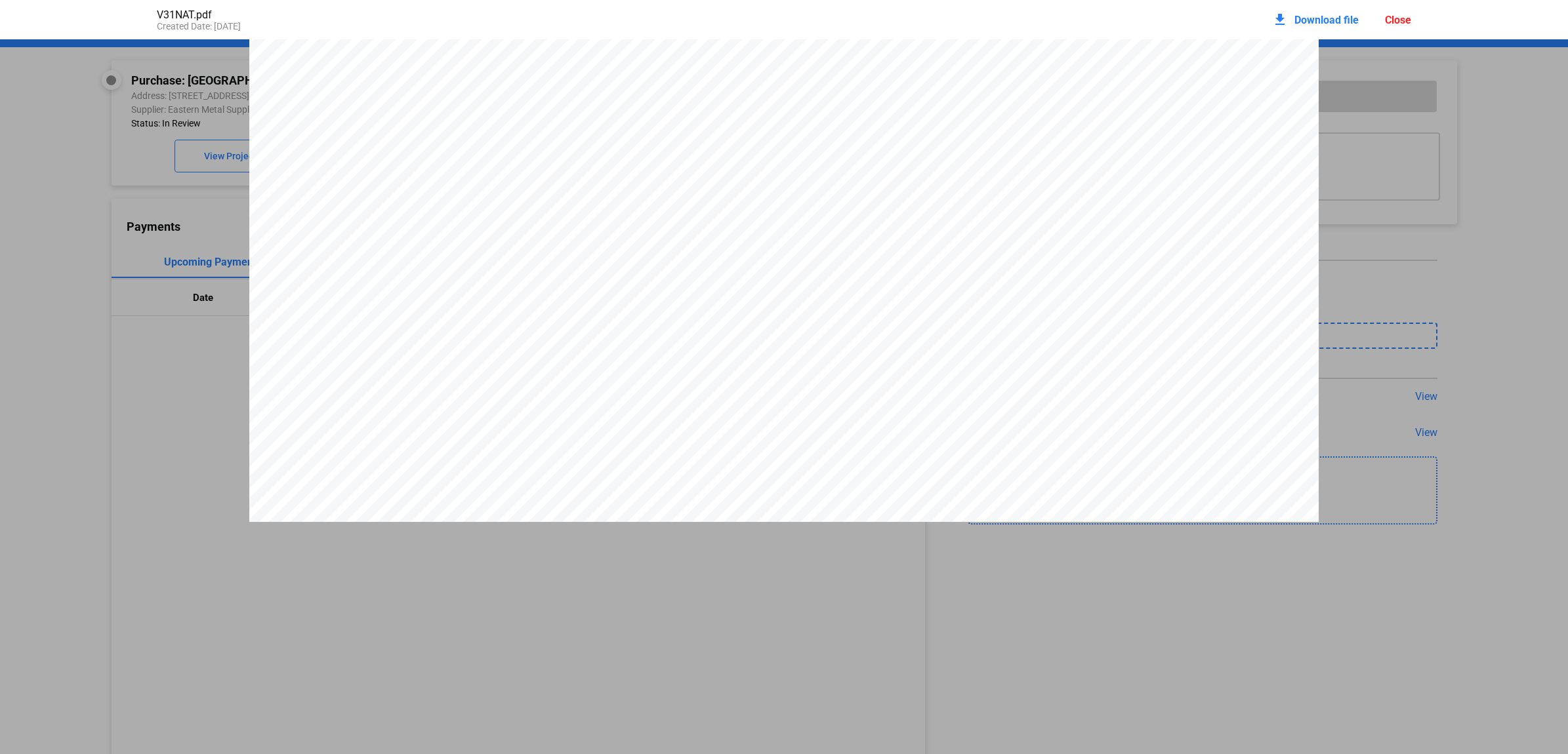
scroll to position [0, 0]
click at [1300, 23] on span "Download file" at bounding box center [1326, 20] width 64 height 13
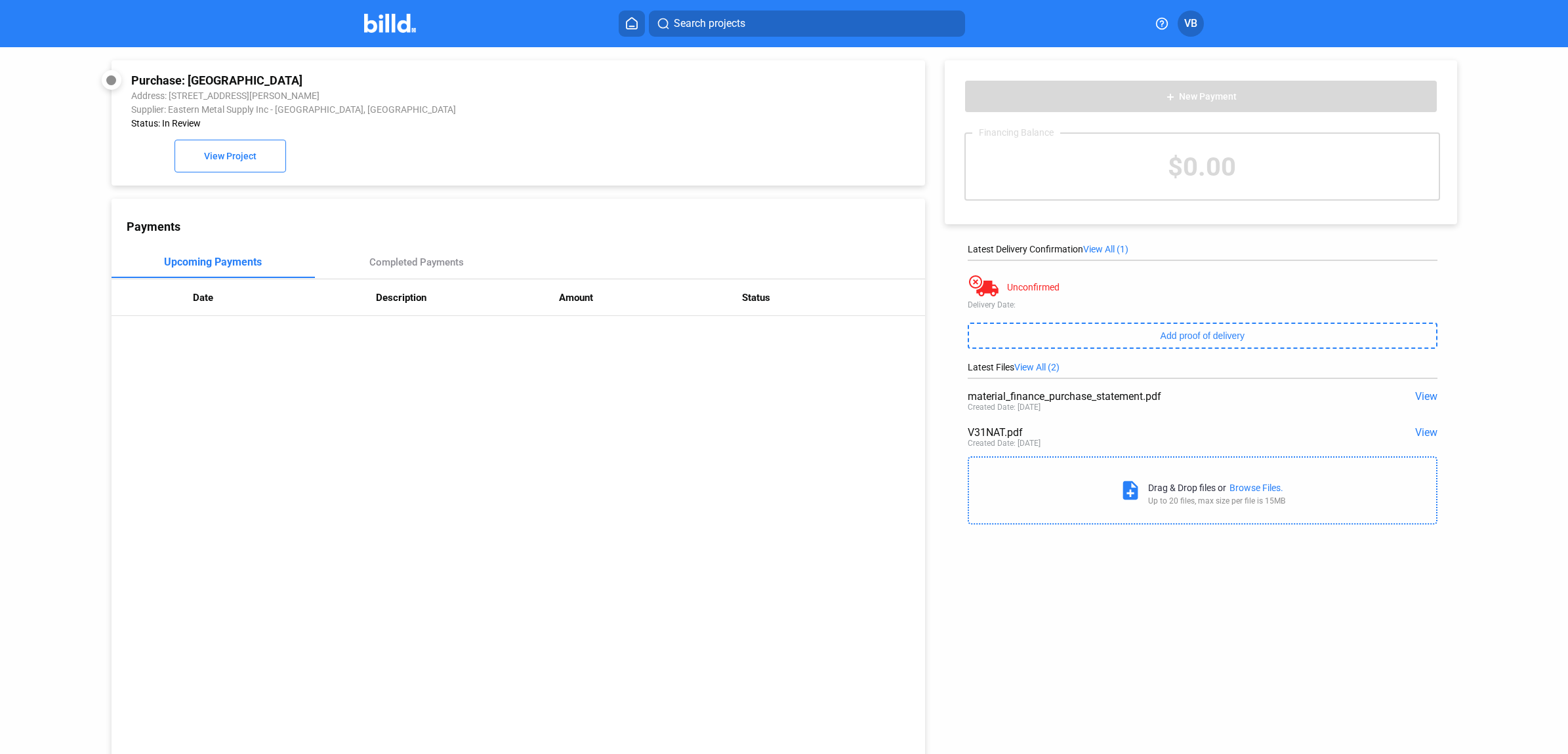
click at [382, 20] on img at bounding box center [390, 23] width 52 height 19
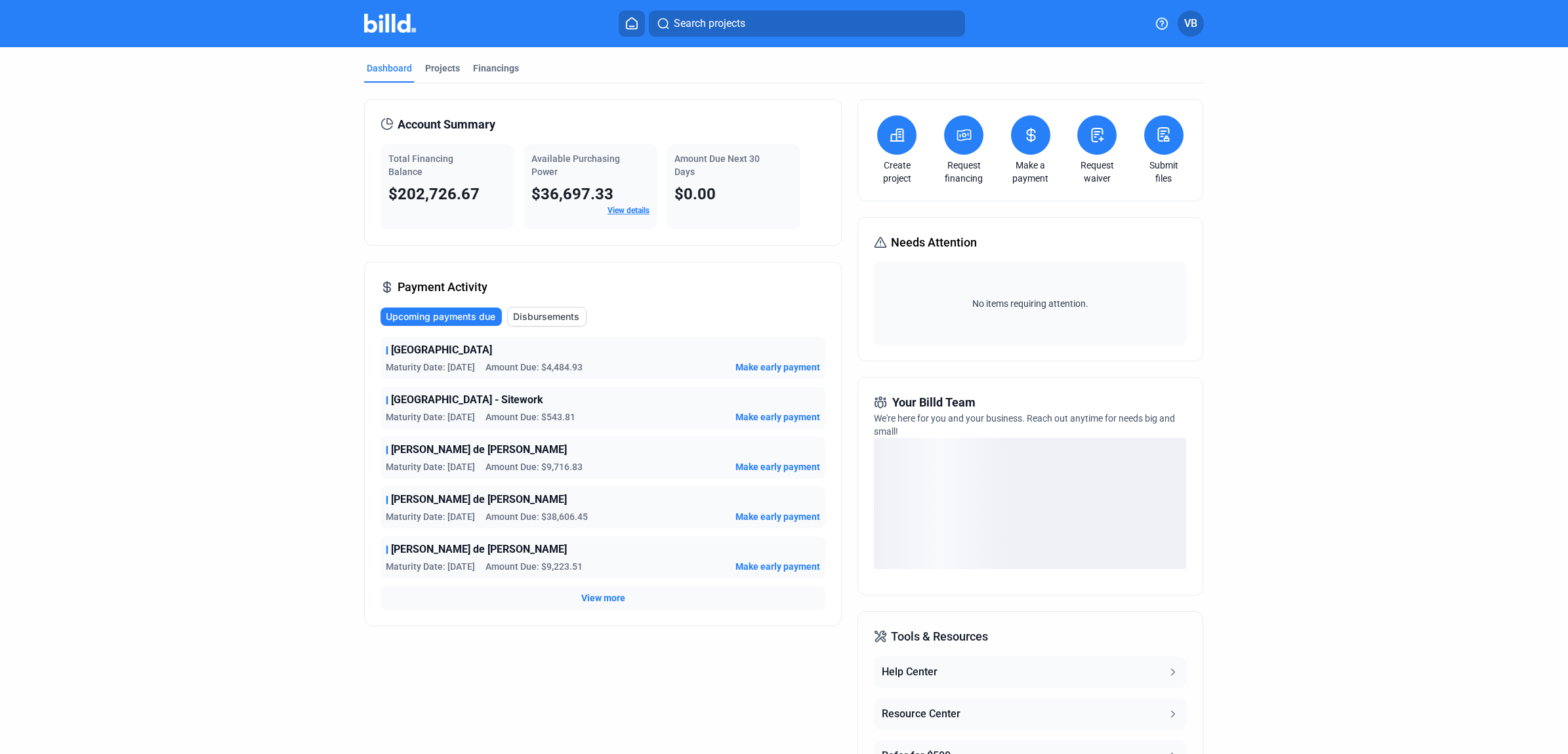
click at [959, 142] on icon at bounding box center [964, 135] width 16 height 16
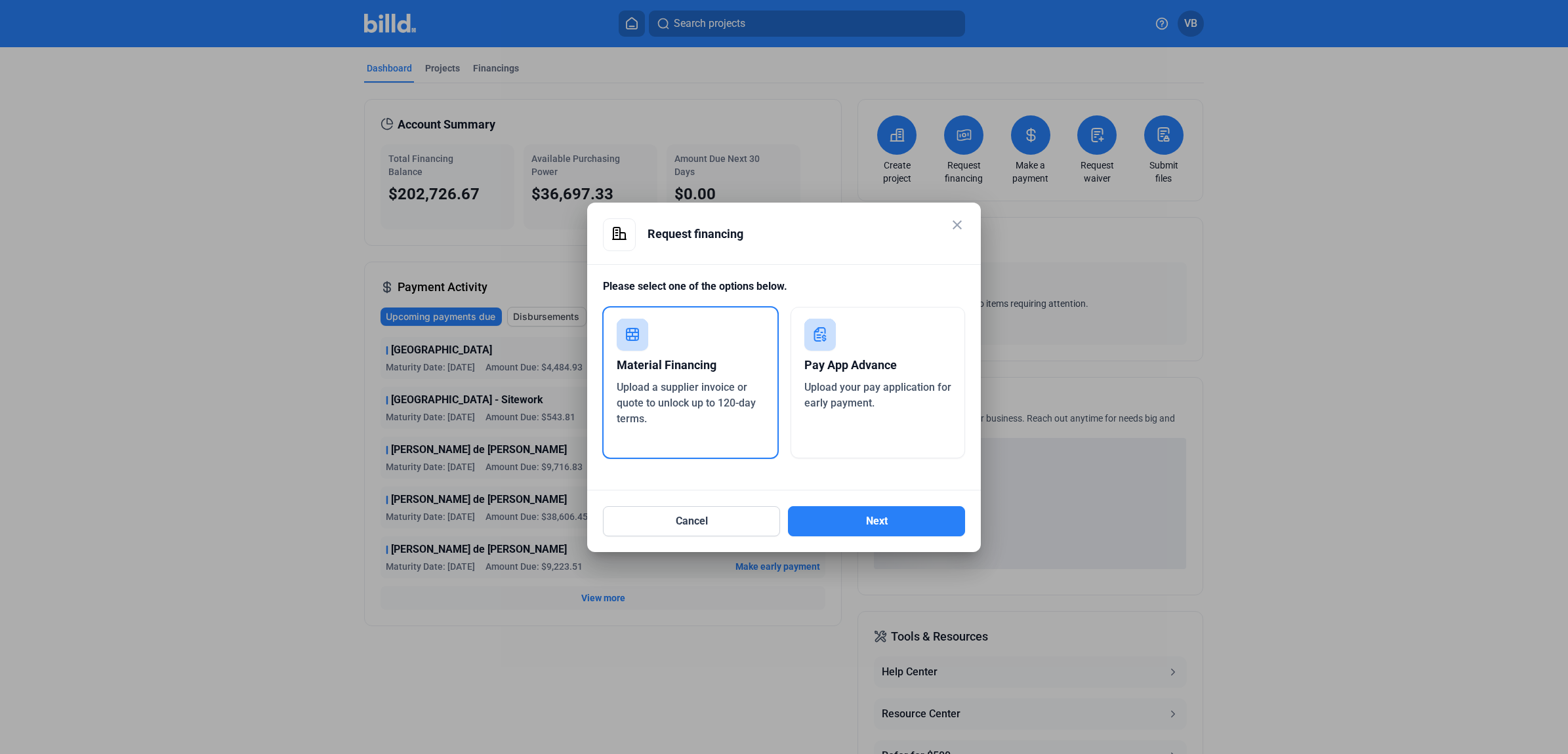
click at [720, 359] on div "Material Financing" at bounding box center [690, 365] width 148 height 29
click at [861, 522] on button "Next" at bounding box center [877, 521] width 177 height 30
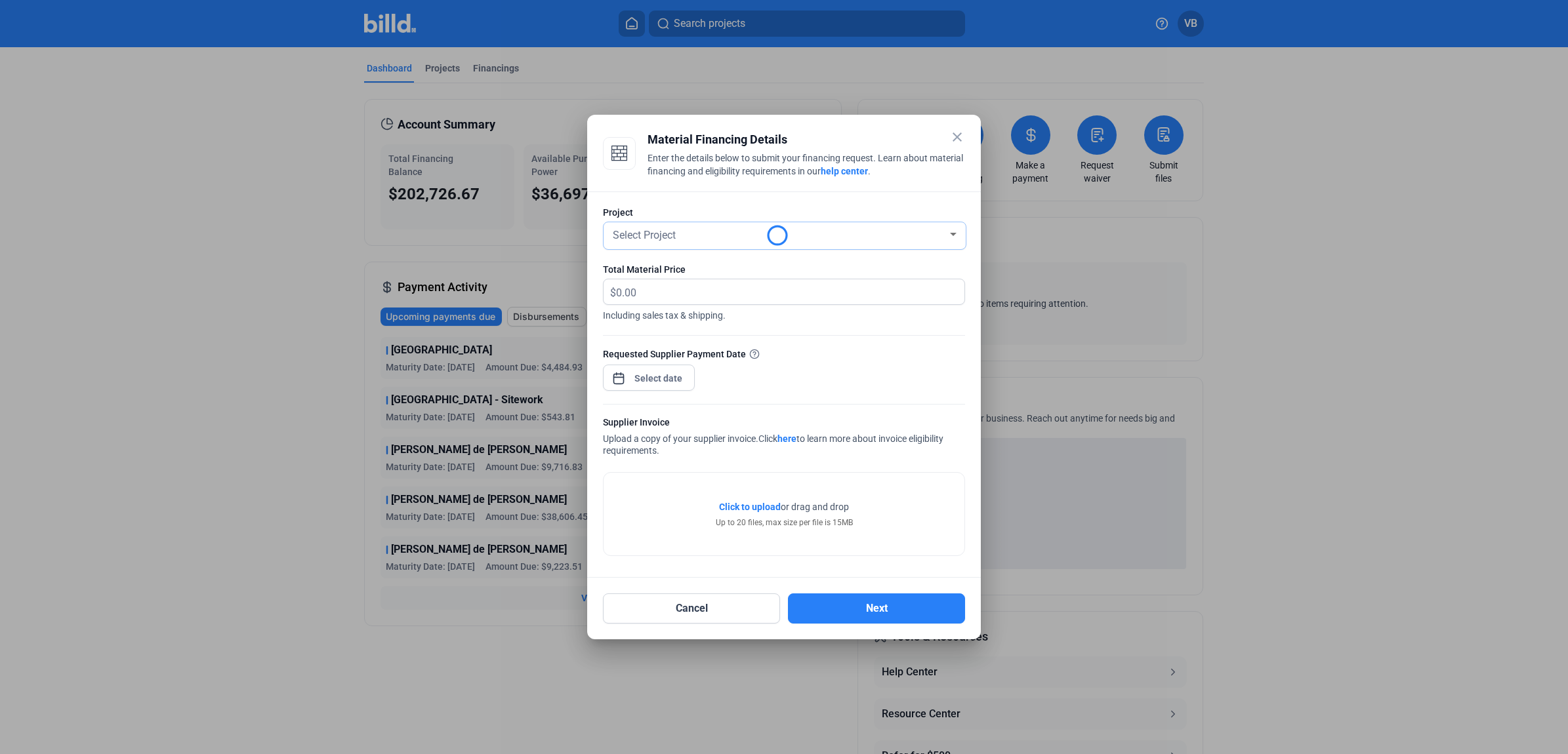
click at [744, 232] on div "Select Project" at bounding box center [778, 234] width 337 height 18
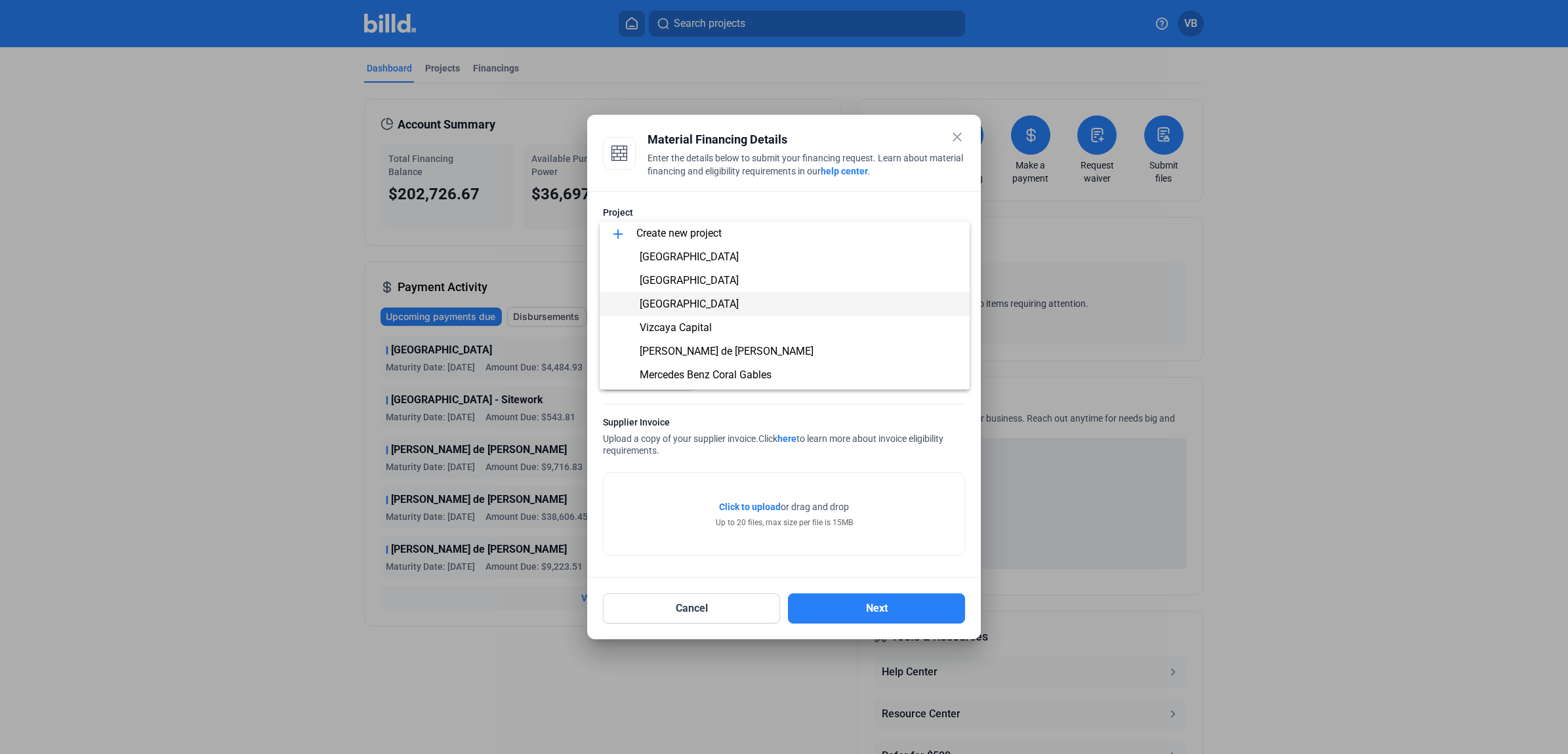
click at [723, 296] on span "[GEOGRAPHIC_DATA]" at bounding box center [785, 304] width 349 height 23
click at [684, 370] on div "close Material Financing Details Enter the details below to submit your financi…" at bounding box center [784, 377] width 1568 height 754
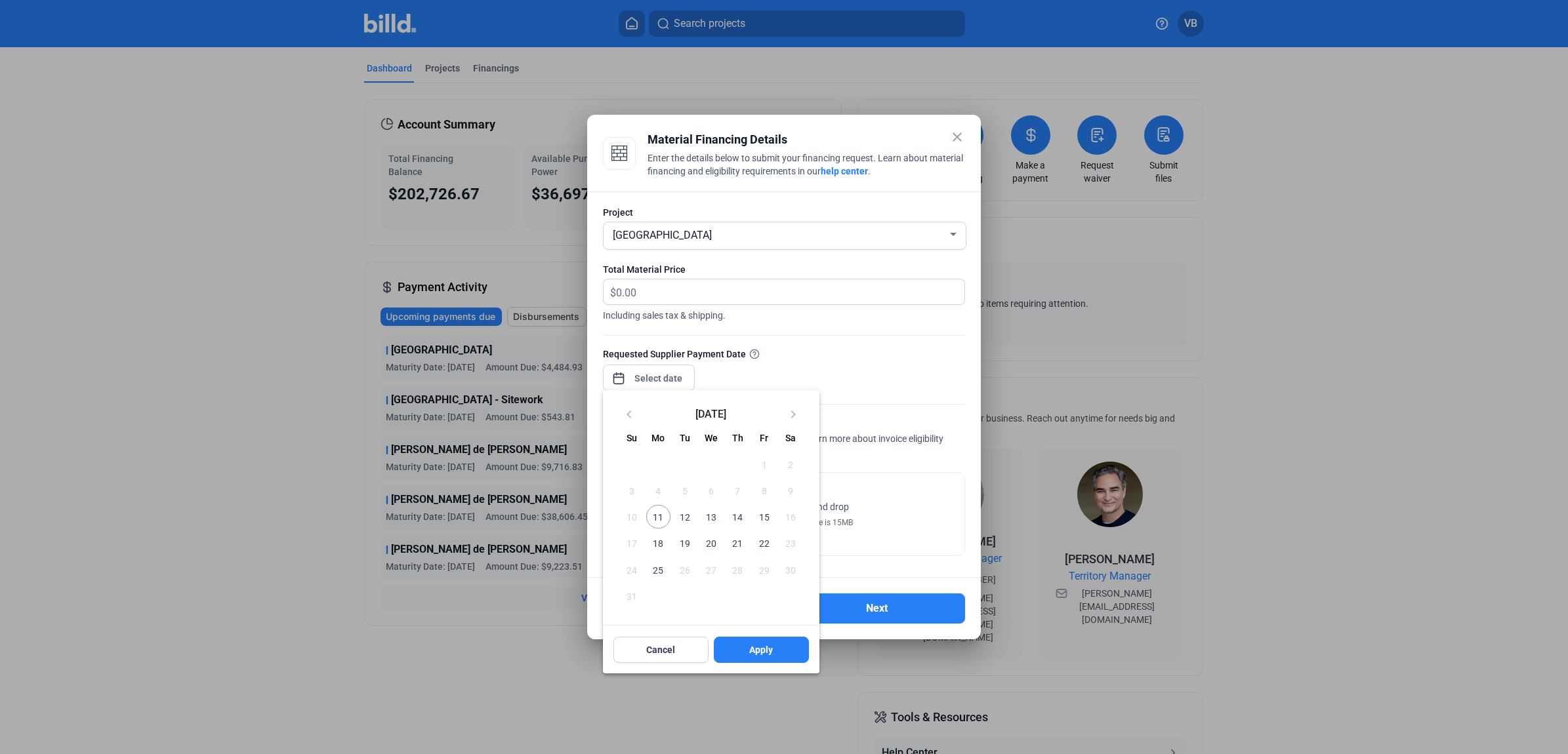
click at [663, 529] on button "11" at bounding box center [657, 517] width 26 height 26
click at [756, 656] on button "Apply" at bounding box center [761, 649] width 95 height 26
type input "[DATE]"
click at [744, 289] on div at bounding box center [784, 377] width 1568 height 754
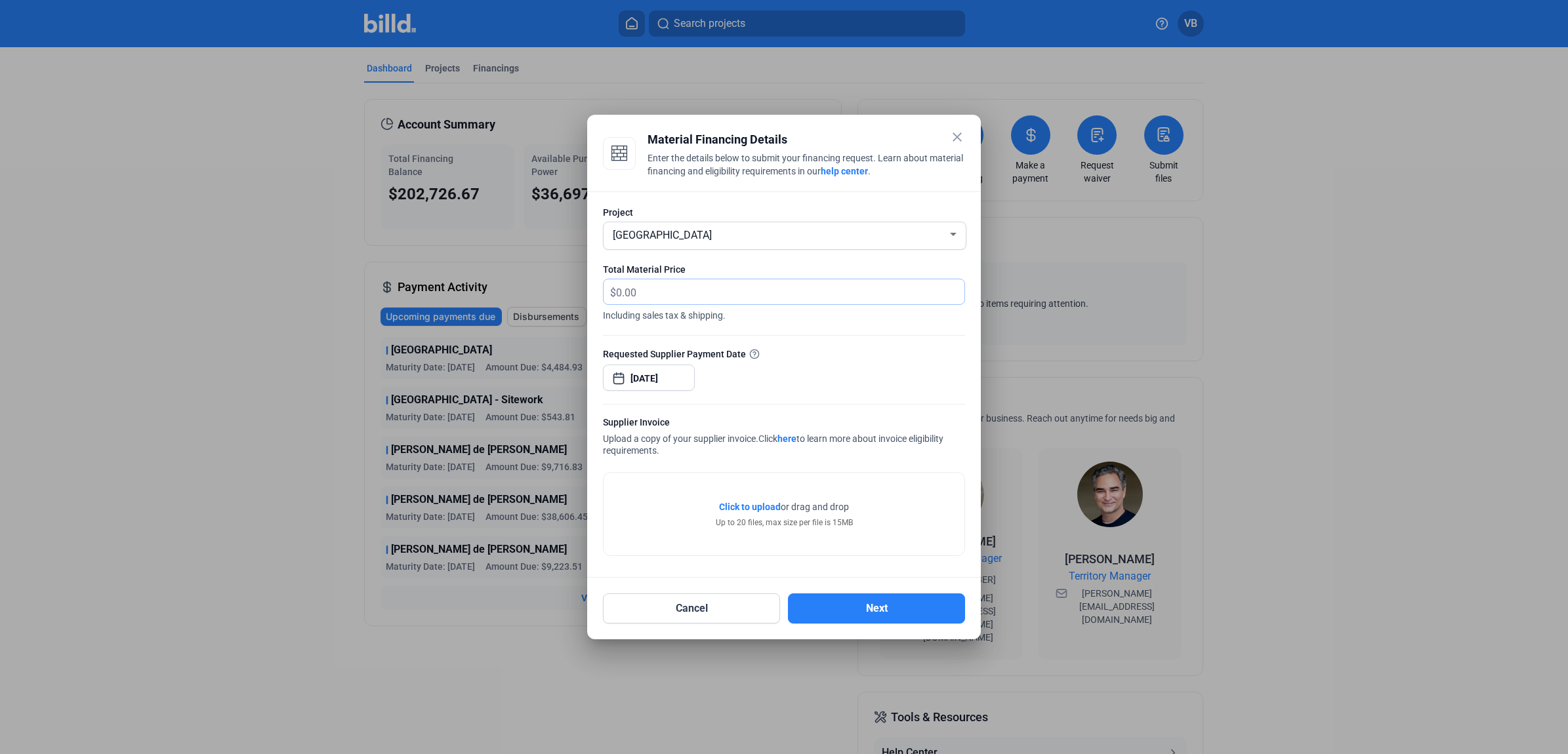
click at [735, 292] on input "text" at bounding box center [782, 292] width 333 height 25
type input "19,168.26"
click at [752, 509] on span "Click to upload" at bounding box center [749, 507] width 62 height 11
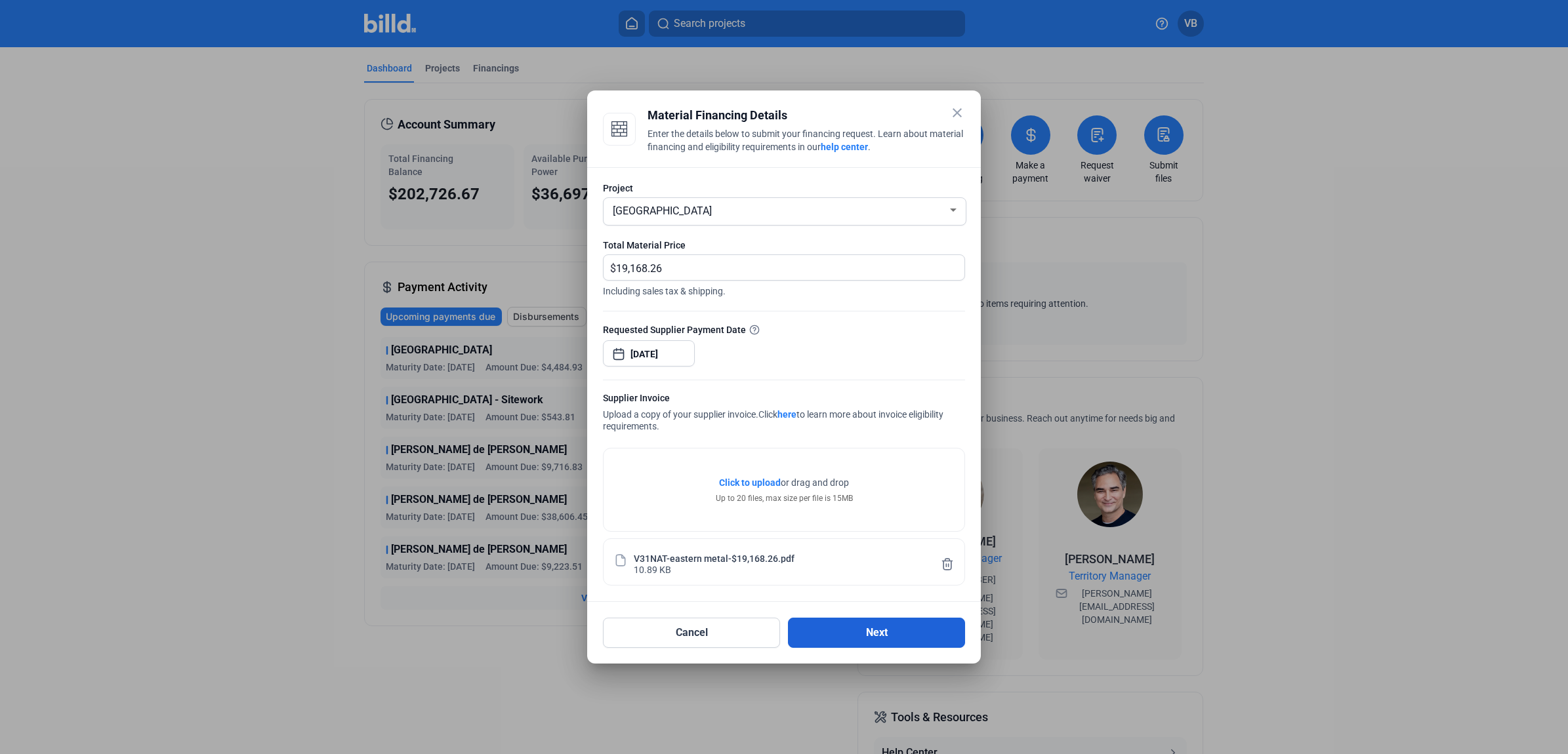
click at [848, 621] on button "Next" at bounding box center [877, 632] width 177 height 30
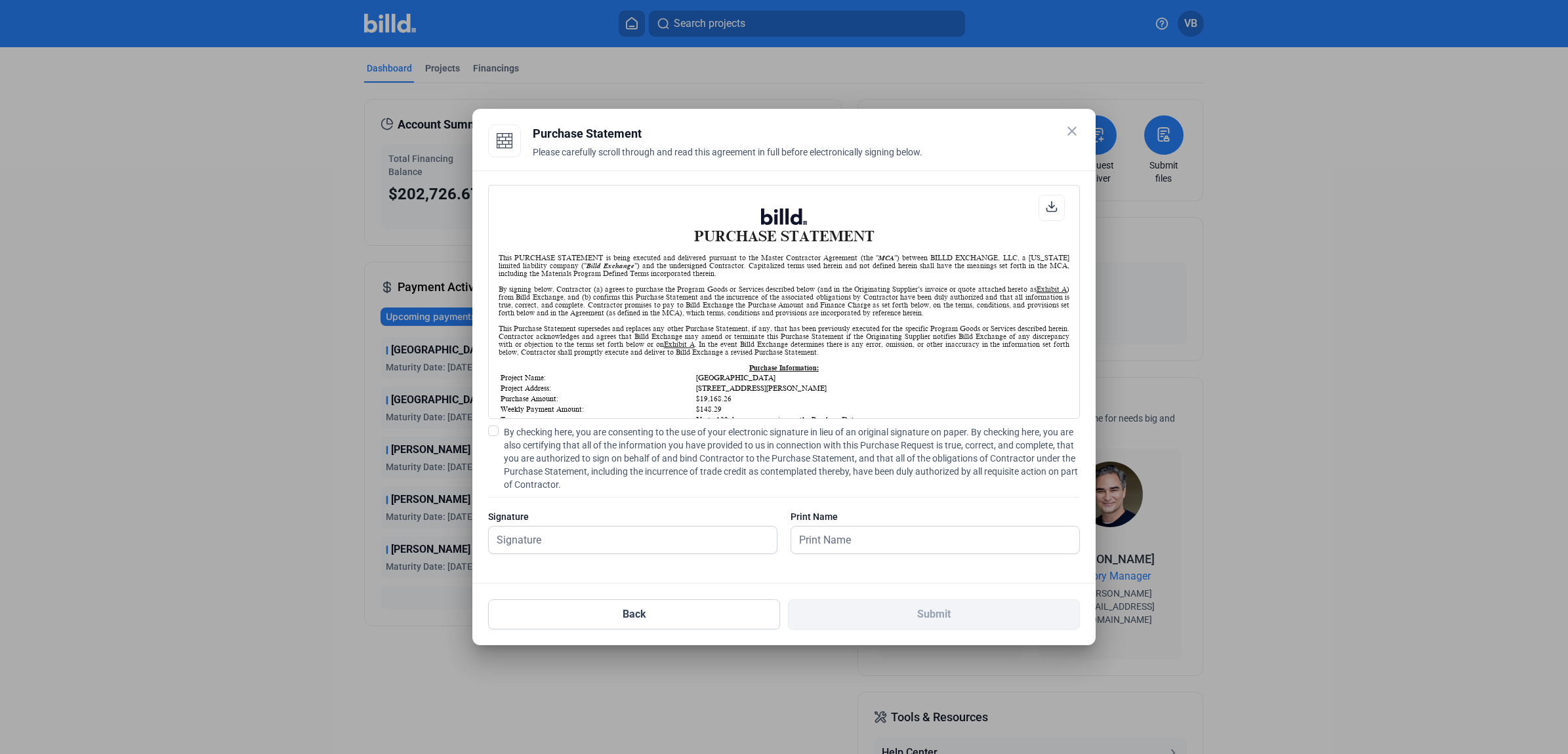
scroll to position [1, 0]
drag, startPoint x: 663, startPoint y: 522, endPoint x: 643, endPoint y: 457, distance: 68.0
click at [660, 512] on div "Signature" at bounding box center [632, 517] width 289 height 13
click at [628, 477] on span "By checking here, you are consenting to the use of your electronic signature in…" at bounding box center [792, 458] width 576 height 66
click at [0, 0] on input "By checking here, you are consenting to the use of your electronic signature in…" at bounding box center [0, 0] width 0 height 0
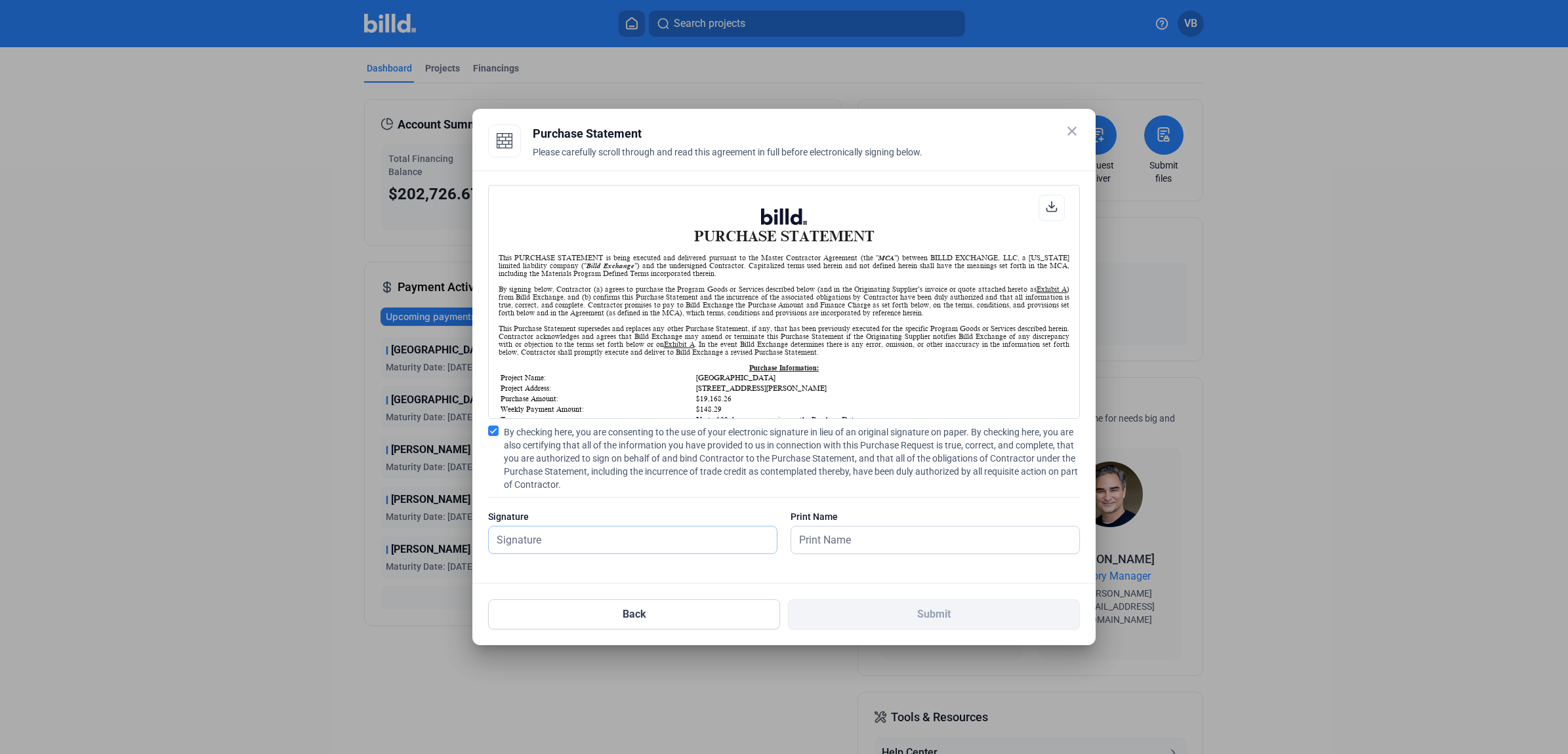
click at [608, 538] on input "text" at bounding box center [632, 540] width 288 height 27
type input "[PERSON_NAME]"
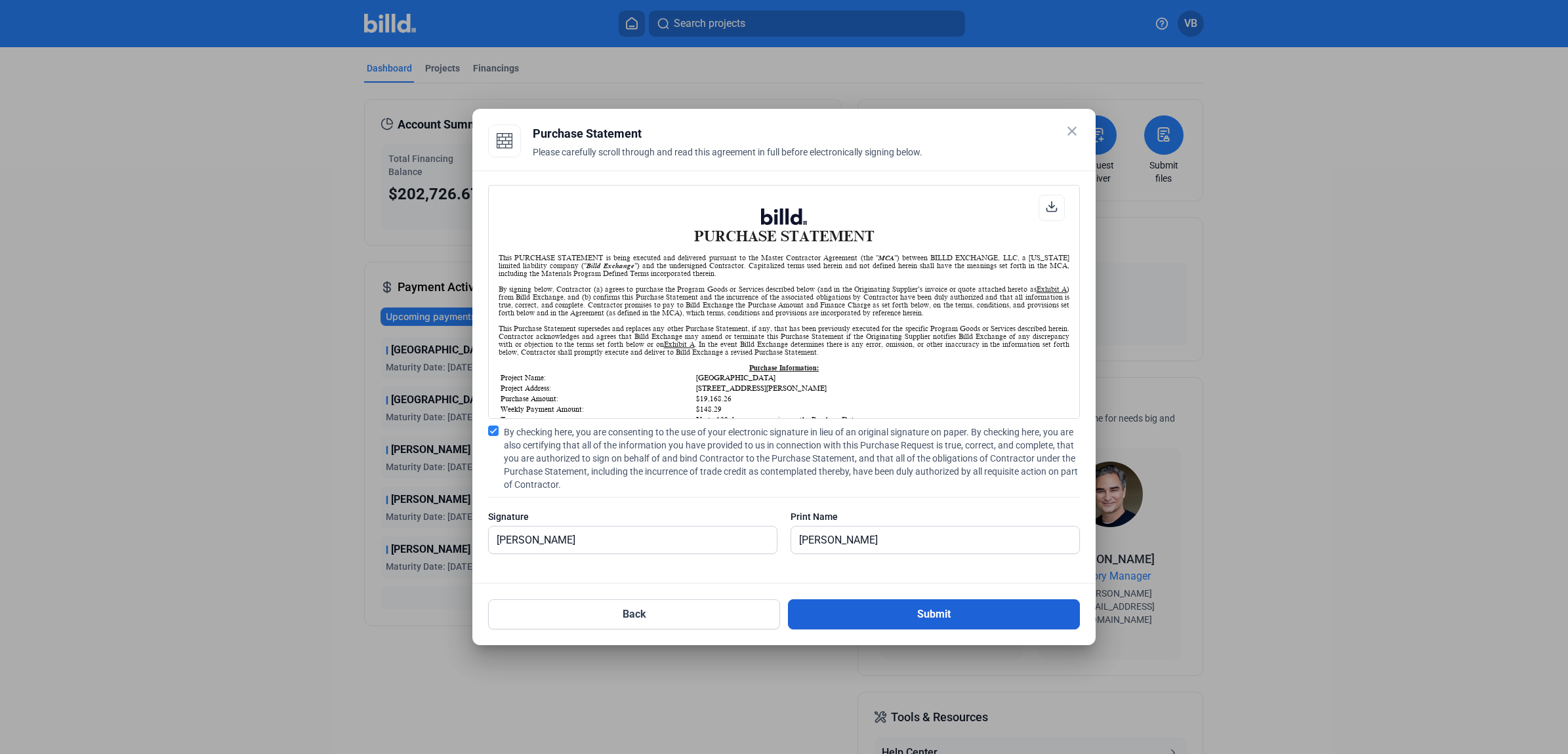
click at [920, 618] on button "Submit" at bounding box center [934, 614] width 292 height 30
